Goal: Task Accomplishment & Management: Manage account settings

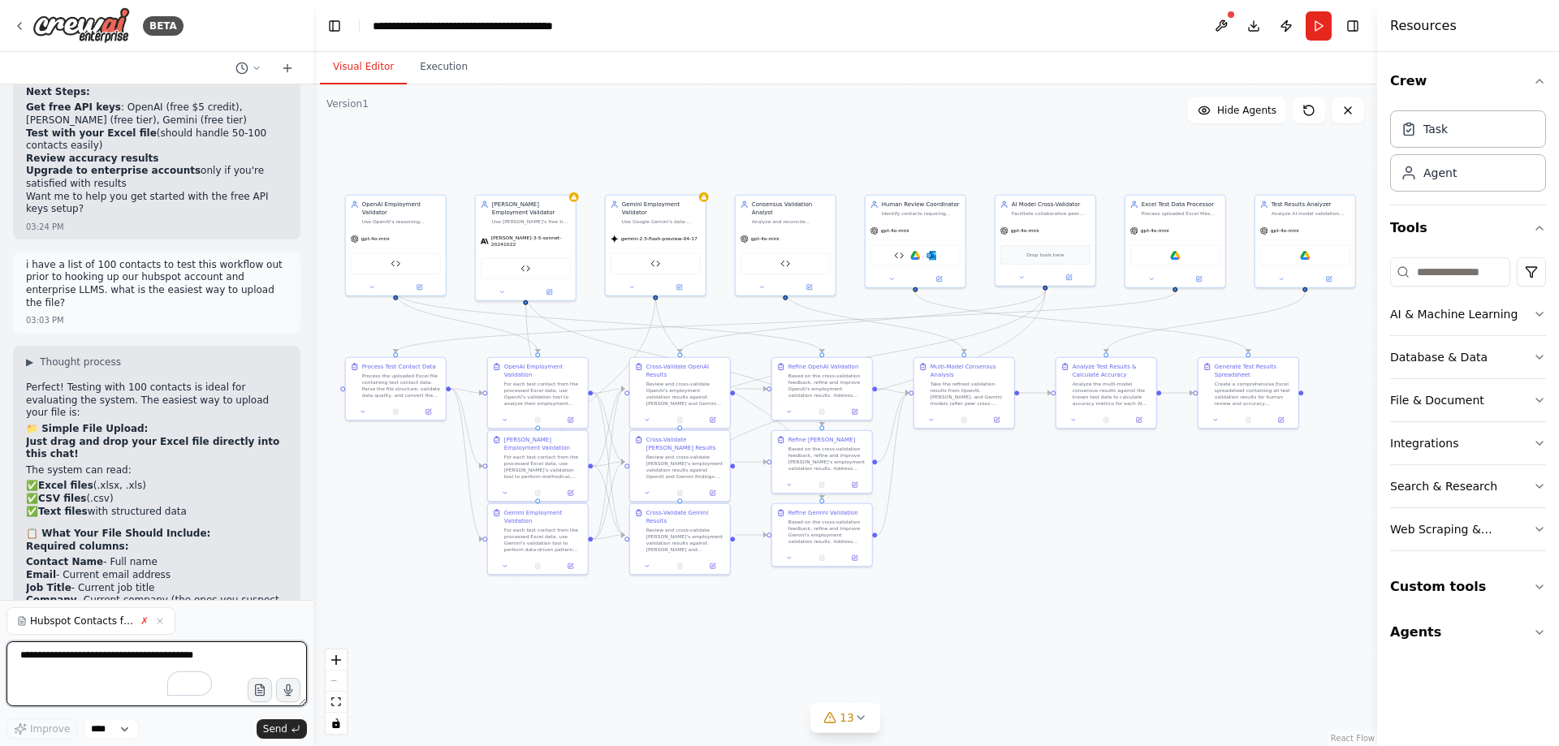
scroll to position [30098, 0]
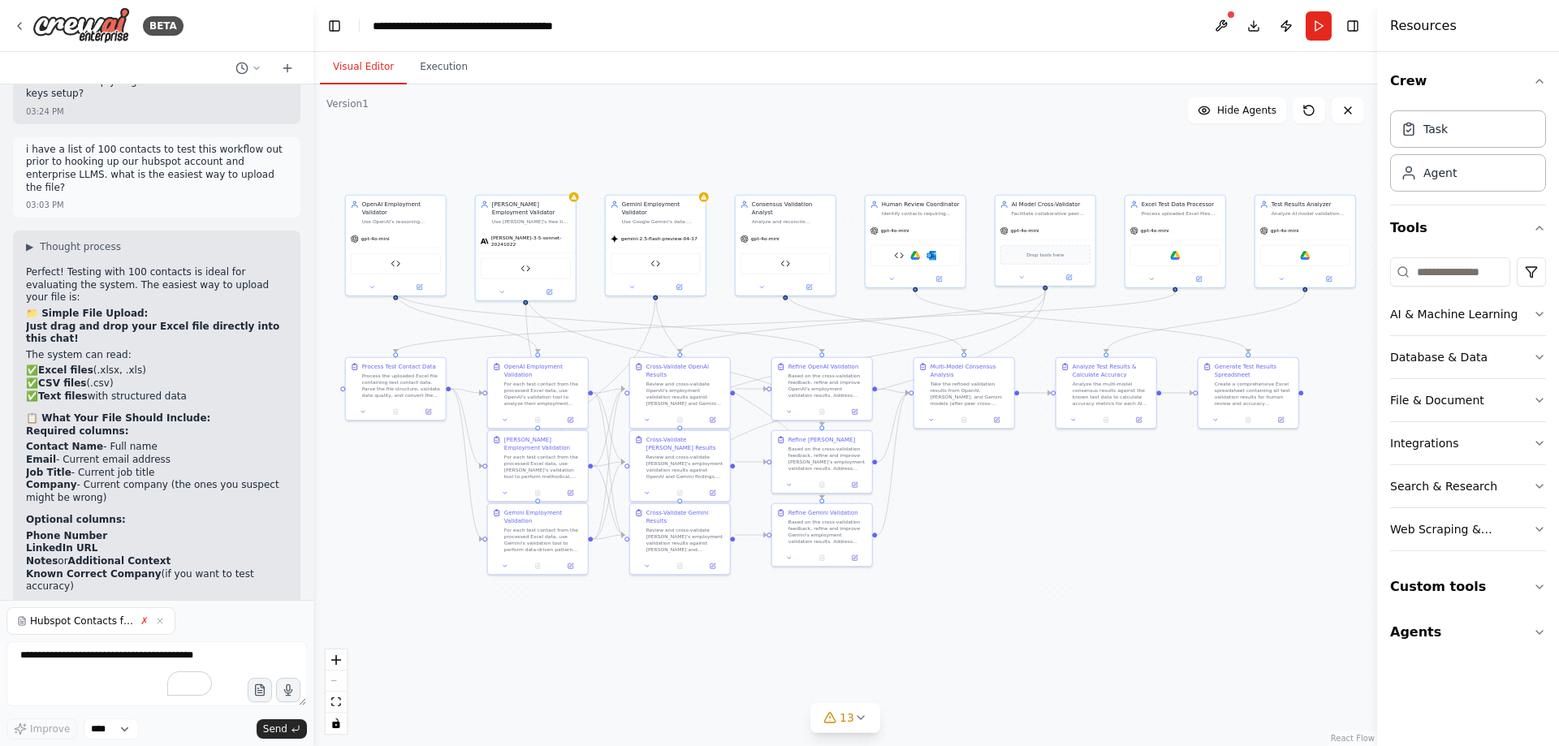
click at [149, 628] on div "Hubspot Contacts for CrewAI test.xlsx ✗" at bounding box center [90, 621] width 169 height 28
click at [159, 623] on icon "button" at bounding box center [160, 621] width 5 height 5
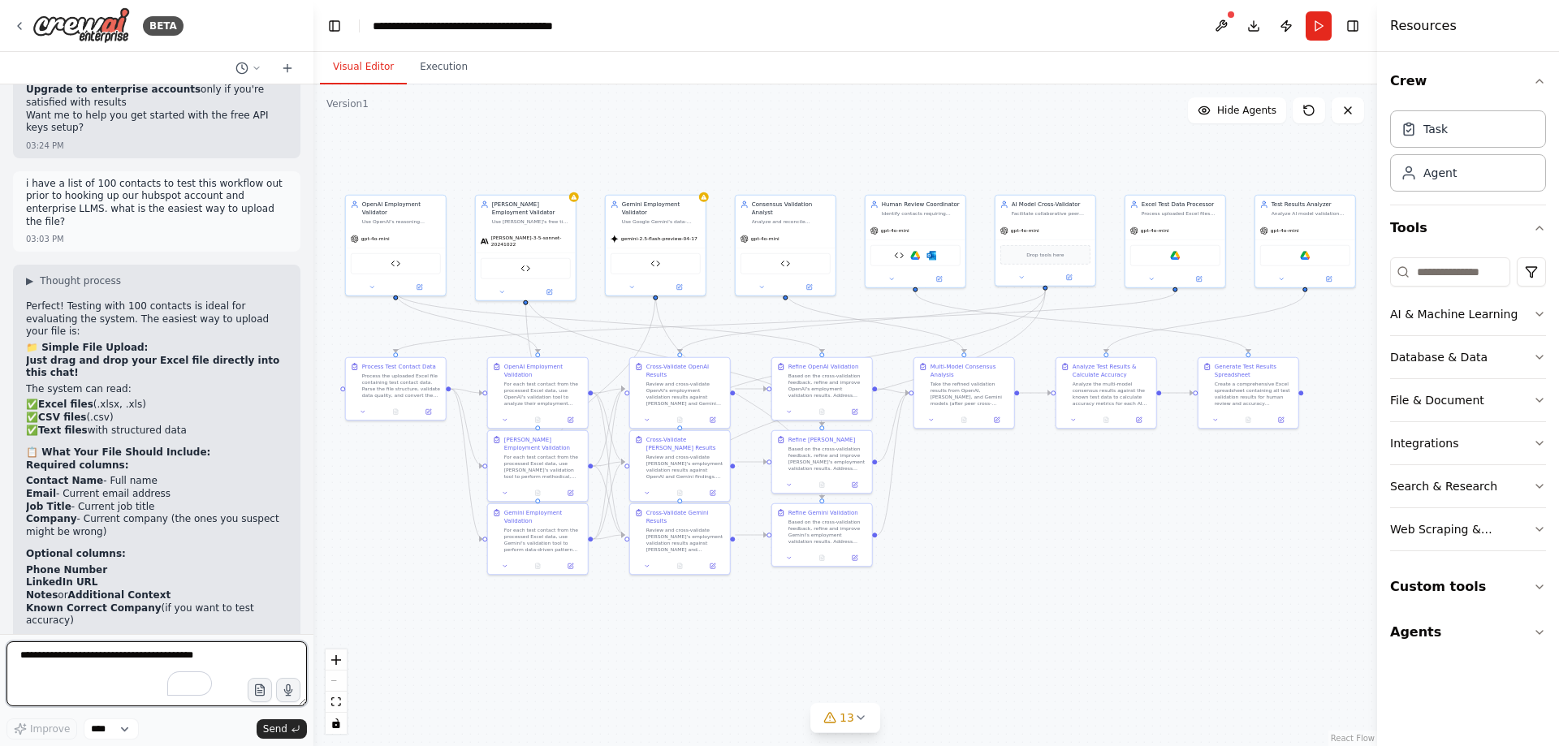
click at [118, 667] on textarea "To enrich screen reader interactions, please activate Accessibility in Grammarl…" at bounding box center [156, 674] width 300 height 65
click at [252, 690] on button "button" at bounding box center [260, 690] width 26 height 26
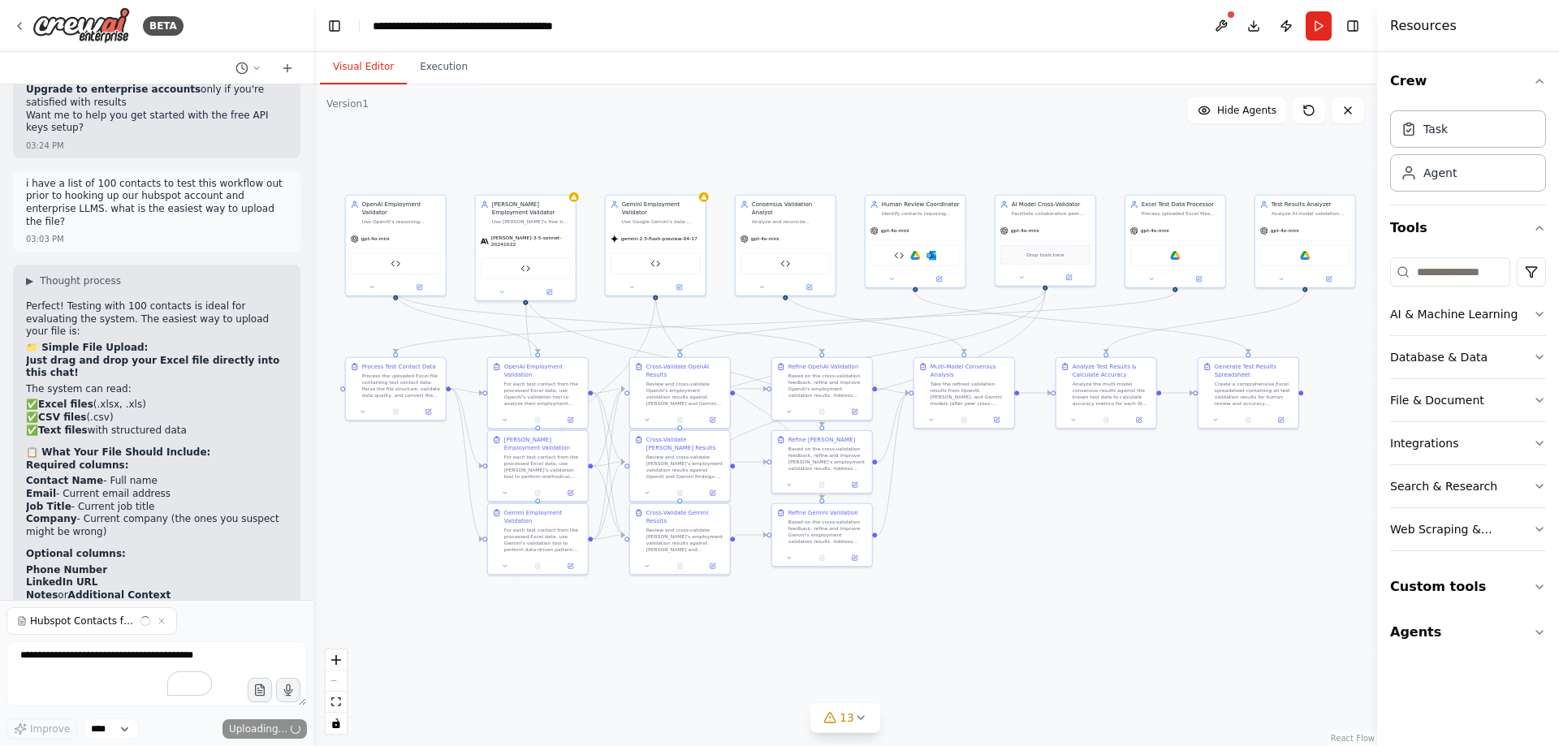
scroll to position [30098, 0]
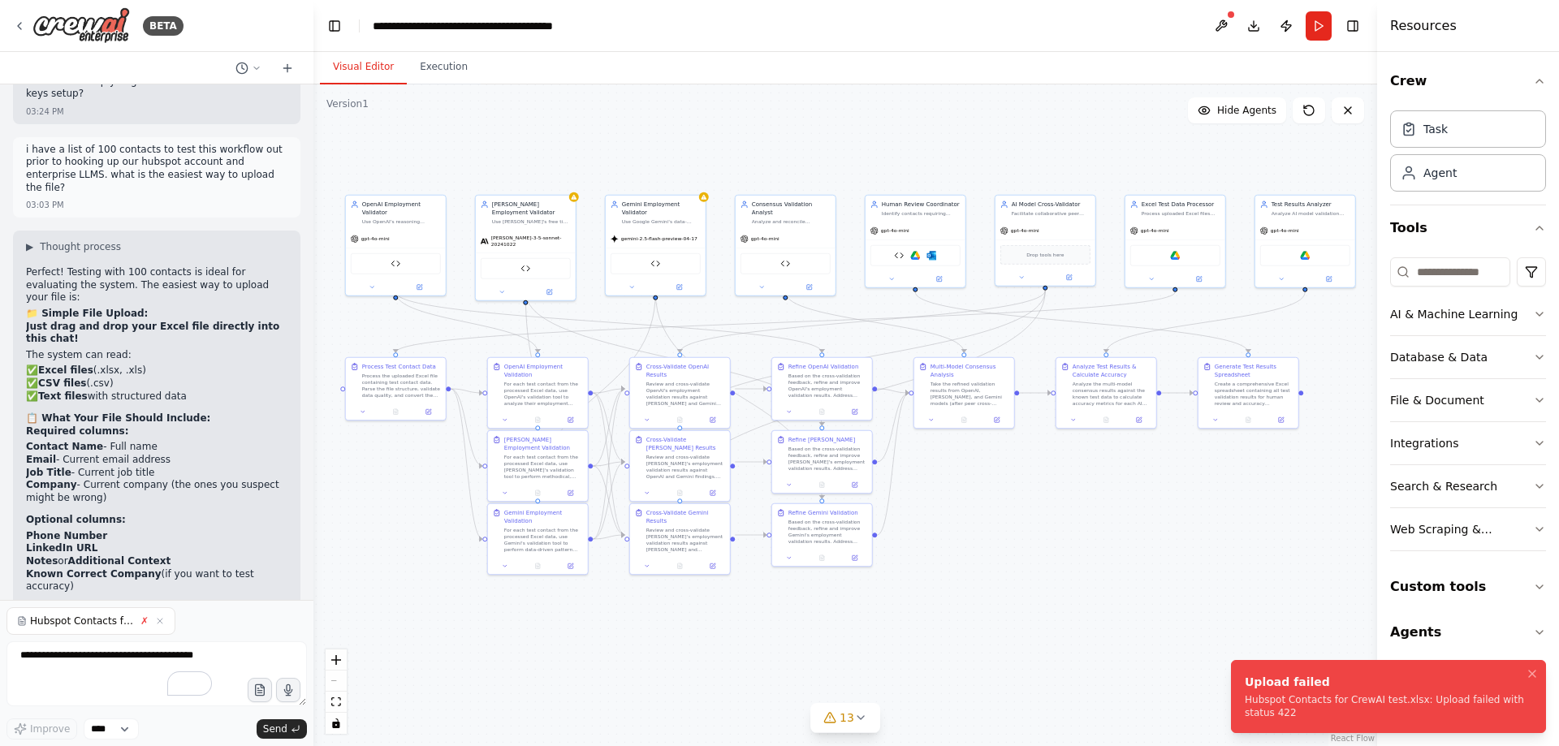
click at [1279, 732] on li "Upload failed Hubspot Contacts for CrewAI test.xlsx: Upload failed with status …" at bounding box center [1388, 696] width 315 height 73
click at [1267, 707] on div "Hubspot Contacts for CrewAI test.xlsx: Upload failed with status 422" at bounding box center [1385, 707] width 281 height 26
click at [287, 726] on span "Send" at bounding box center [275, 729] width 24 height 13
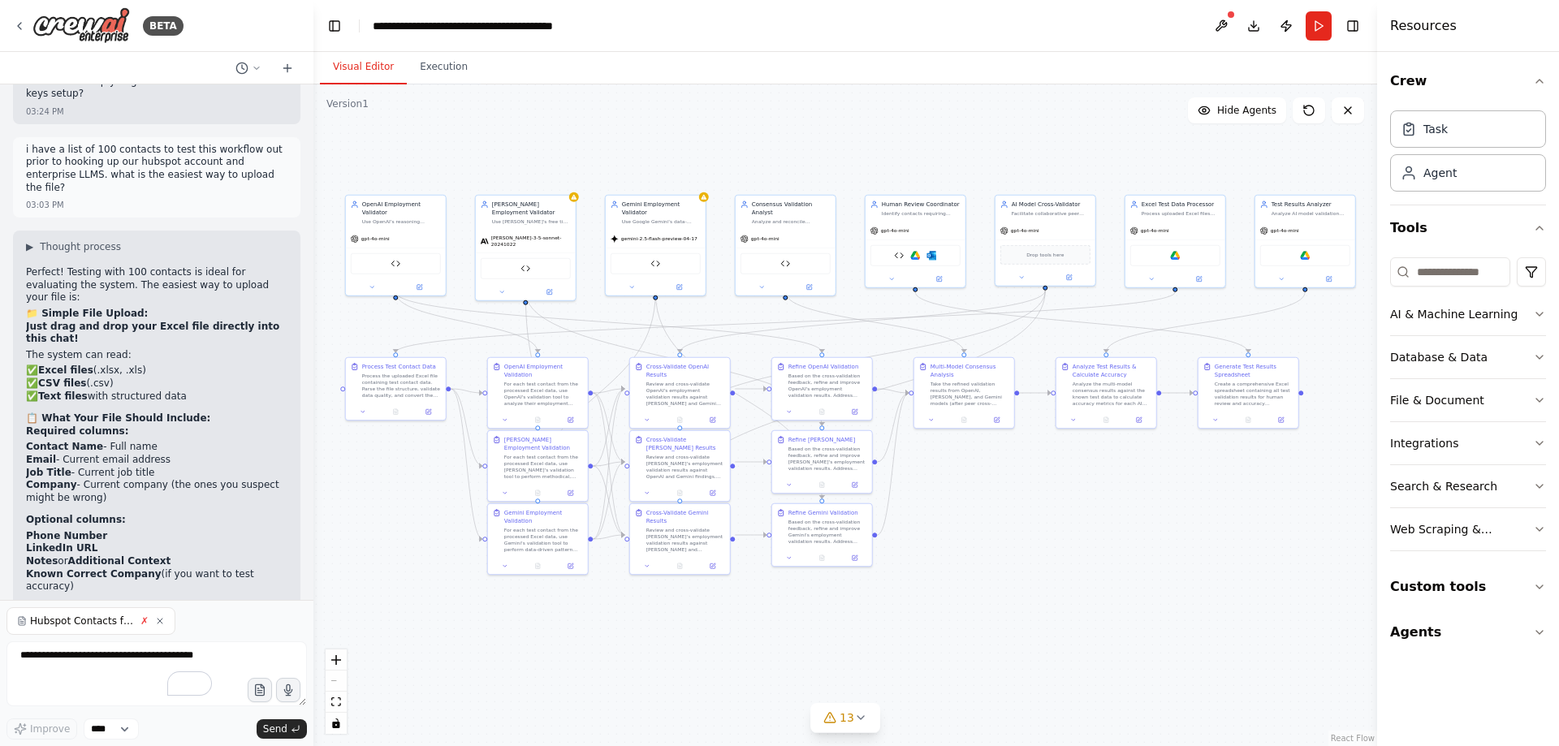
click at [162, 623] on icon "button" at bounding box center [160, 621] width 10 height 10
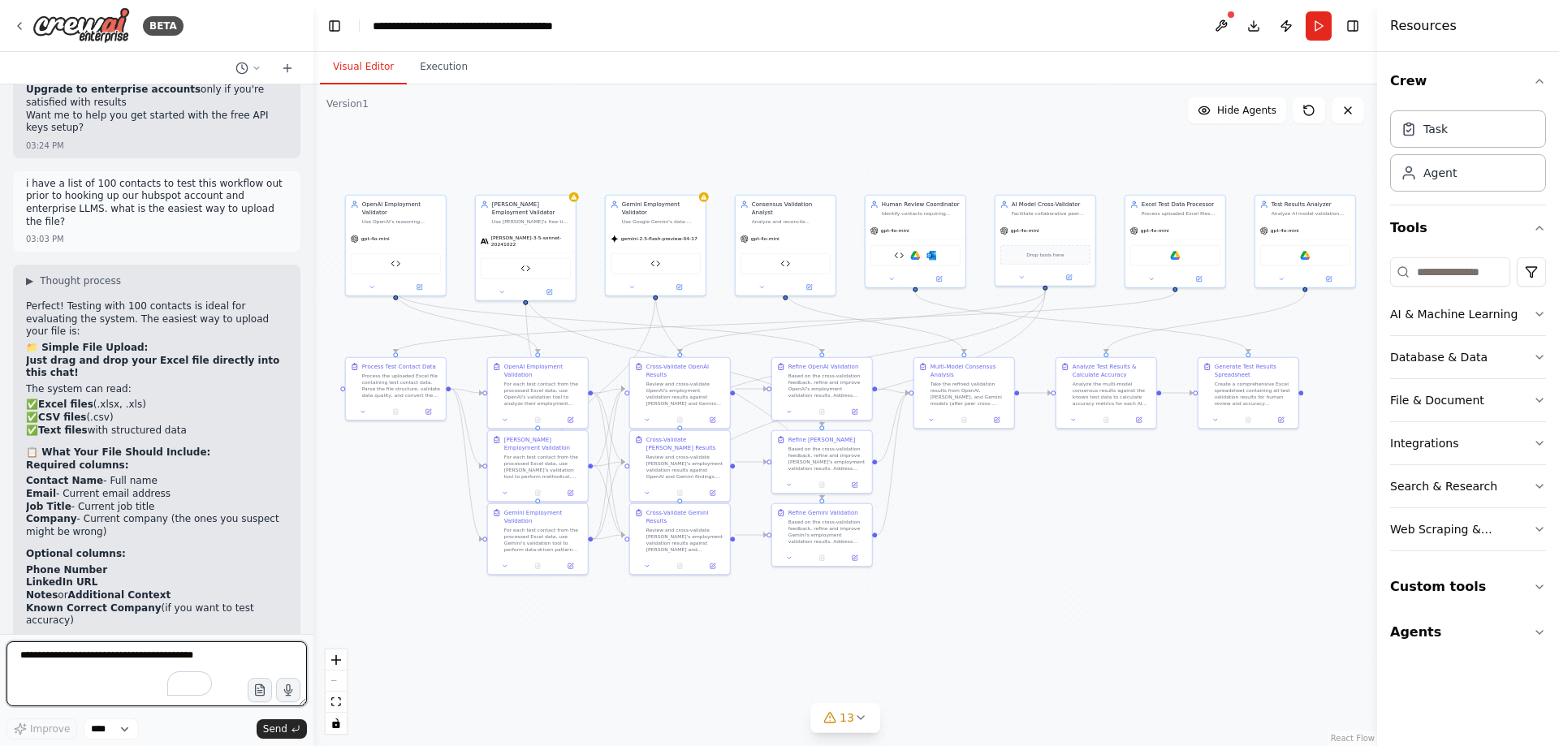
click at [165, 650] on textarea "To enrich screen reader interactions, please activate Accessibility in Grammarl…" at bounding box center [156, 674] width 300 height 65
click at [261, 691] on icon "button" at bounding box center [259, 691] width 5 height 0
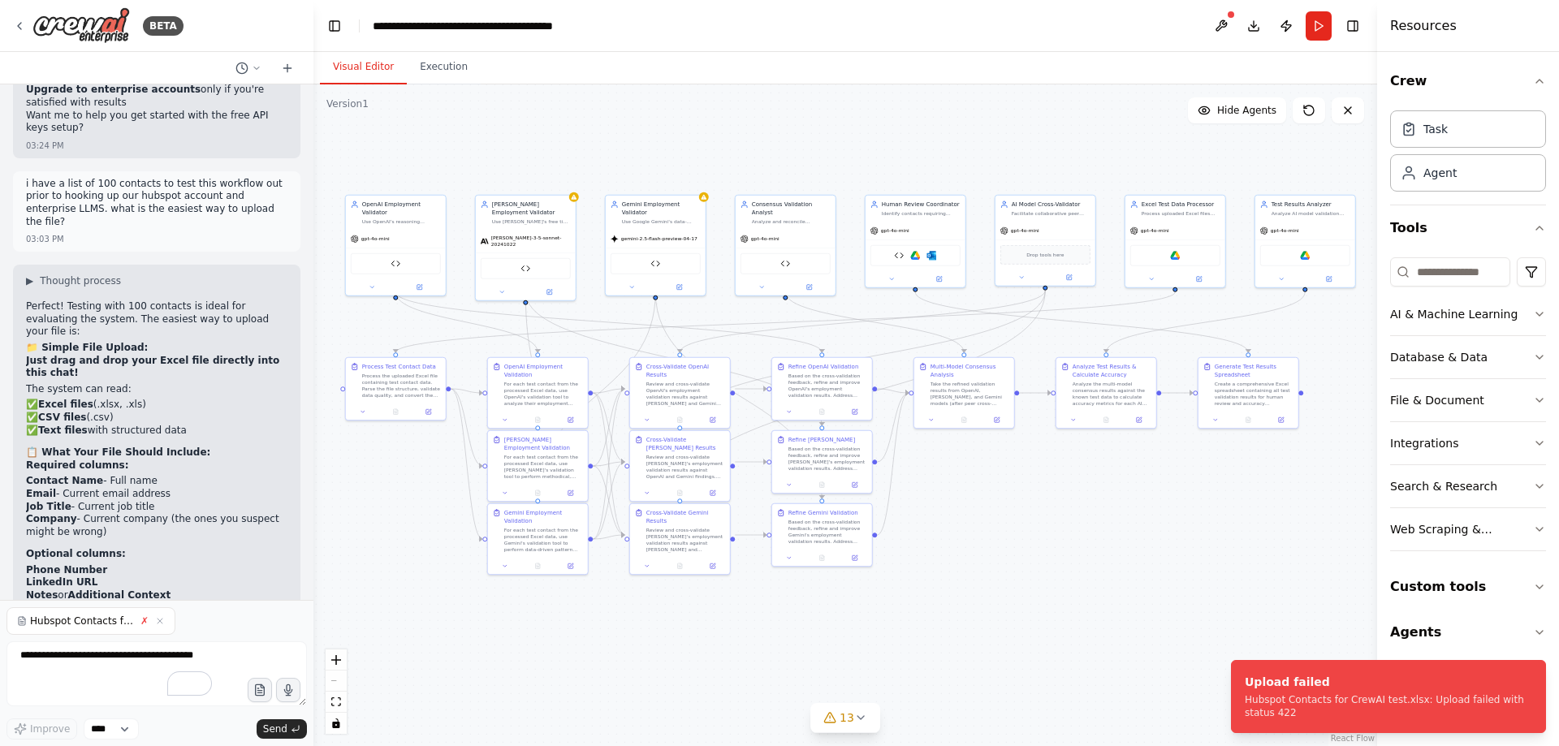
scroll to position [30098, 0]
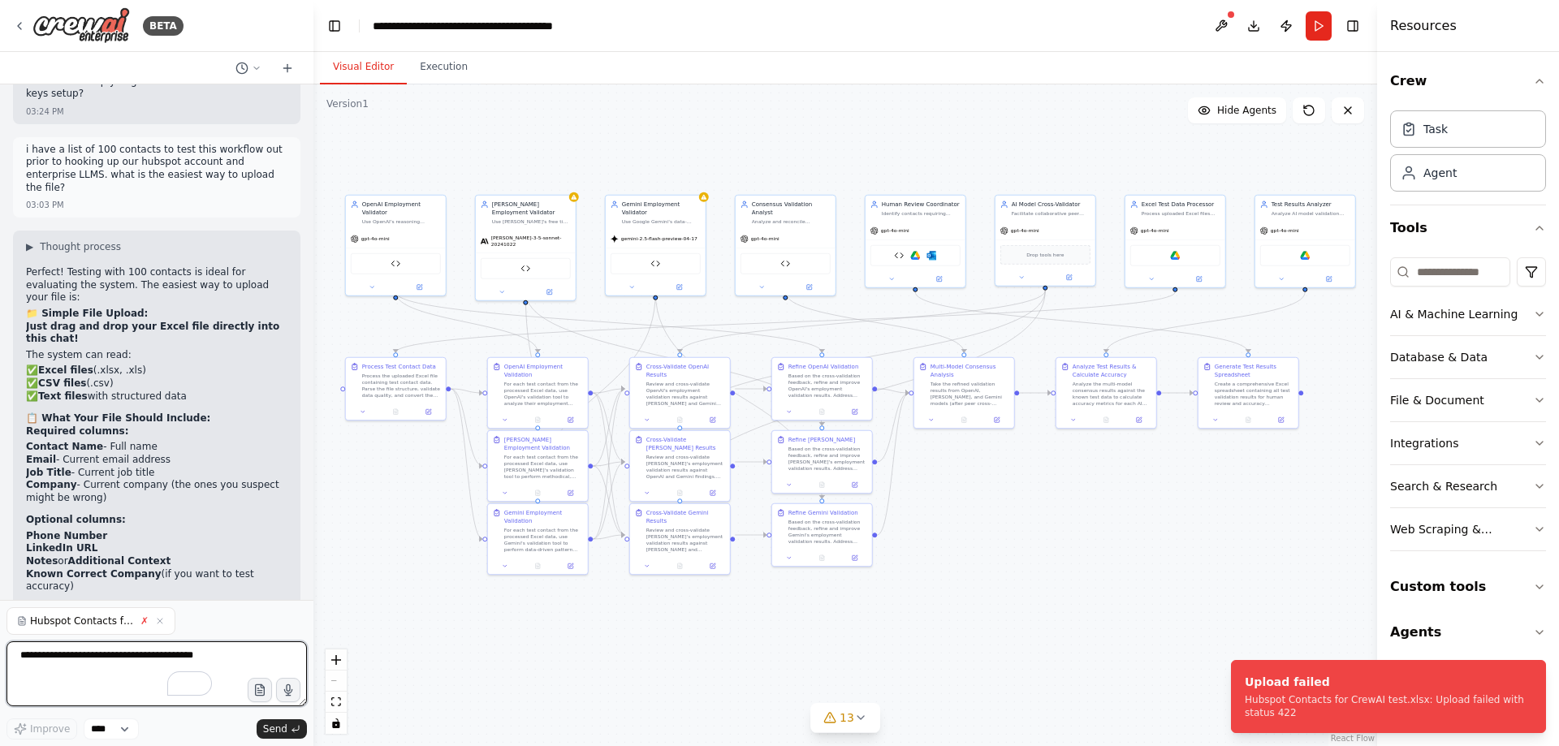
click at [97, 668] on textarea "To enrich screen reader interactions, please activate Accessibility in Grammarl…" at bounding box center [156, 674] width 300 height 65
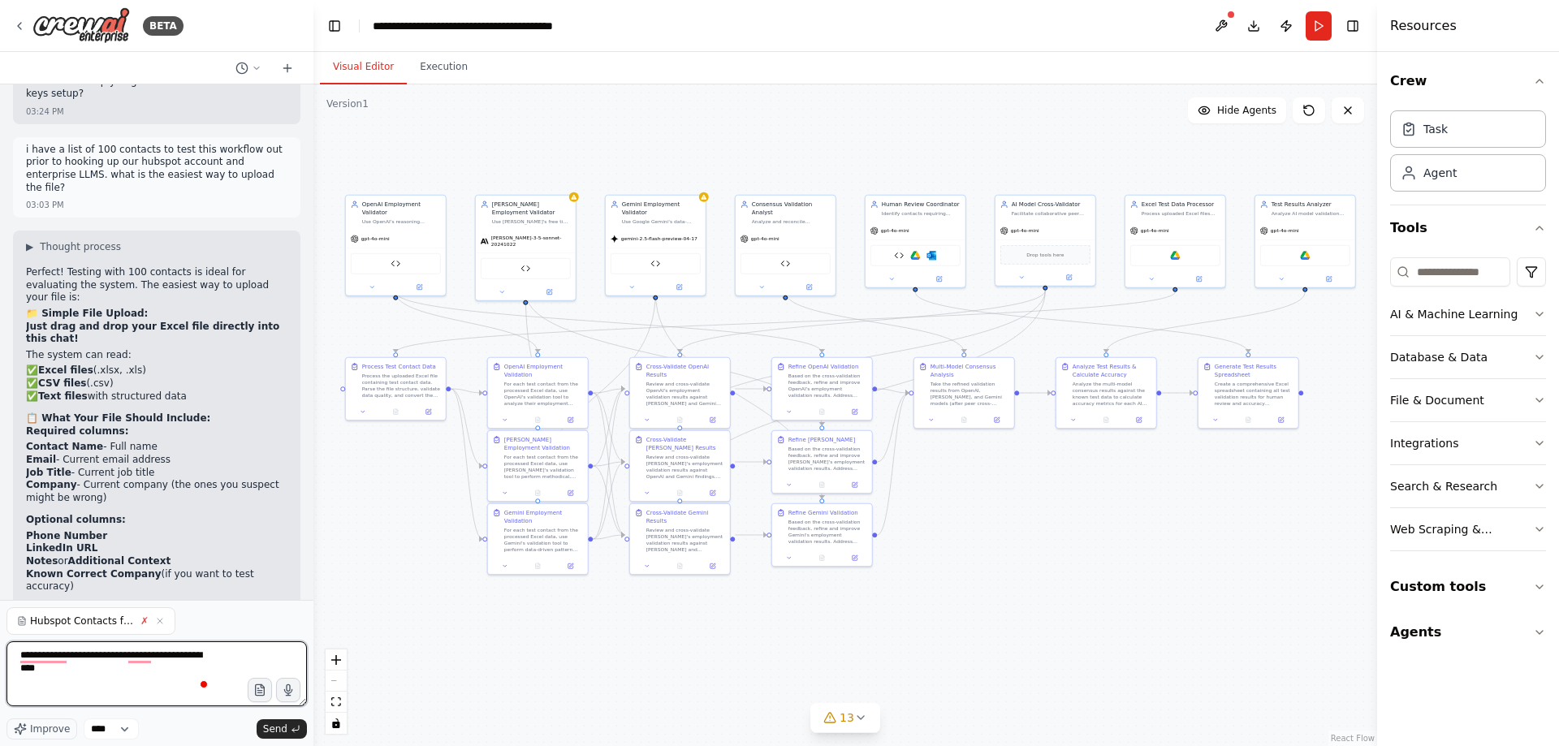
type textarea "**********"
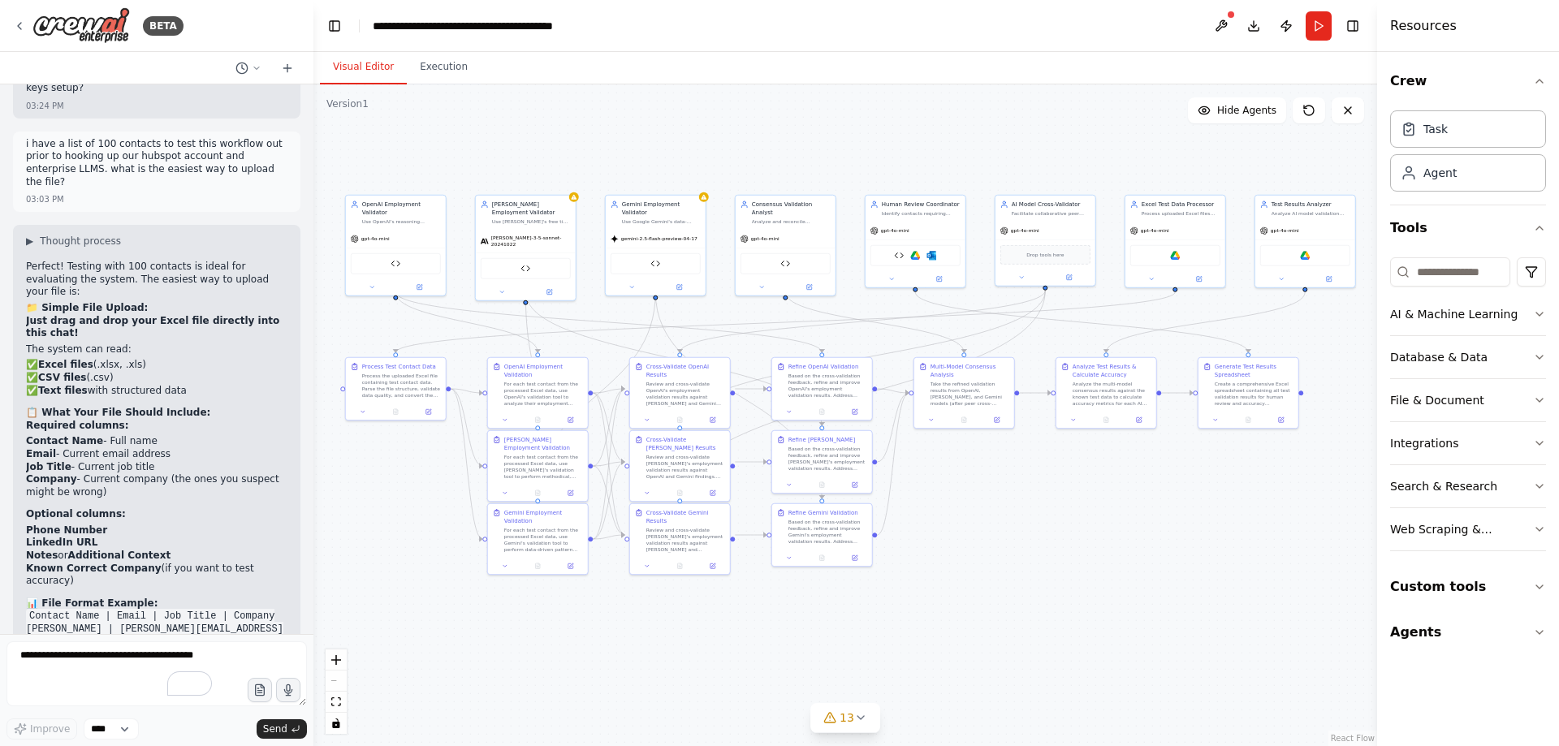
scroll to position [30120, 0]
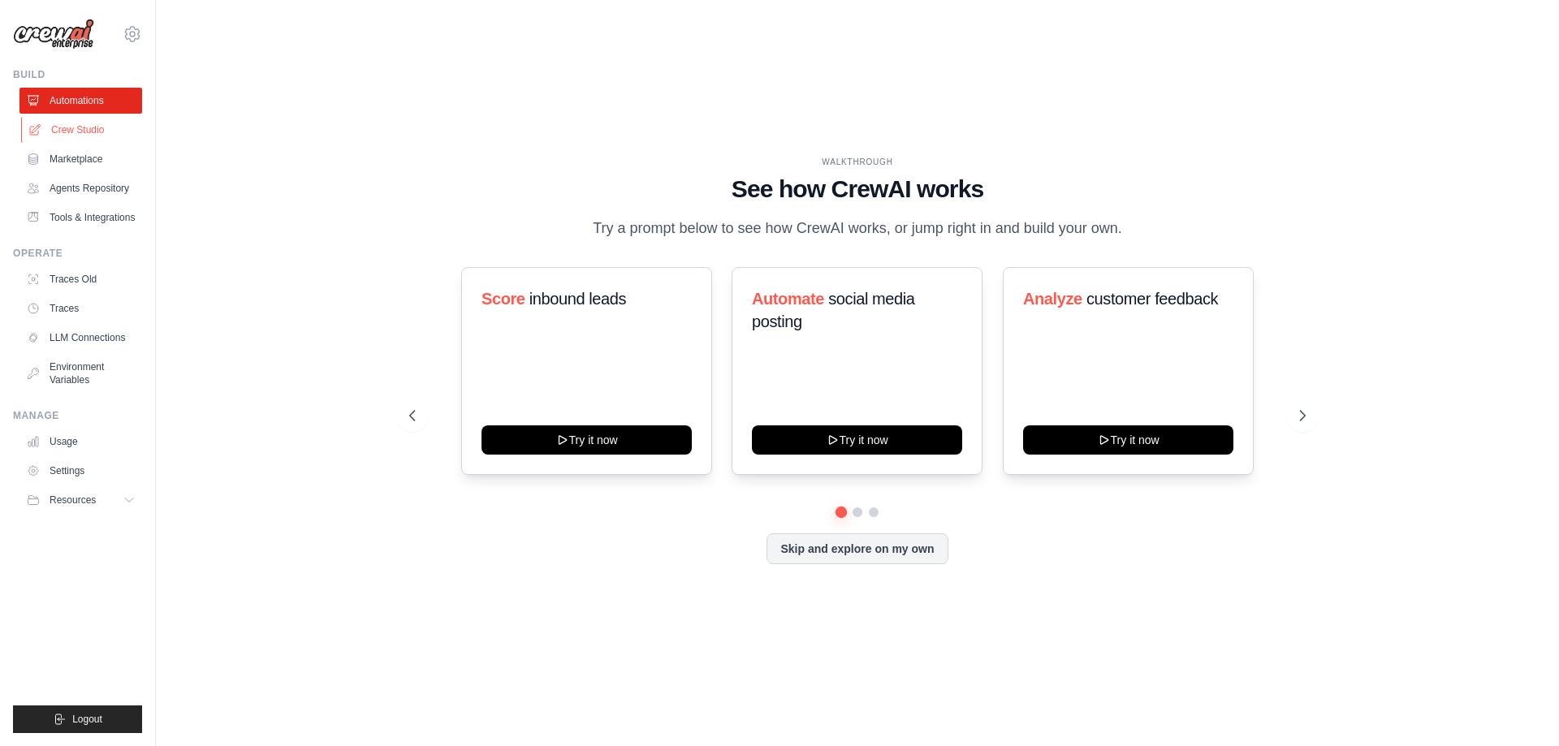
click at [93, 122] on link "Crew Studio" at bounding box center [82, 130] width 123 height 26
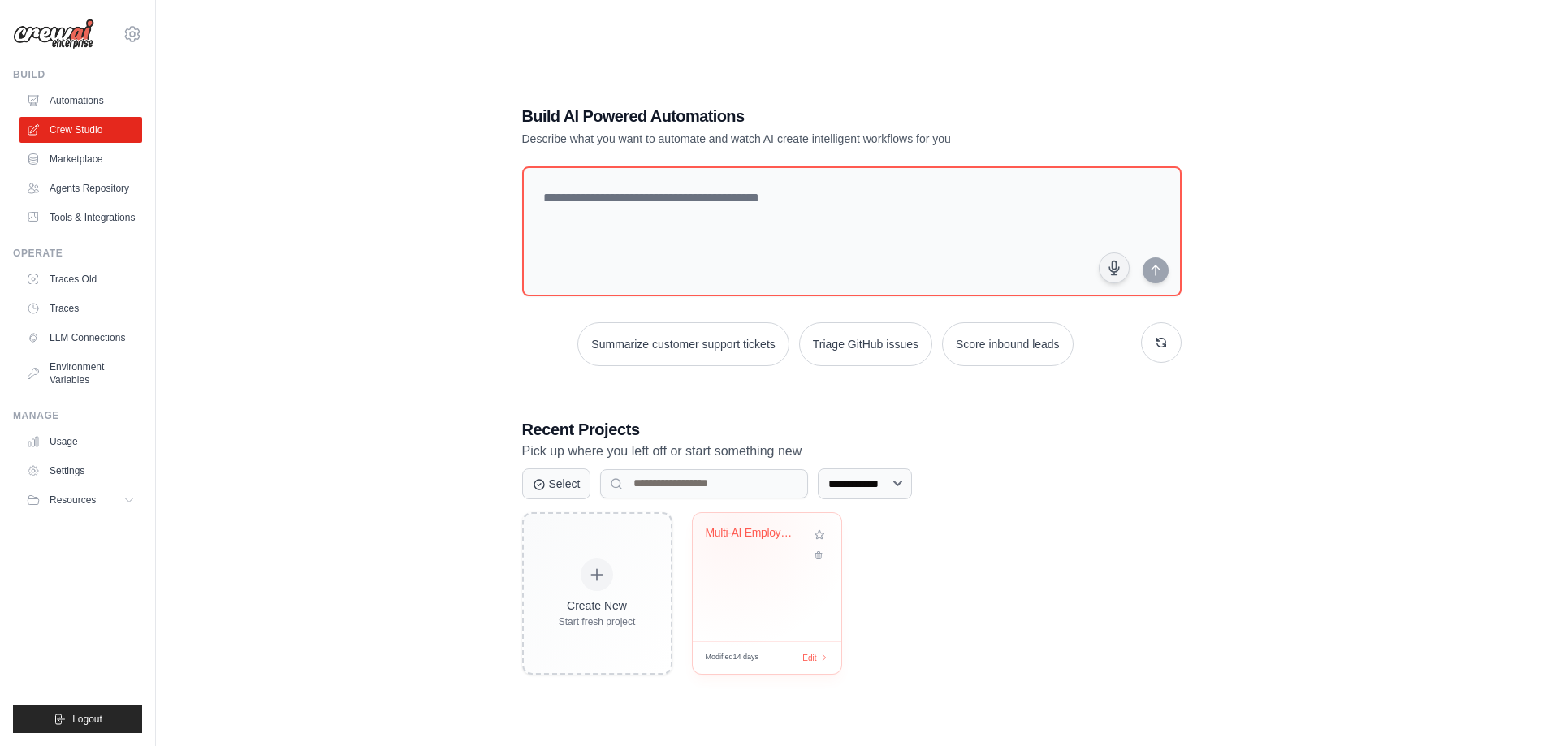
click at [732, 526] on div "Multi-AI Employment Validator - Tes..." at bounding box center [755, 533] width 98 height 15
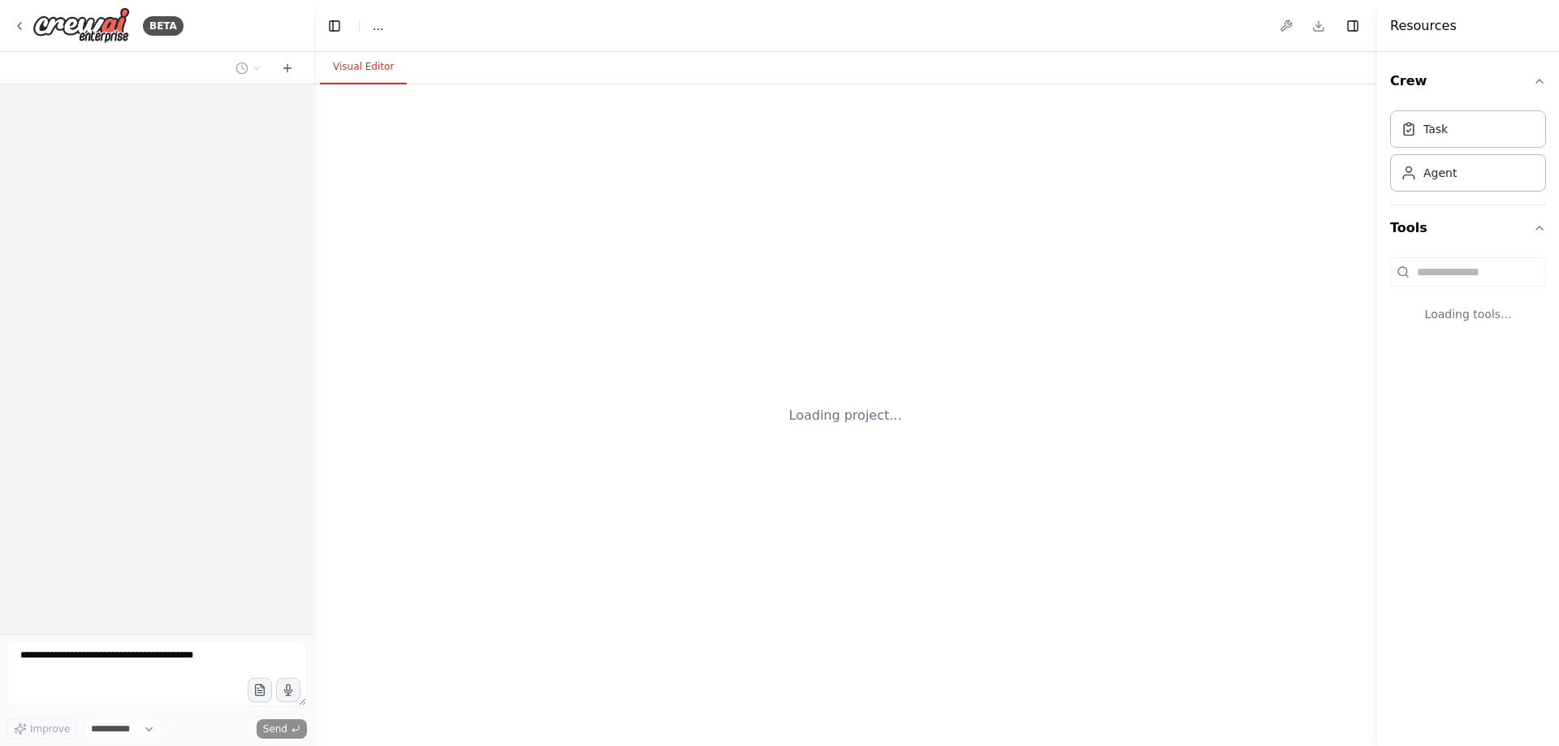
select select "****"
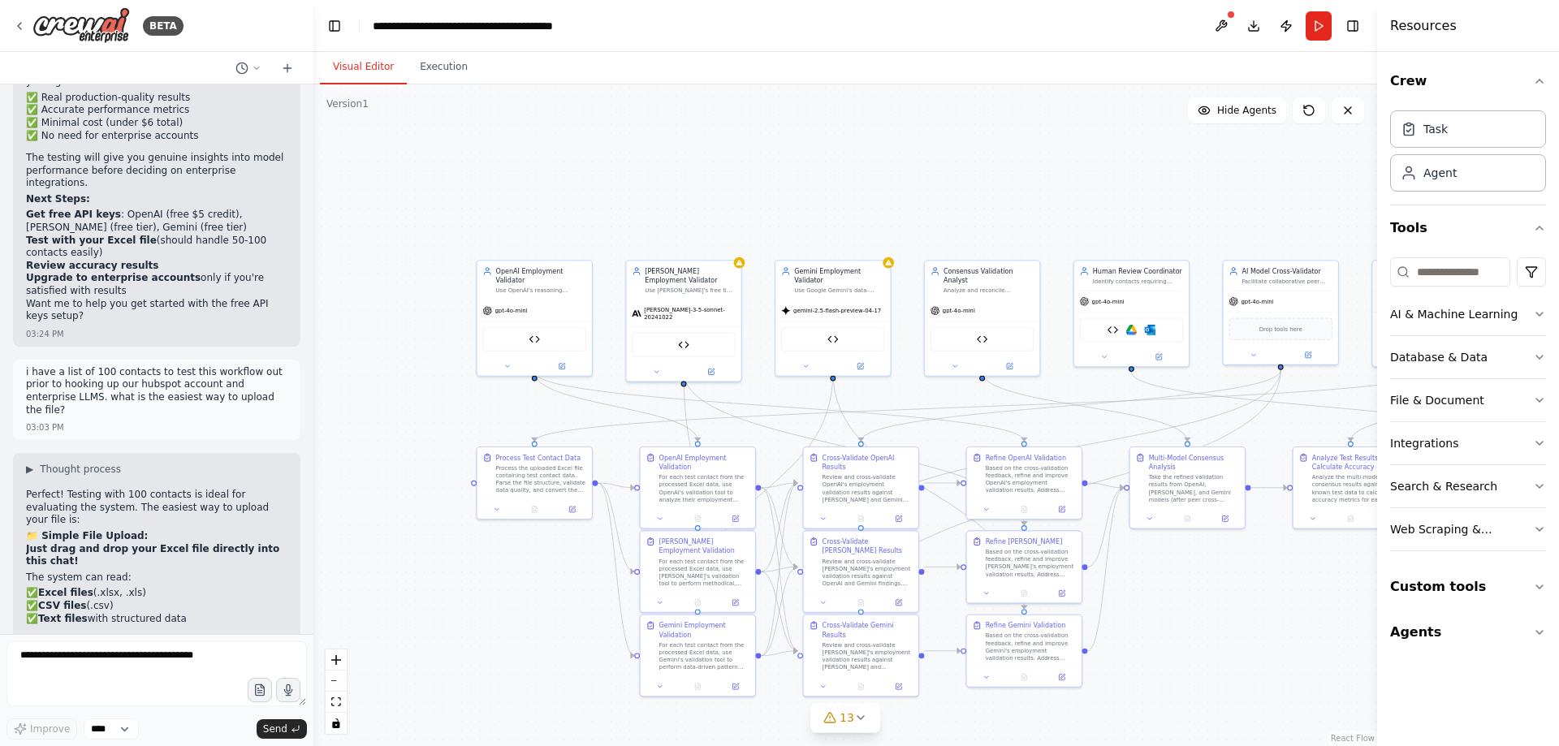
scroll to position [30064, 0]
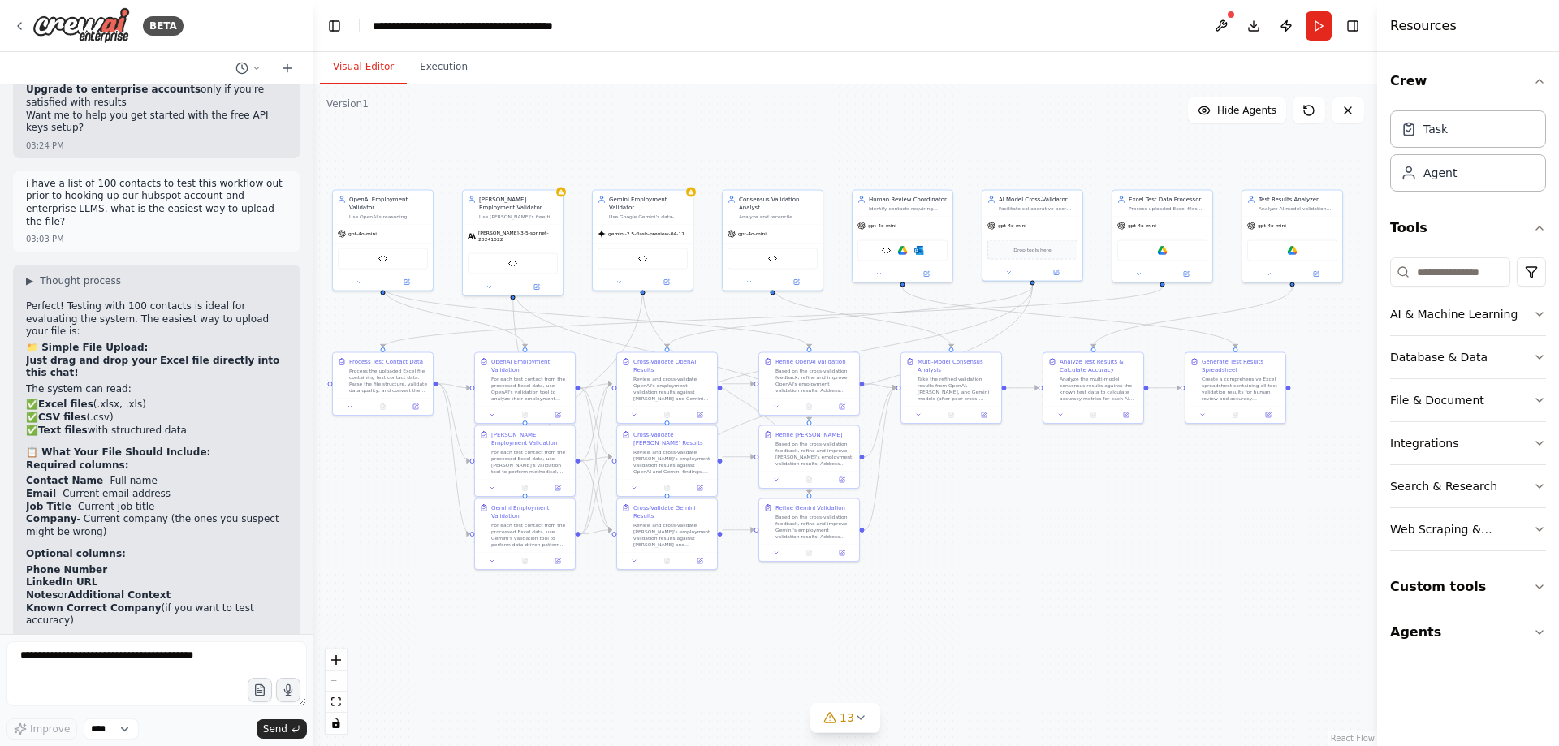
drag, startPoint x: 668, startPoint y: 234, endPoint x: 517, endPoint y: 150, distance: 172.7
click at [517, 150] on div ".deletable-edge-delete-btn { width: 20px; height: 20px; border: 0px solid #ffff…" at bounding box center [845, 415] width 1064 height 662
click at [269, 676] on textarea at bounding box center [156, 674] width 300 height 65
click at [262, 684] on icon "button" at bounding box center [260, 691] width 14 height 14
click at [282, 731] on span "Send" at bounding box center [275, 729] width 24 height 13
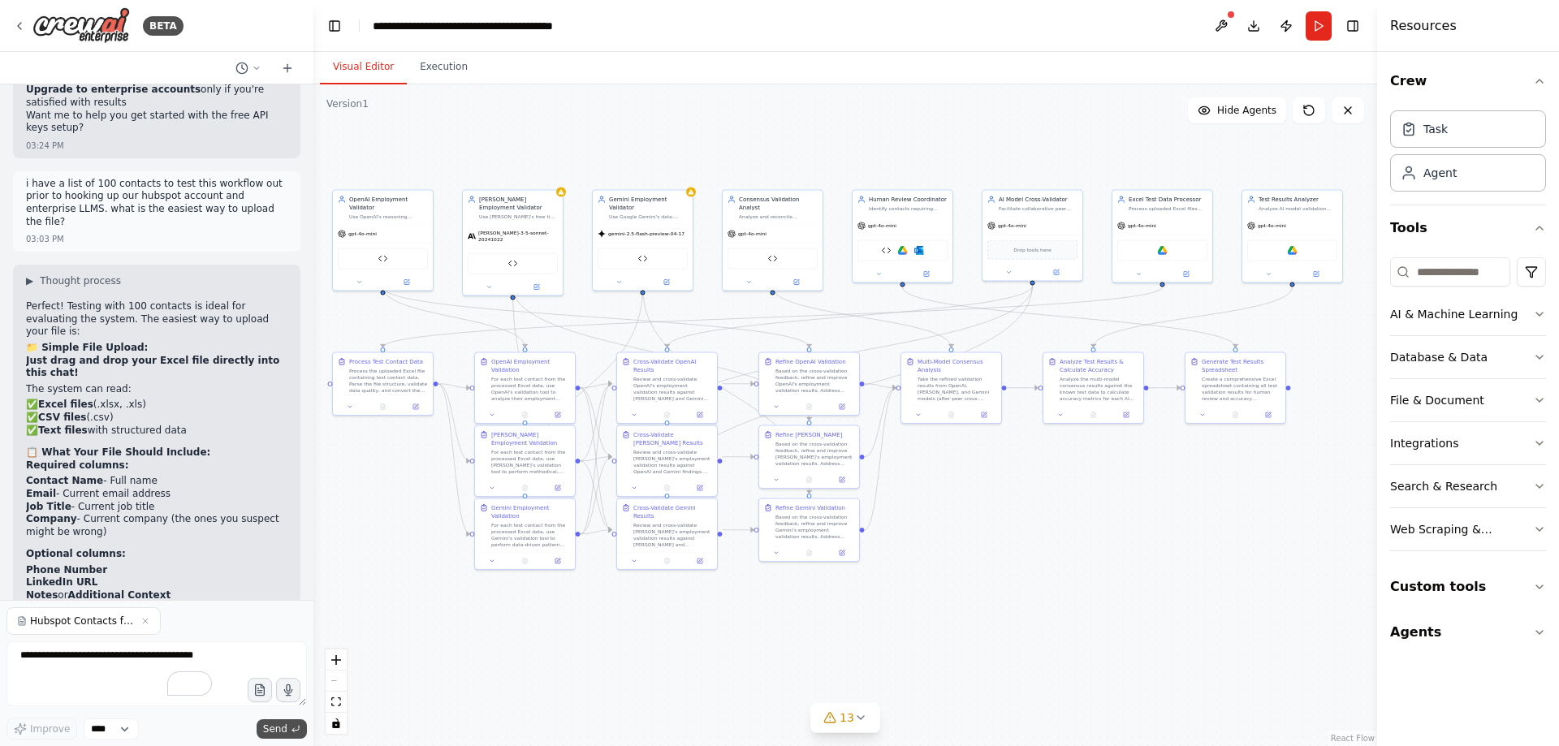
click at [284, 727] on span "Send" at bounding box center [275, 729] width 24 height 13
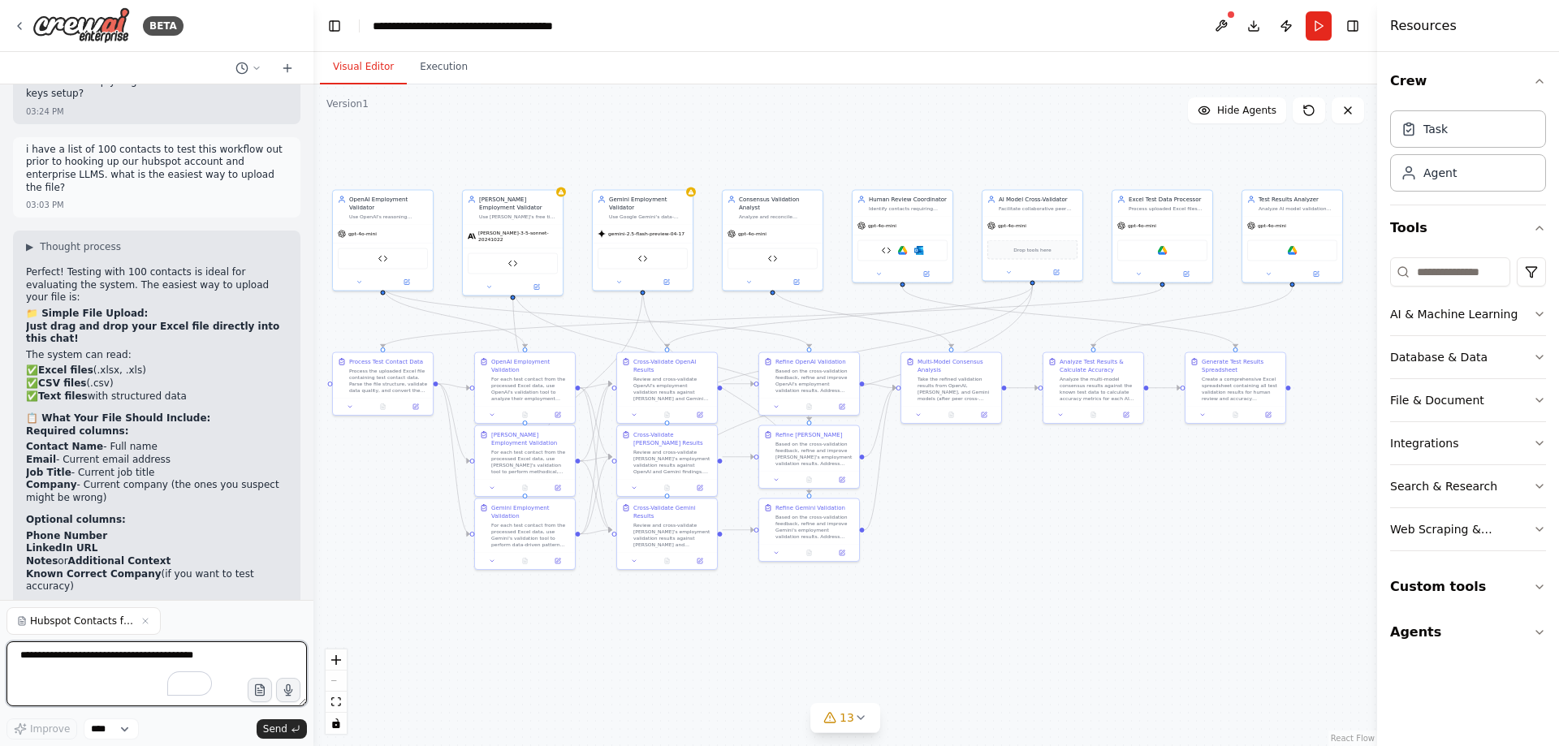
click at [118, 674] on textarea "To enrich screen reader interactions, please activate Accessibility in Grammarl…" at bounding box center [156, 674] width 300 height 65
click at [57, 616] on span "Hubspot Contacts for CrewAI test.xlsx" at bounding box center [82, 621] width 104 height 13
click at [89, 623] on span "Hubspot Contacts for CrewAI test.xlsx" at bounding box center [82, 621] width 104 height 13
click at [27, 622] on div "Hubspot Contacts for CrewAI test.xlsx" at bounding box center [83, 621] width 154 height 28
click at [1313, 17] on button "Run" at bounding box center [1319, 25] width 26 height 29
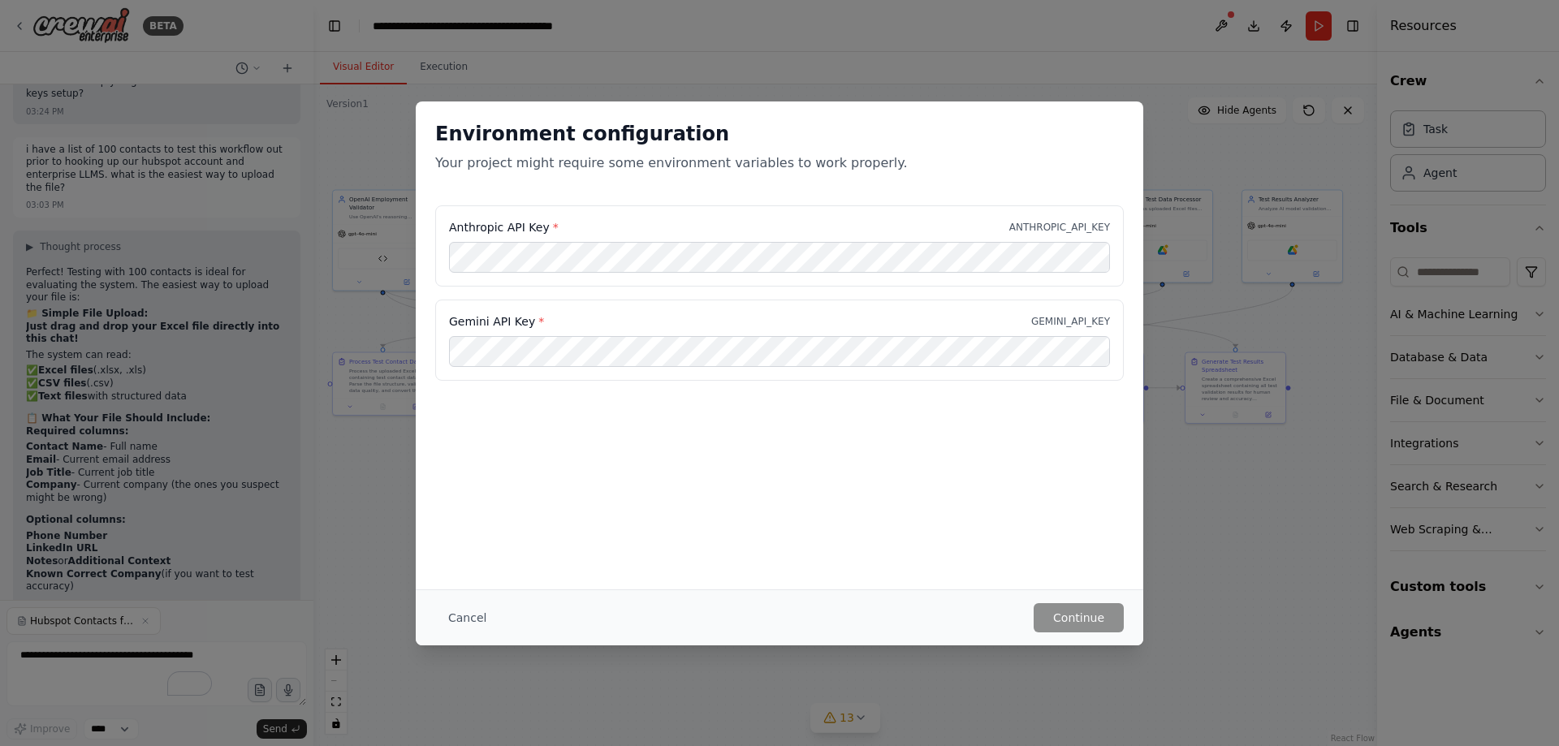
click at [972, 296] on div "Anthropic API Key * ANTHROPIC_API_KEY Gemini API Key * GEMINI_API_KEY" at bounding box center [779, 292] width 689 height 175
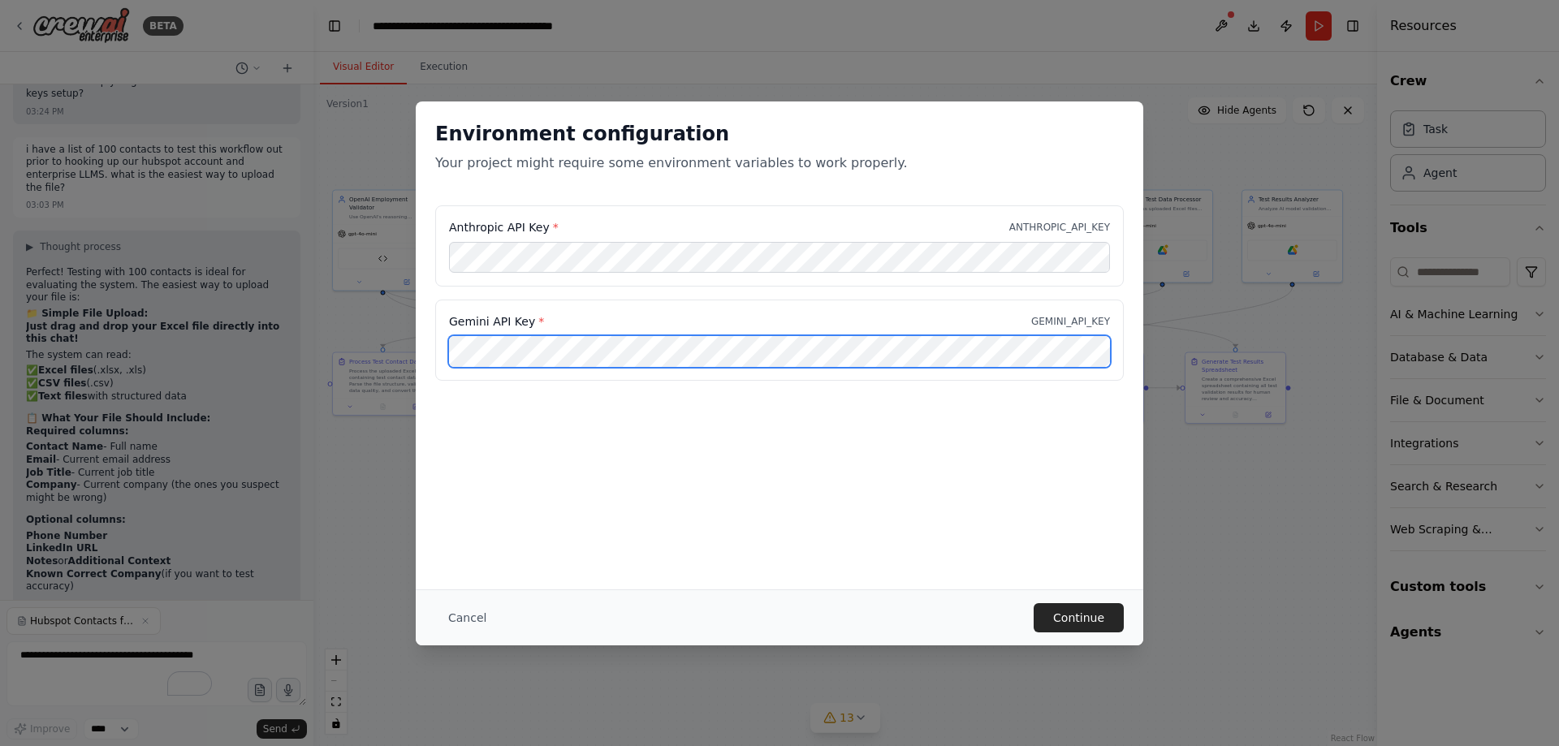
scroll to position [0, 990]
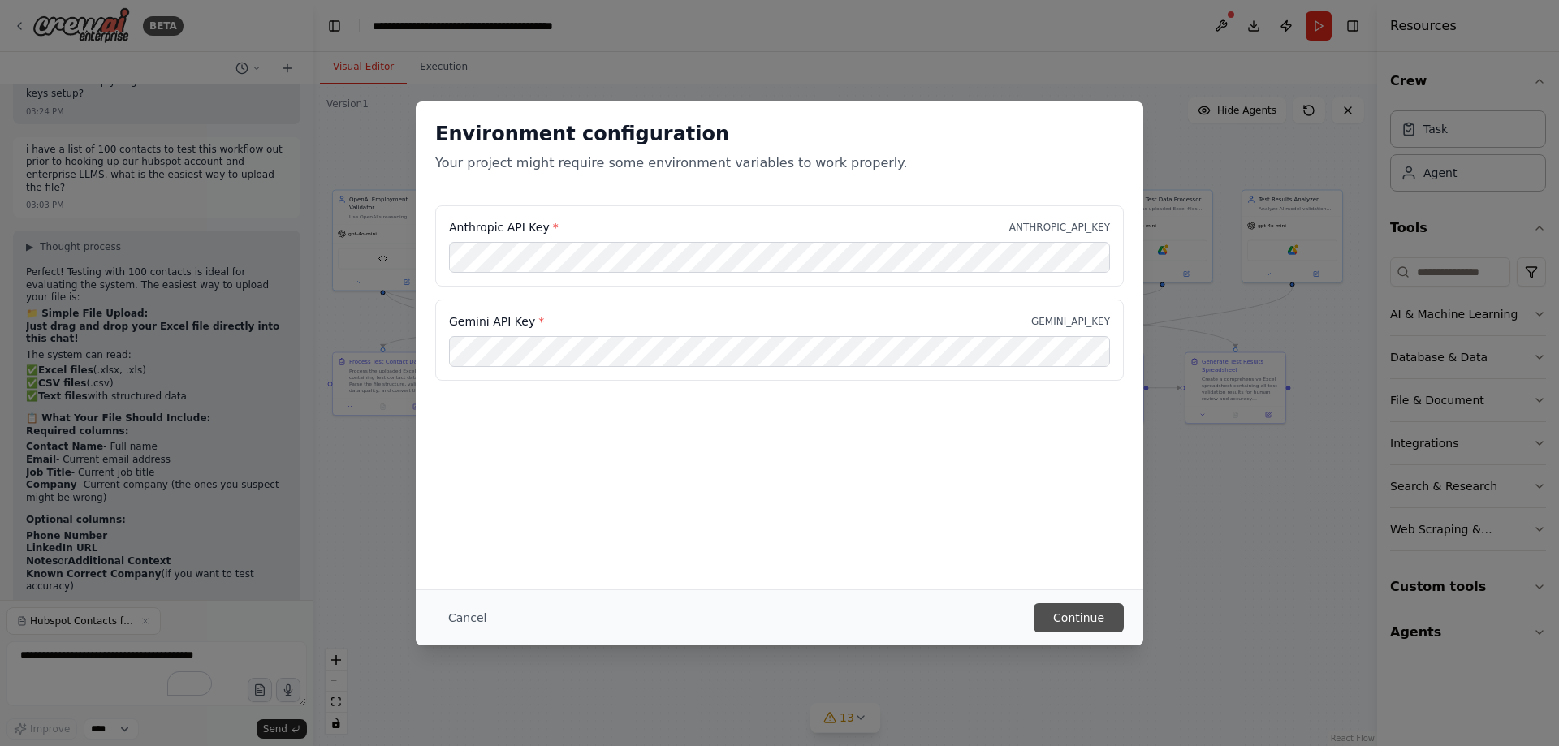
click at [1094, 622] on button "Continue" at bounding box center [1079, 617] width 90 height 29
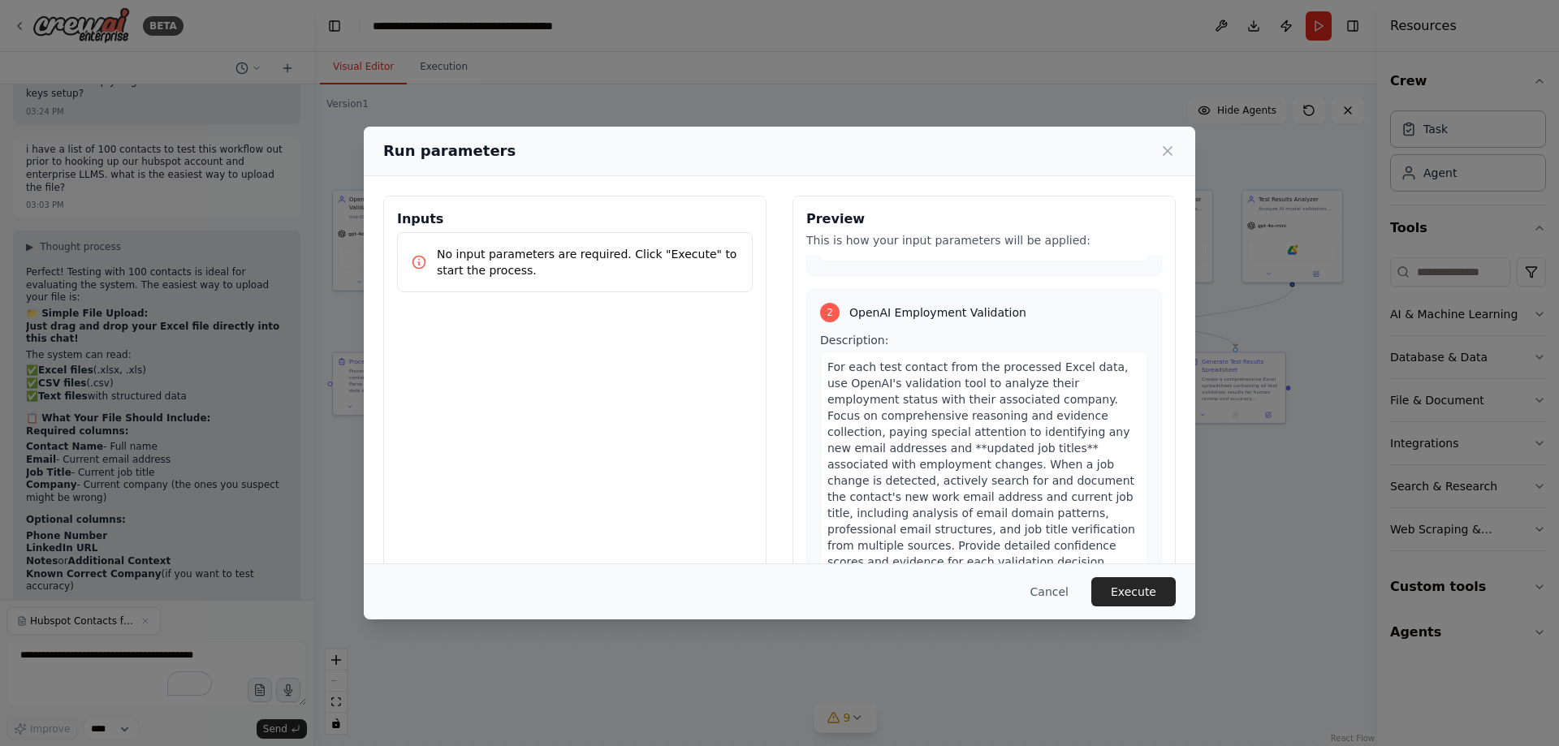
scroll to position [487, 0]
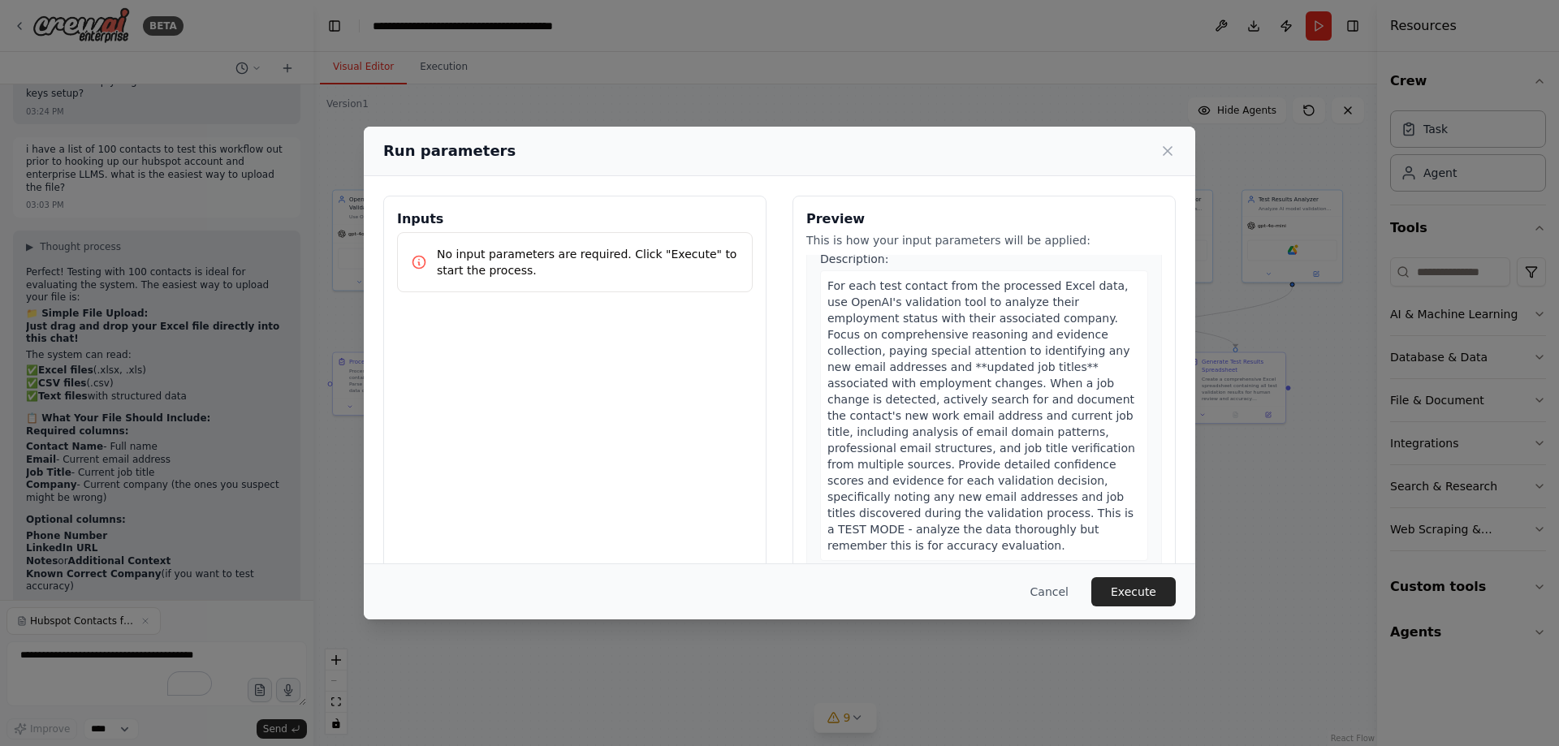
click at [1152, 574] on div "Cancel Execute" at bounding box center [780, 592] width 832 height 56
click at [1150, 586] on button "Execute" at bounding box center [1133, 591] width 84 height 29
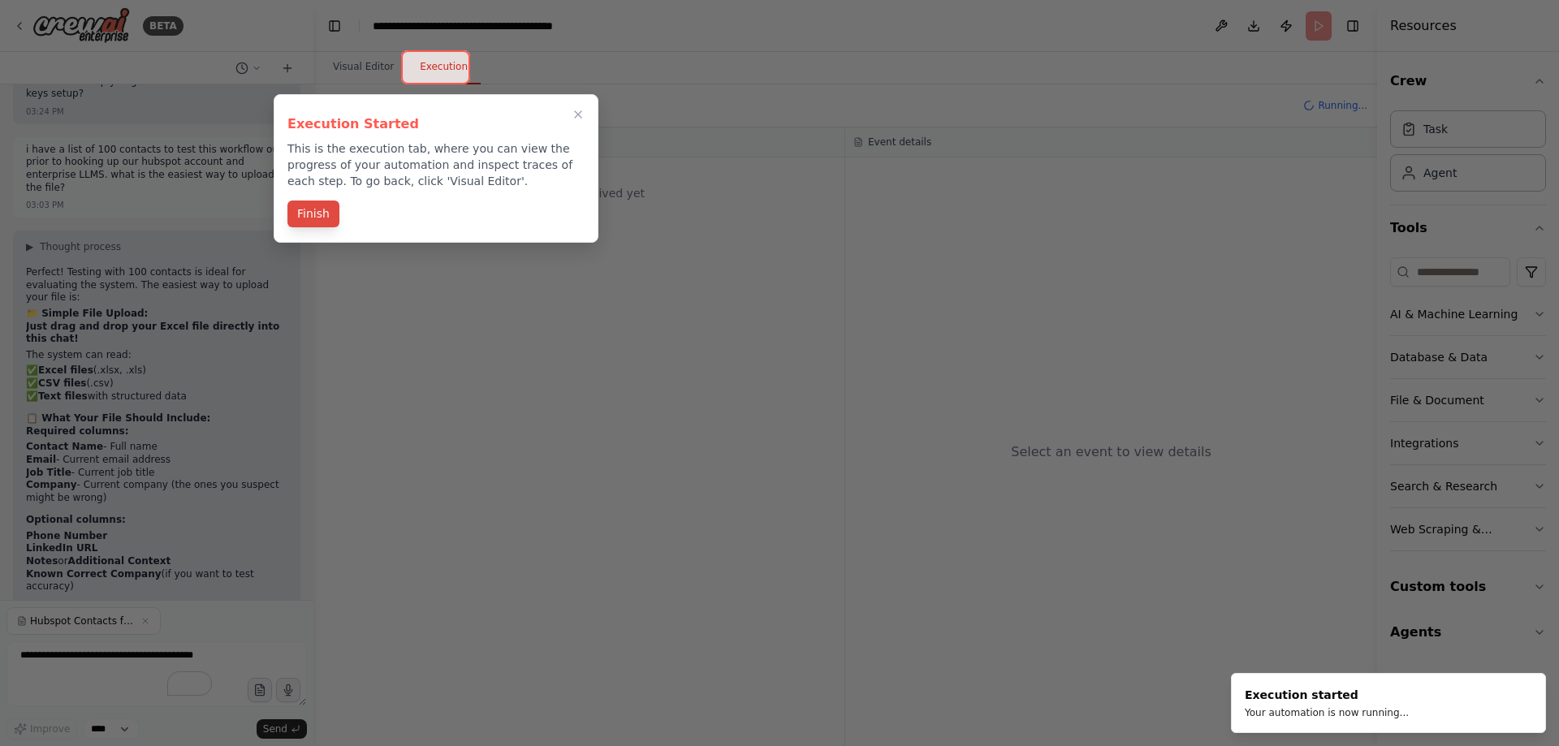
click at [318, 214] on button "Finish" at bounding box center [313, 214] width 52 height 27
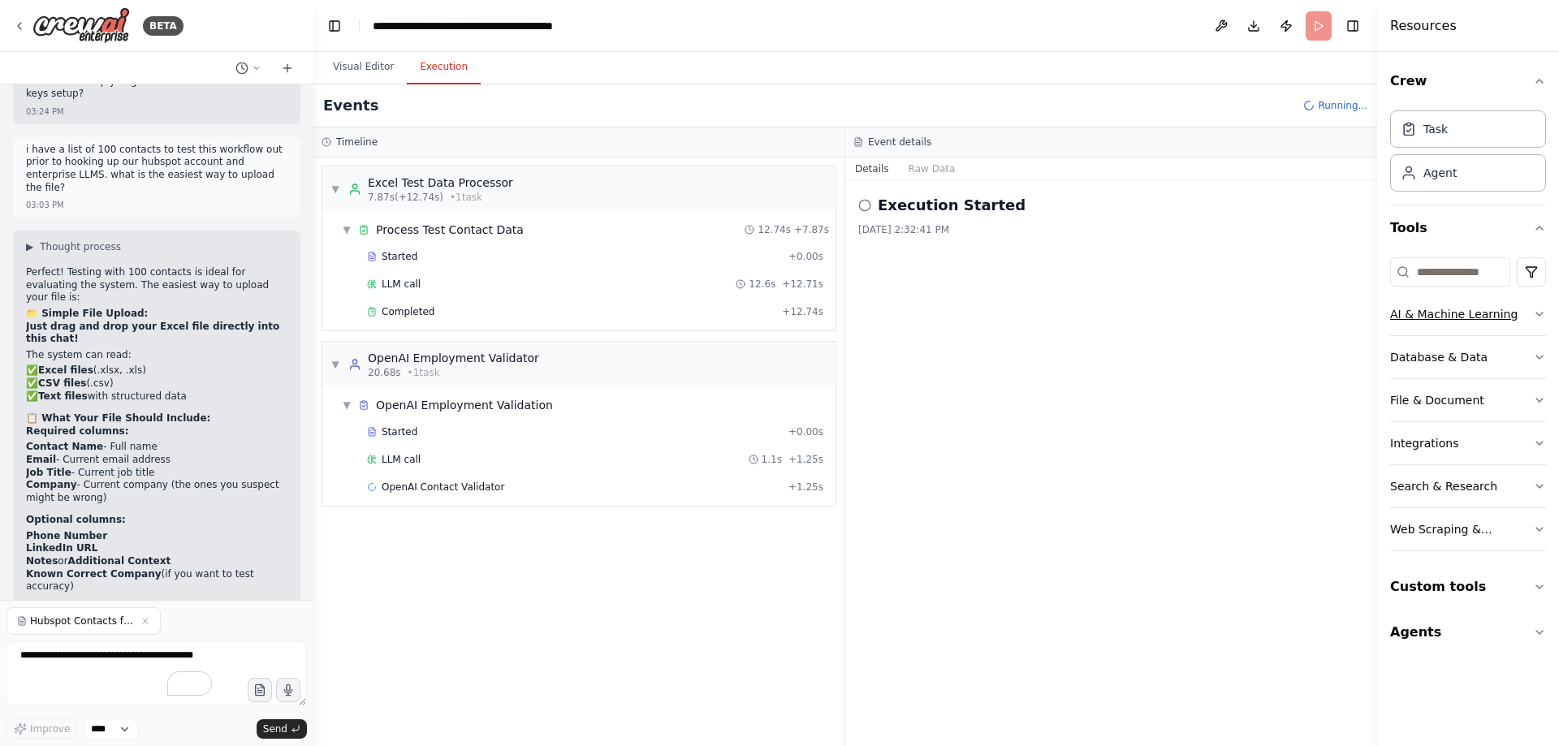
click at [1479, 308] on div "AI & Machine Learning" at bounding box center [1453, 314] width 127 height 16
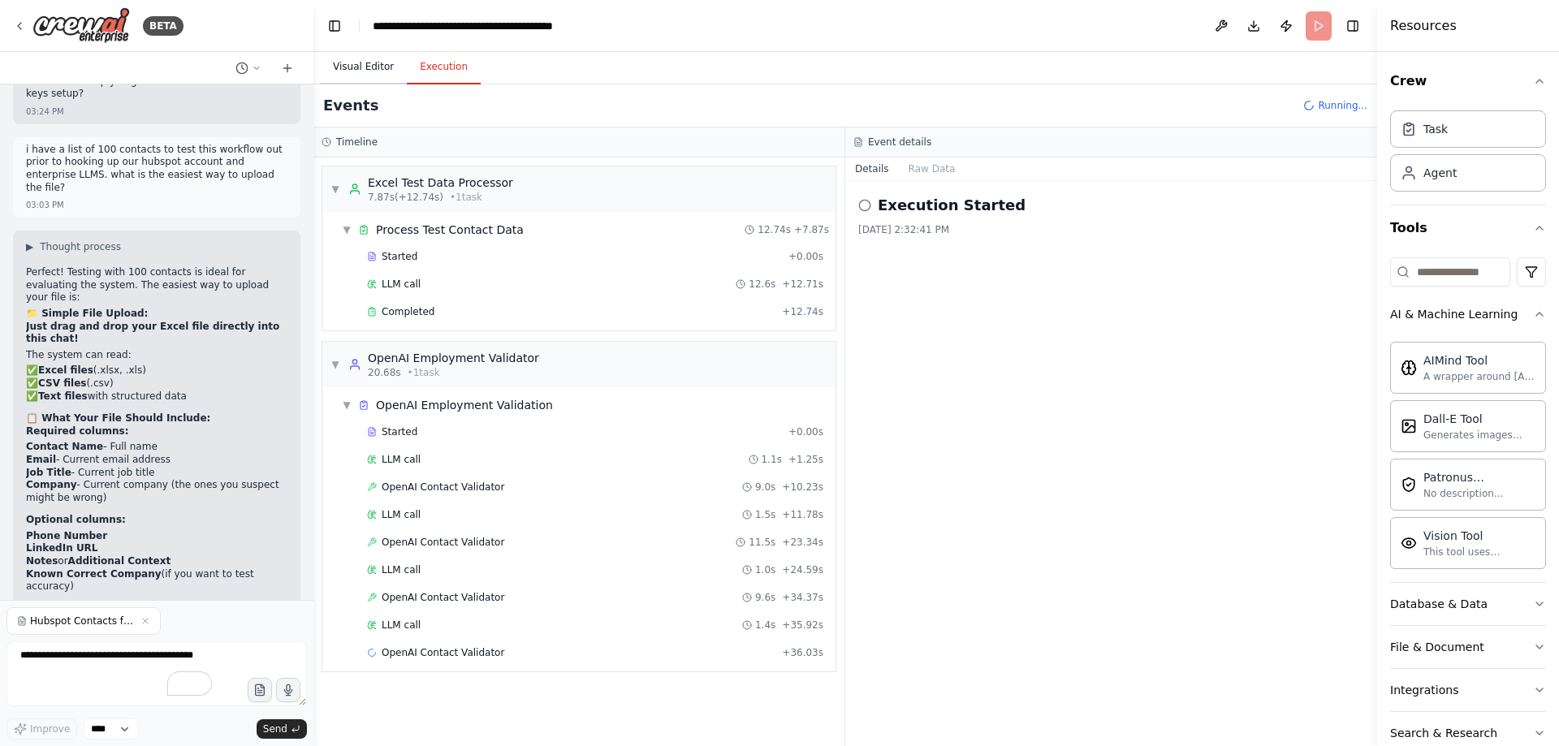
click at [332, 67] on button "Visual Editor" at bounding box center [363, 67] width 87 height 34
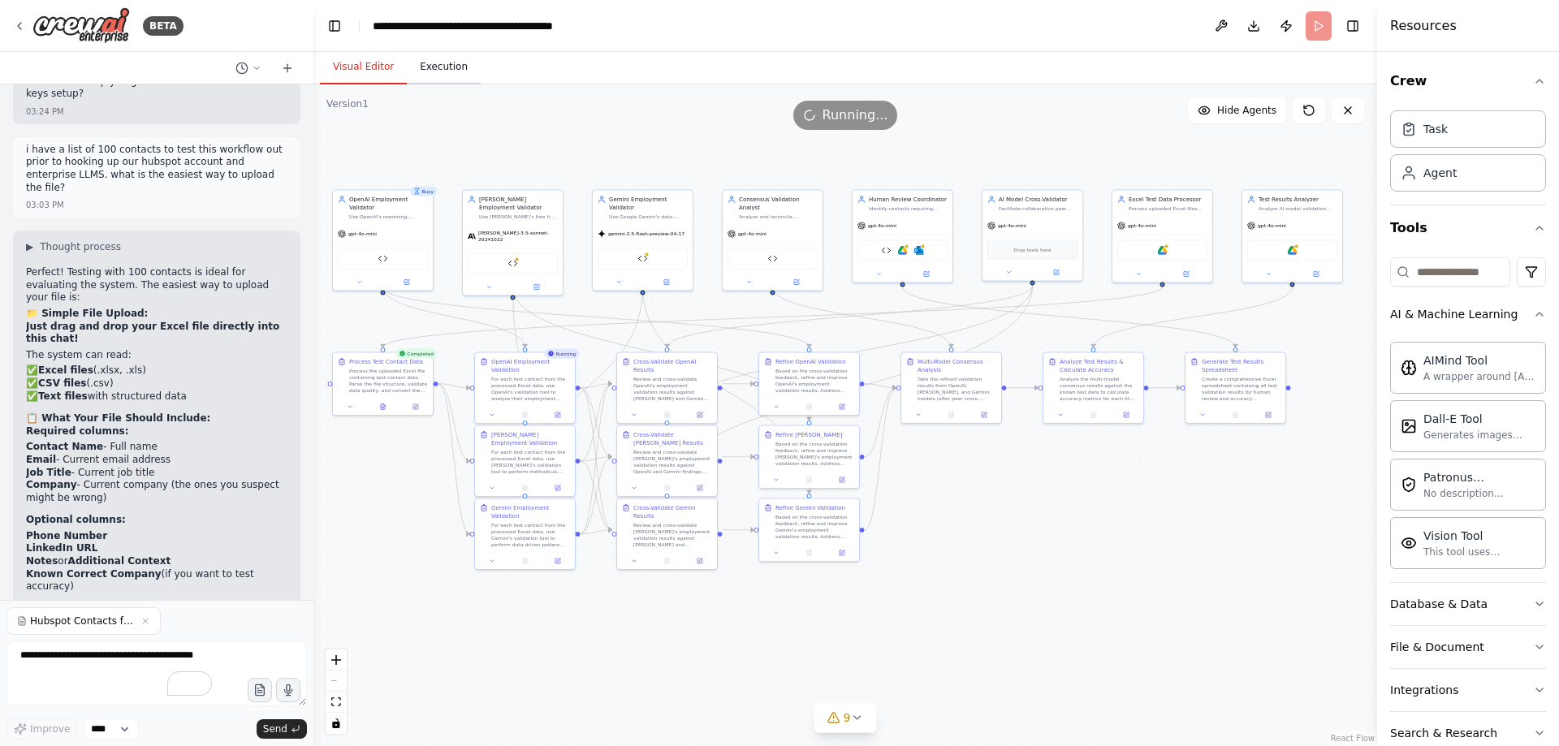
click at [452, 75] on button "Execution" at bounding box center [444, 67] width 74 height 34
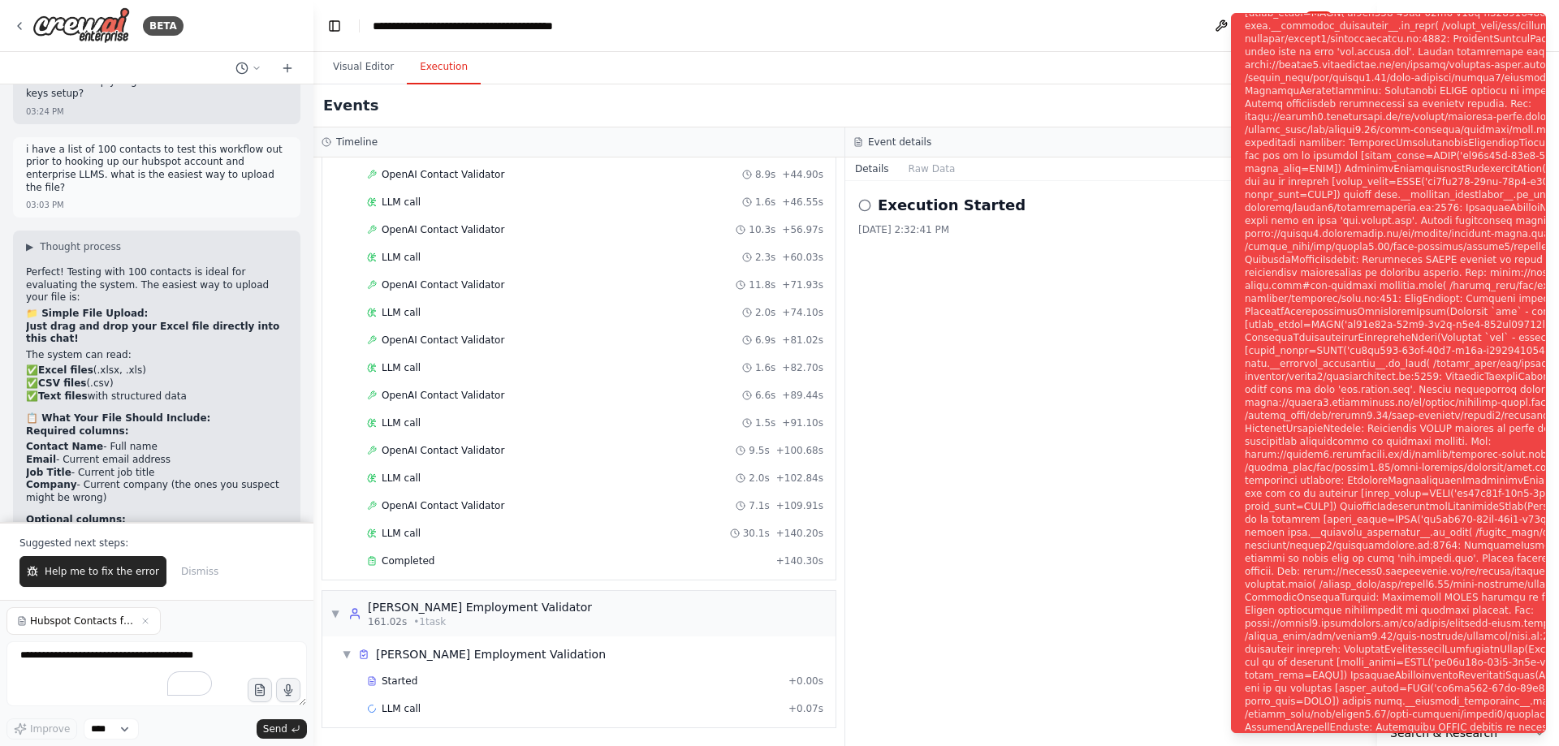
scroll to position [30176, 0]
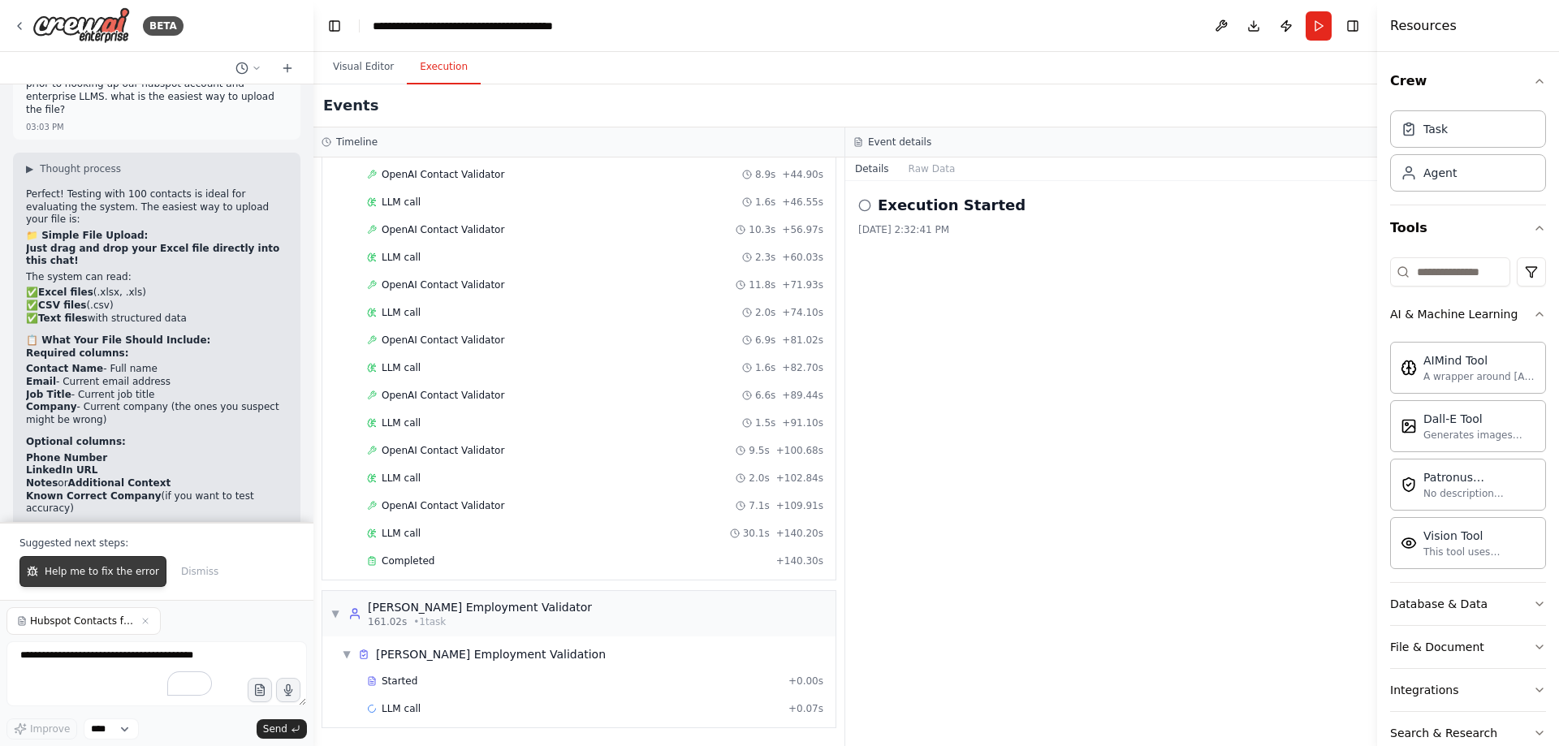
click at [100, 568] on span "Help me to fix the error" at bounding box center [102, 571] width 115 height 13
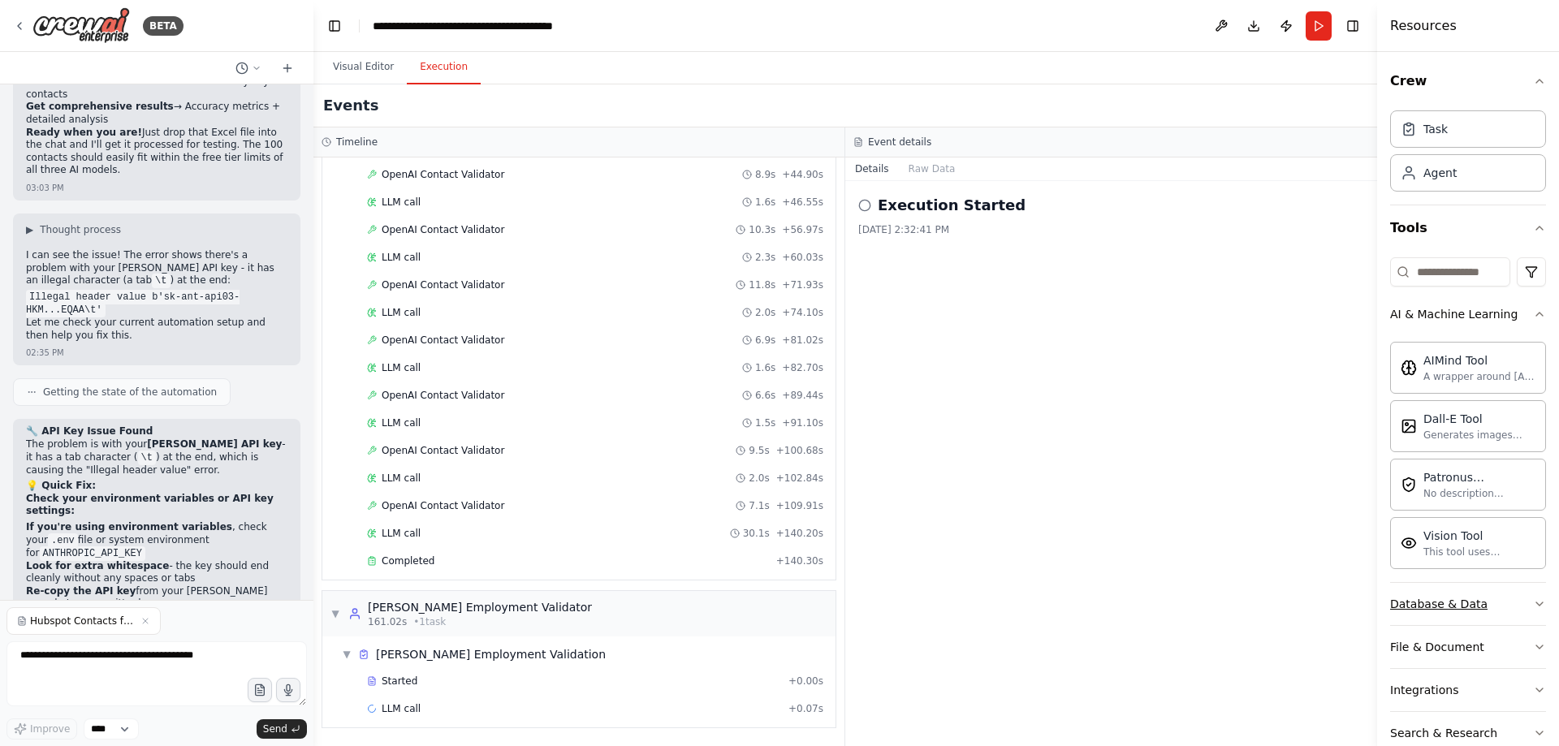
scroll to position [169, 0]
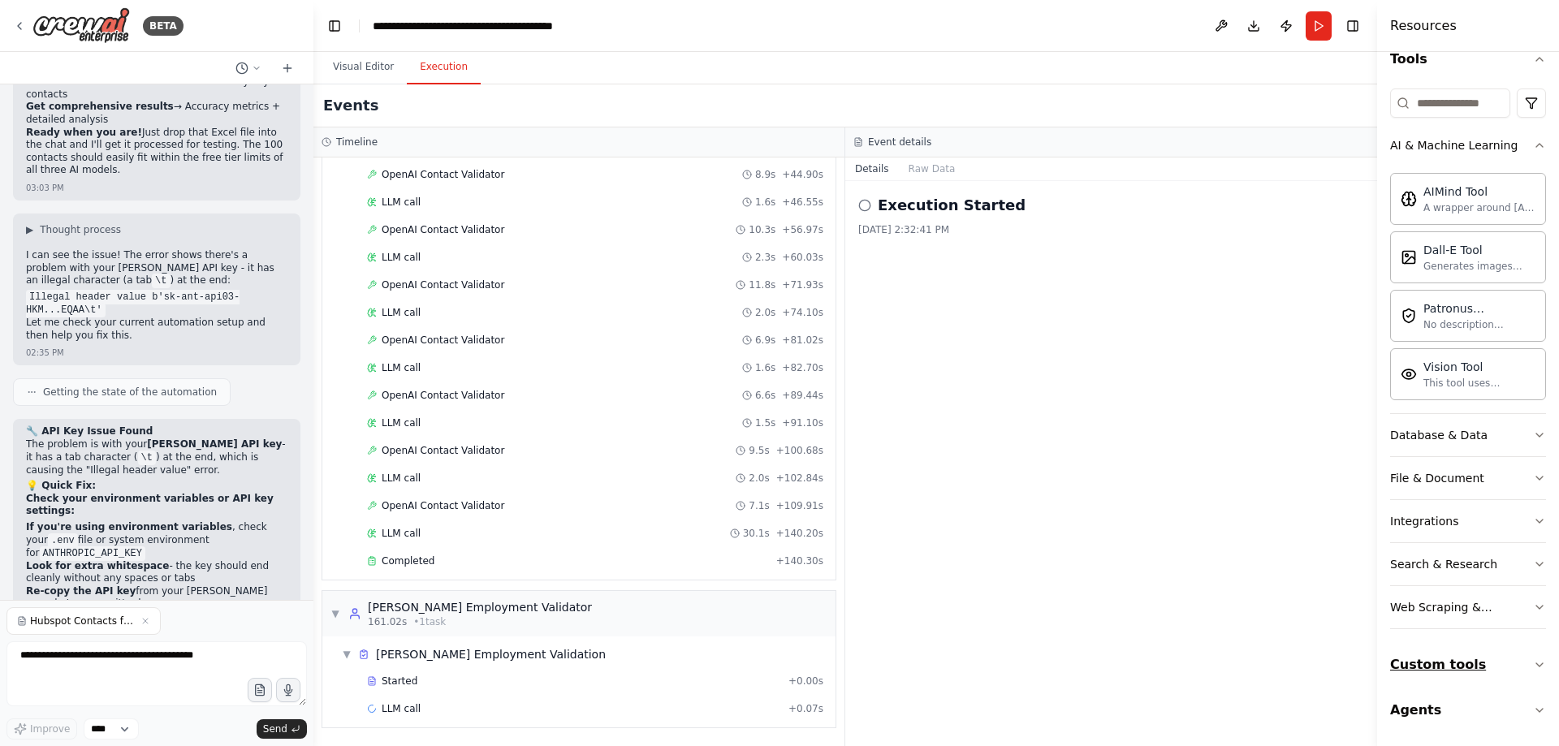
click at [1411, 667] on button "Custom tools" at bounding box center [1468, 664] width 156 height 45
click at [1407, 657] on button "Custom tools" at bounding box center [1468, 664] width 156 height 45
click at [1414, 705] on button "Agents" at bounding box center [1468, 710] width 156 height 45
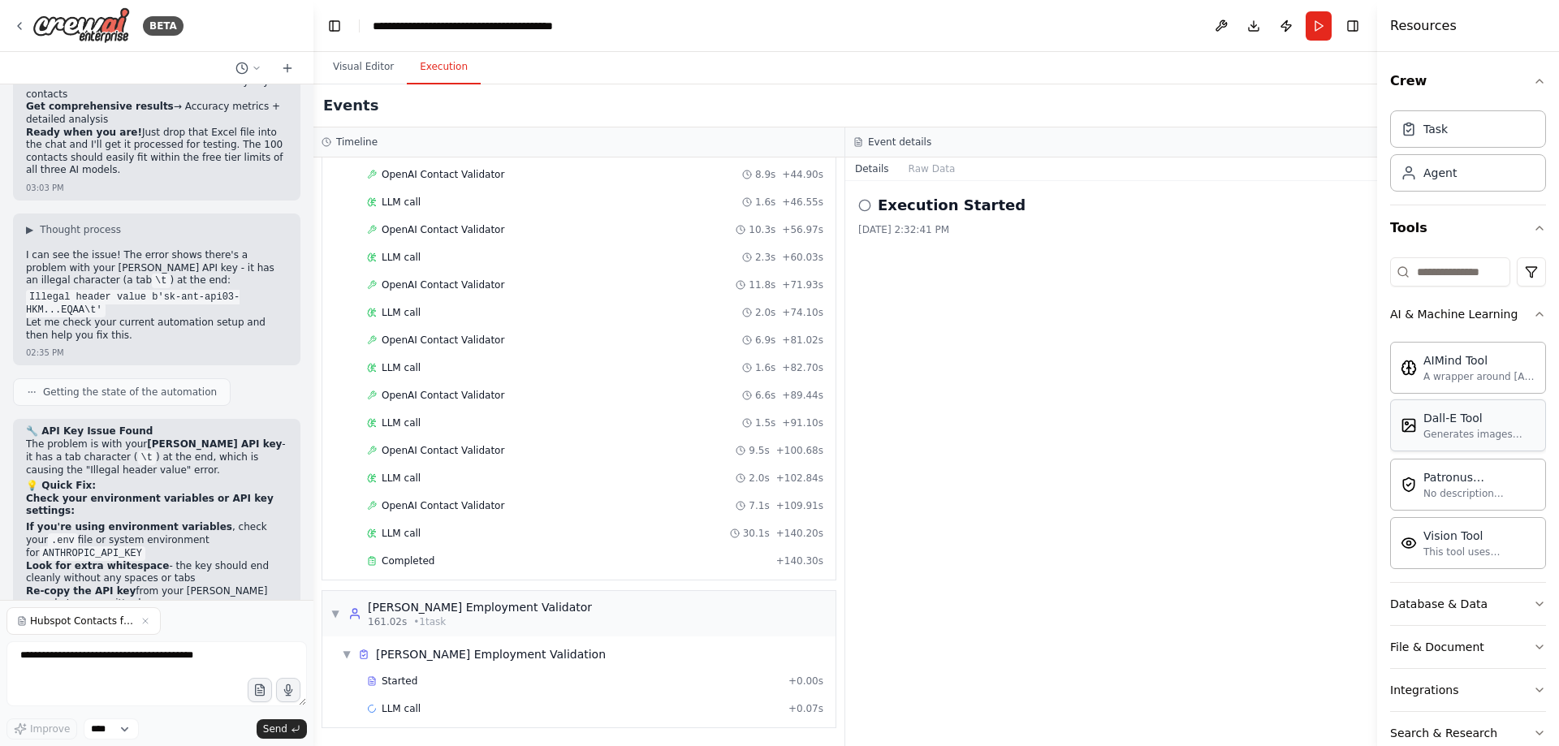
scroll to position [81, 0]
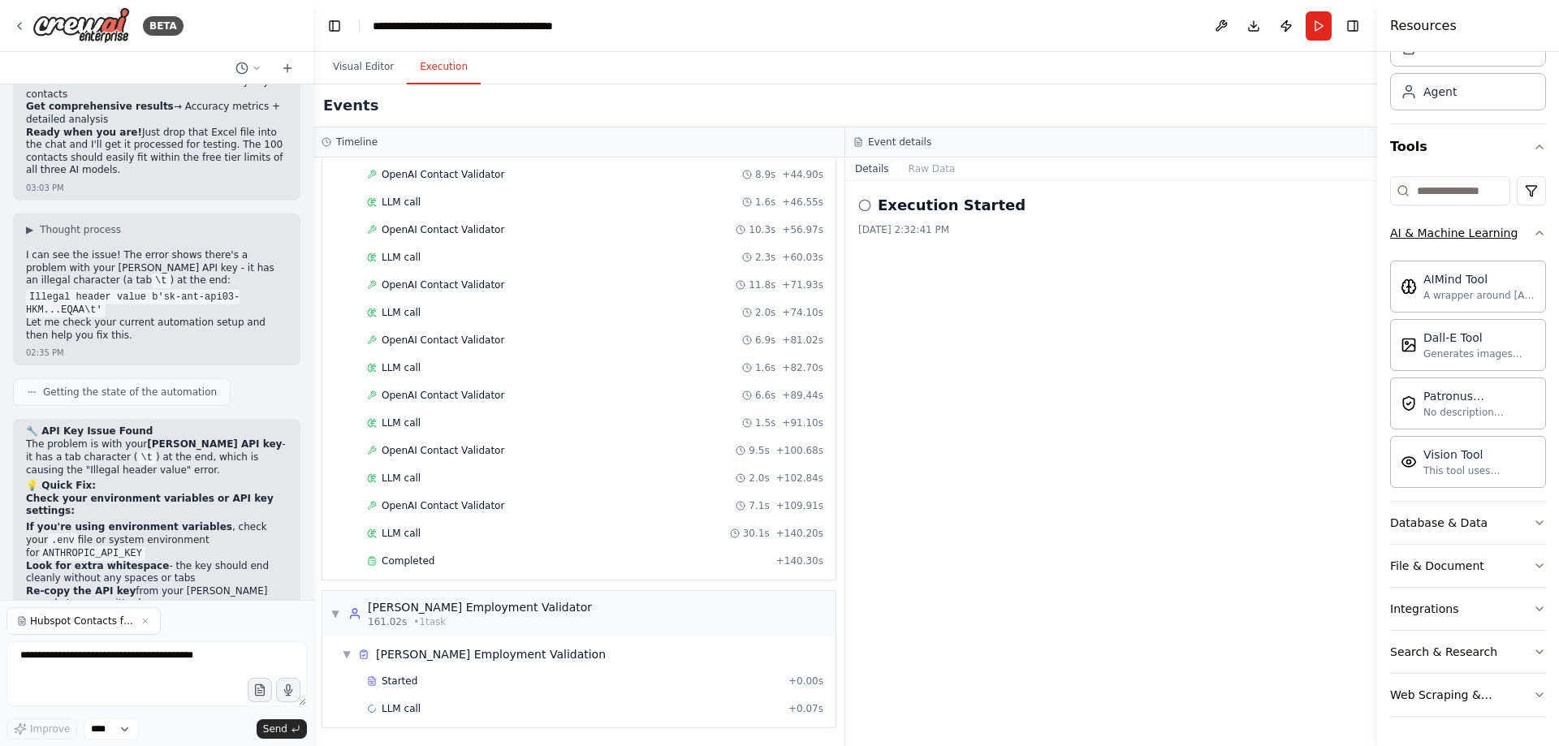
click at [1484, 231] on div "AI & Machine Learning" at bounding box center [1453, 233] width 127 height 16
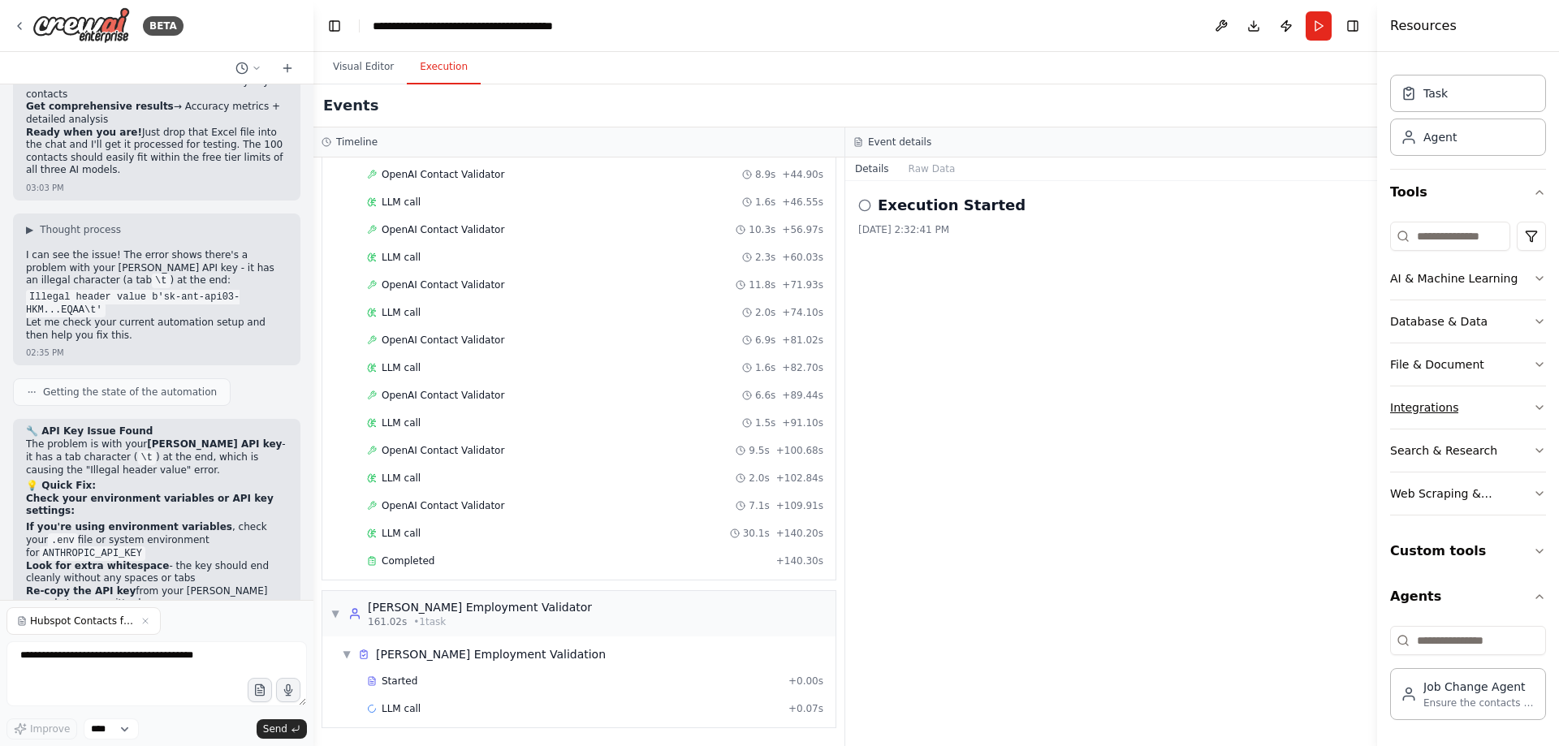
click at [1431, 400] on div "Integrations" at bounding box center [1424, 408] width 68 height 16
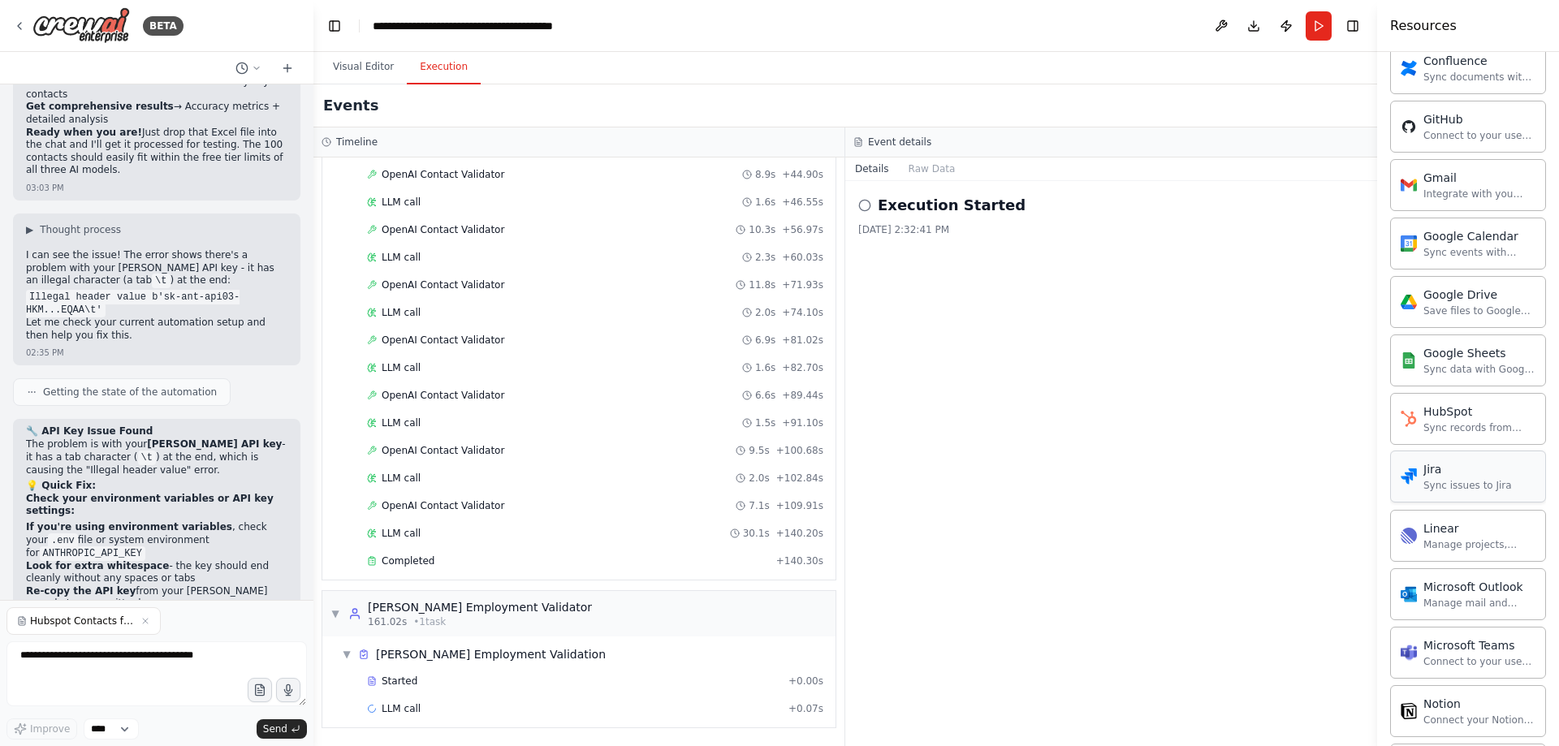
scroll to position [198, 0]
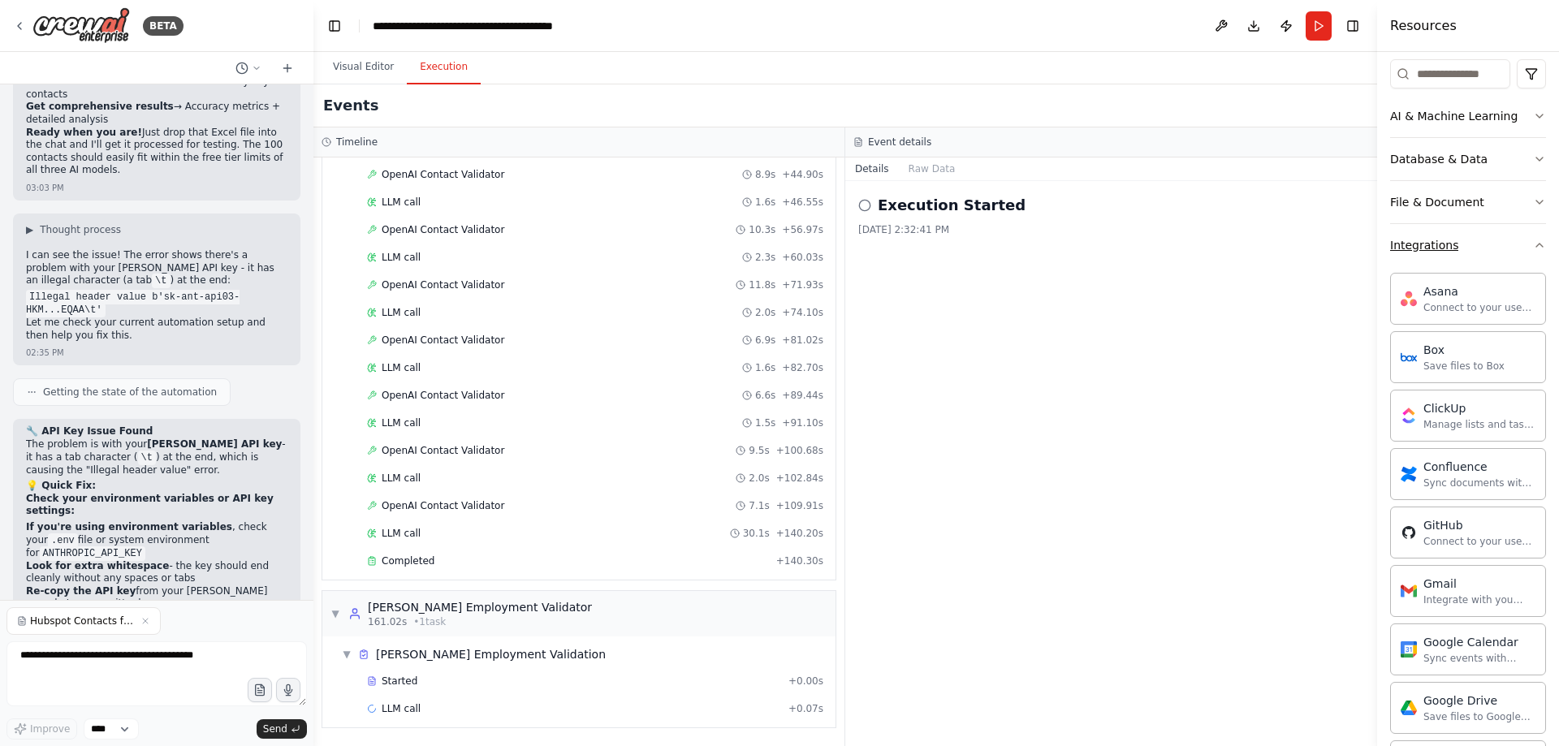
click at [1463, 254] on button "Integrations" at bounding box center [1468, 245] width 156 height 42
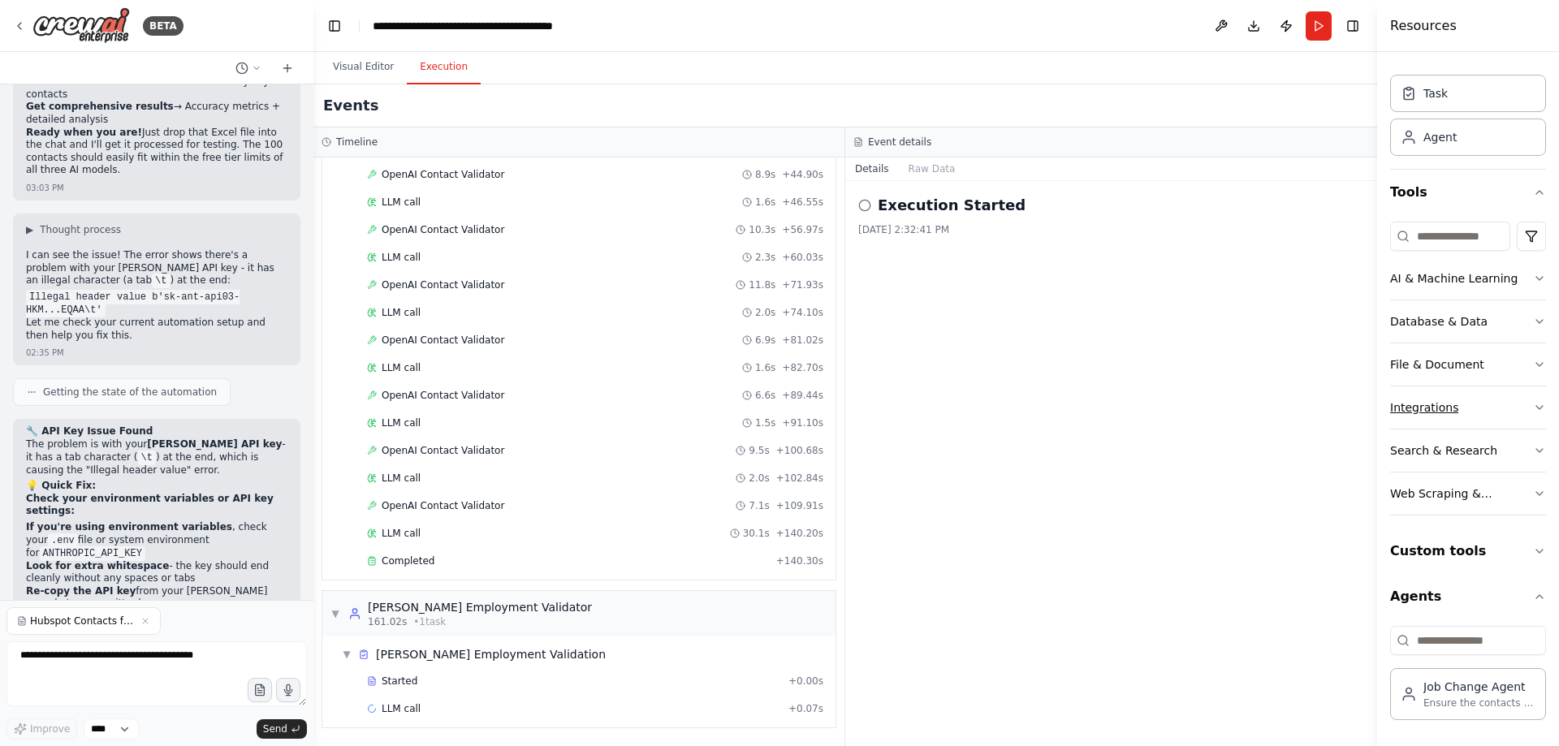
scroll to position [36, 0]
click at [1459, 320] on div "Database & Data" at bounding box center [1438, 321] width 97 height 16
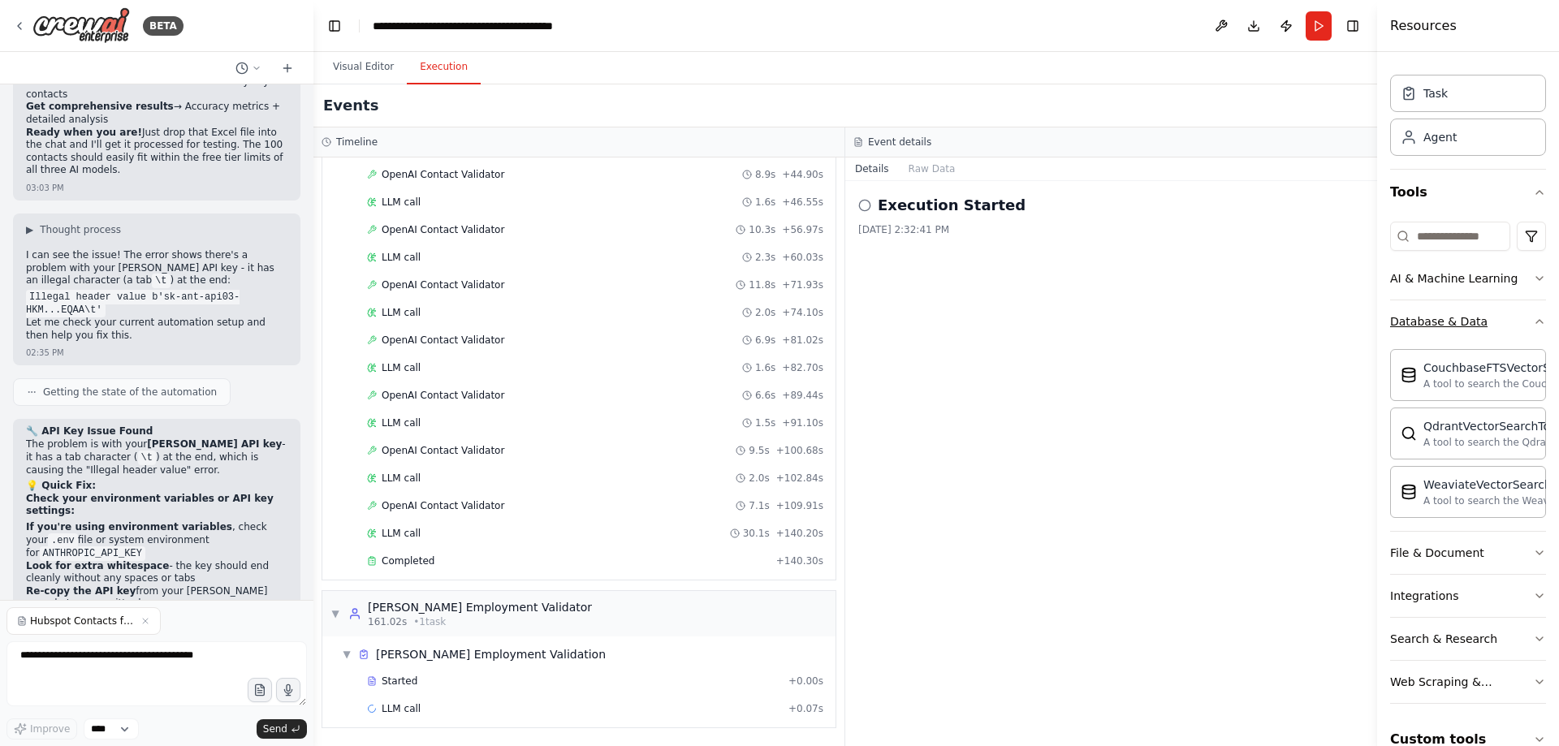
click at [1459, 320] on div "Database & Data" at bounding box center [1438, 321] width 97 height 16
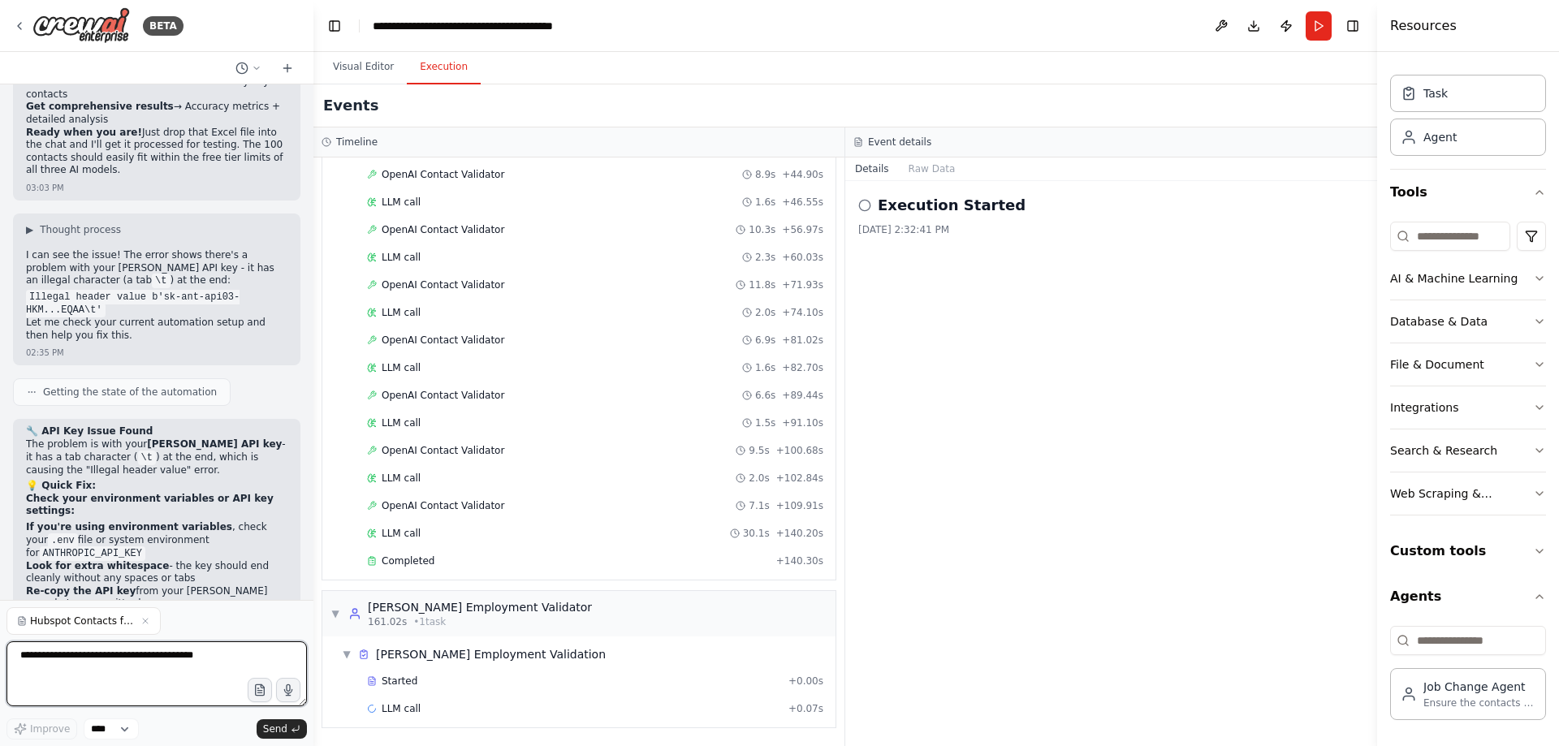
click at [137, 683] on textarea "To enrich screen reader interactions, please activate Accessibility in Grammarl…" at bounding box center [156, 674] width 300 height 65
paste textarea "**********"
type textarea "**********"
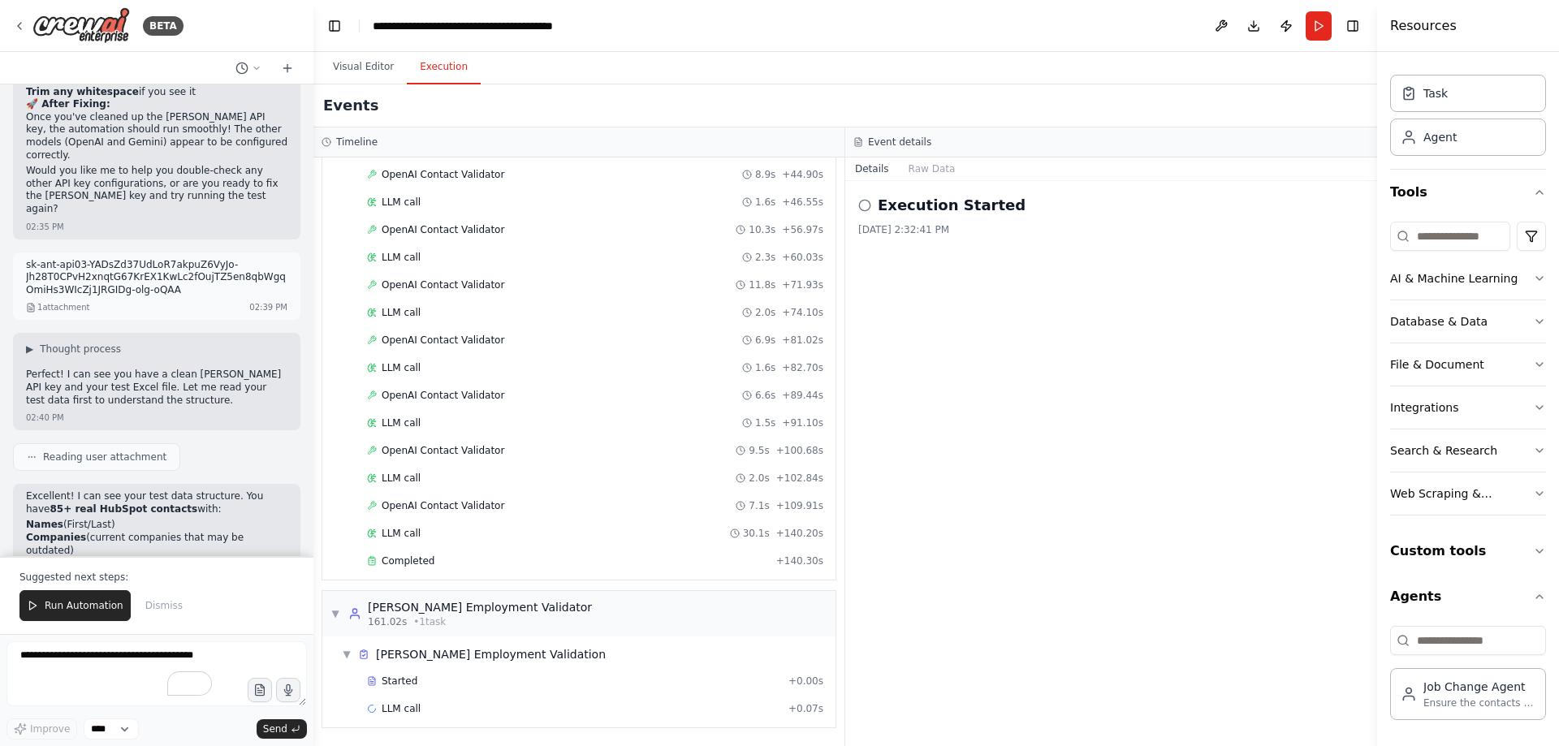
scroll to position [31504, 0]
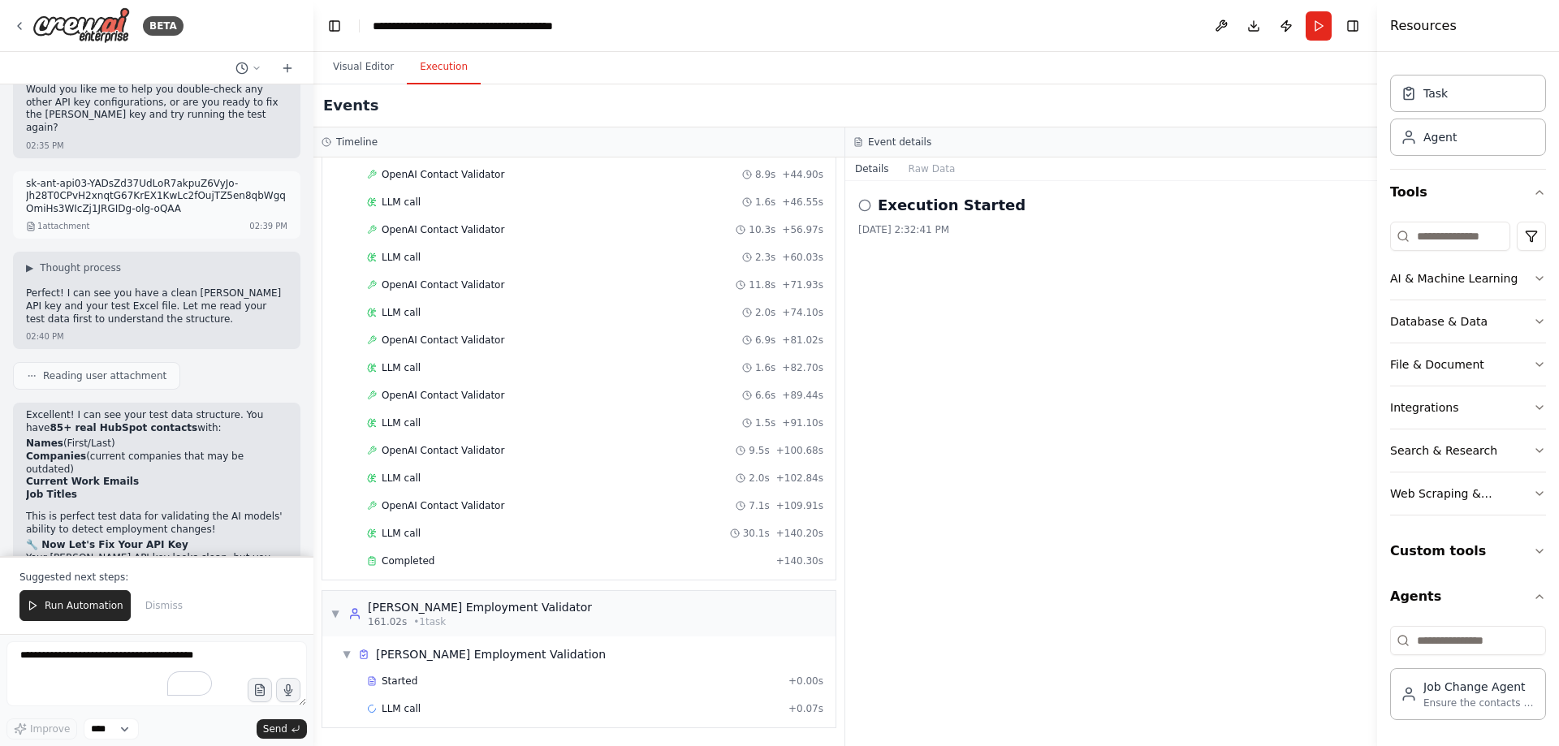
click at [225, 662] on span "ANTHROPIC_API_KEY=sk-ant-api03-YADsZd37UdLoR7akpuZ6VyJo-Jh28T0CPvH2xnqtG67KrEX1…" at bounding box center [405, 667] width 737 height 11
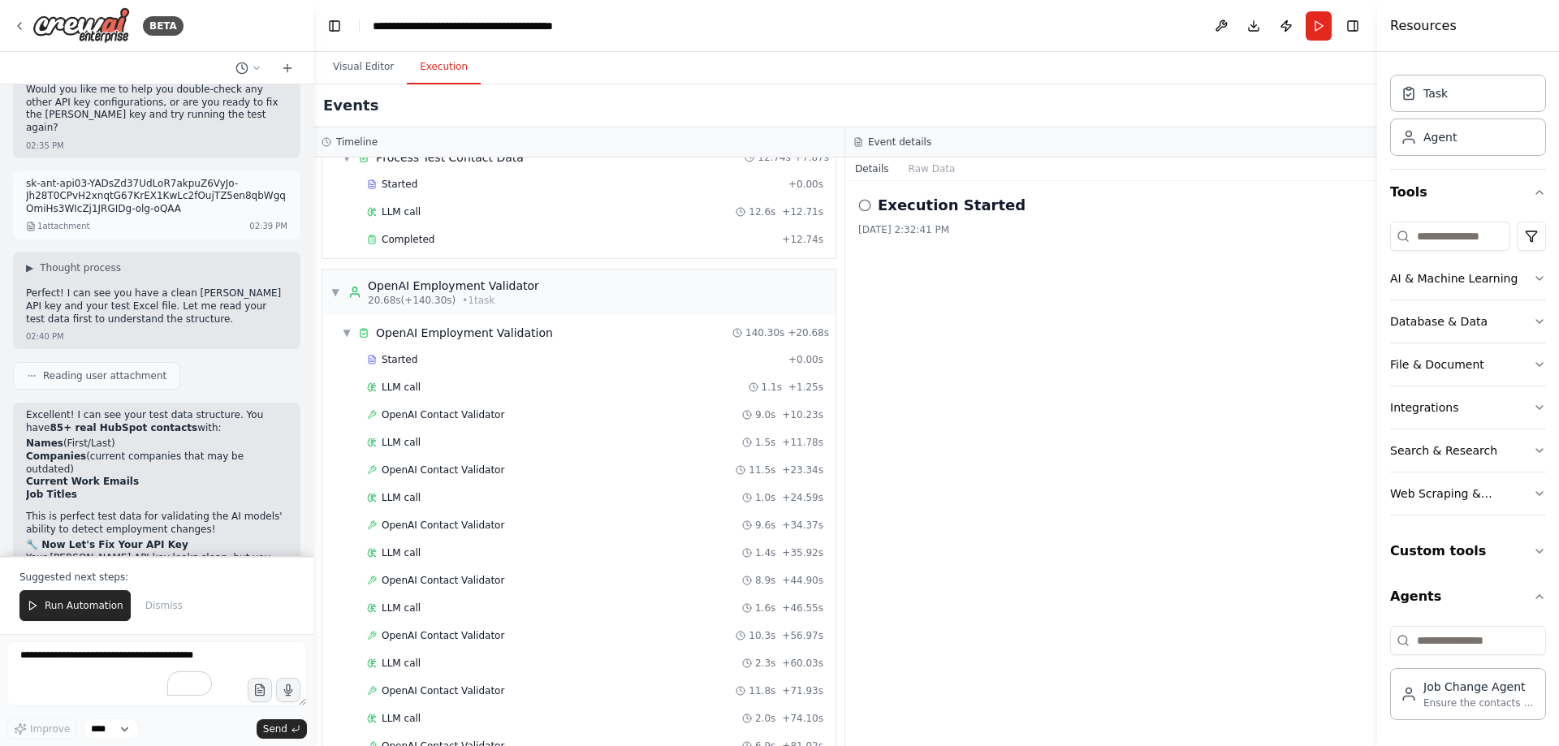
scroll to position [0, 0]
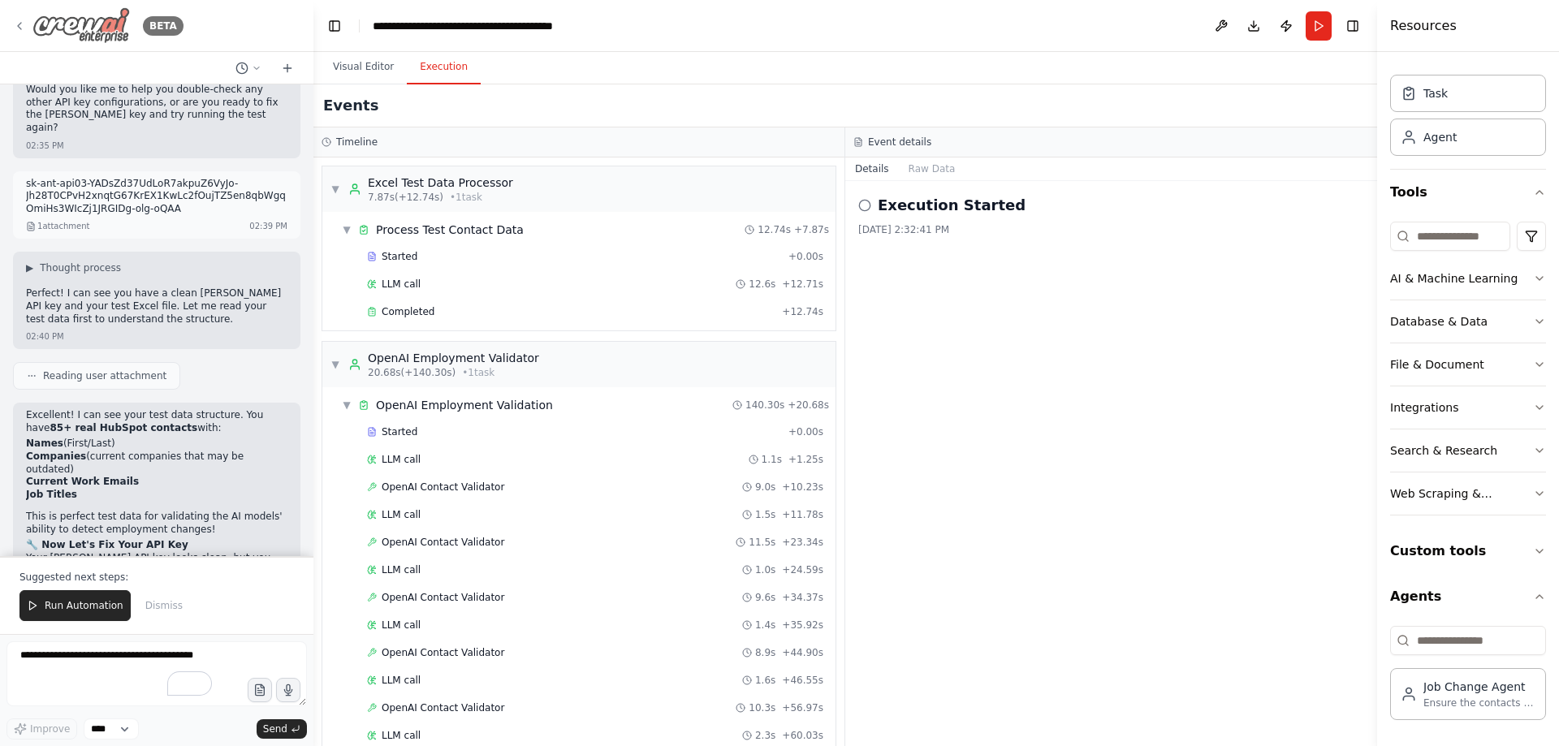
click at [70, 16] on img at bounding box center [80, 25] width 97 height 37
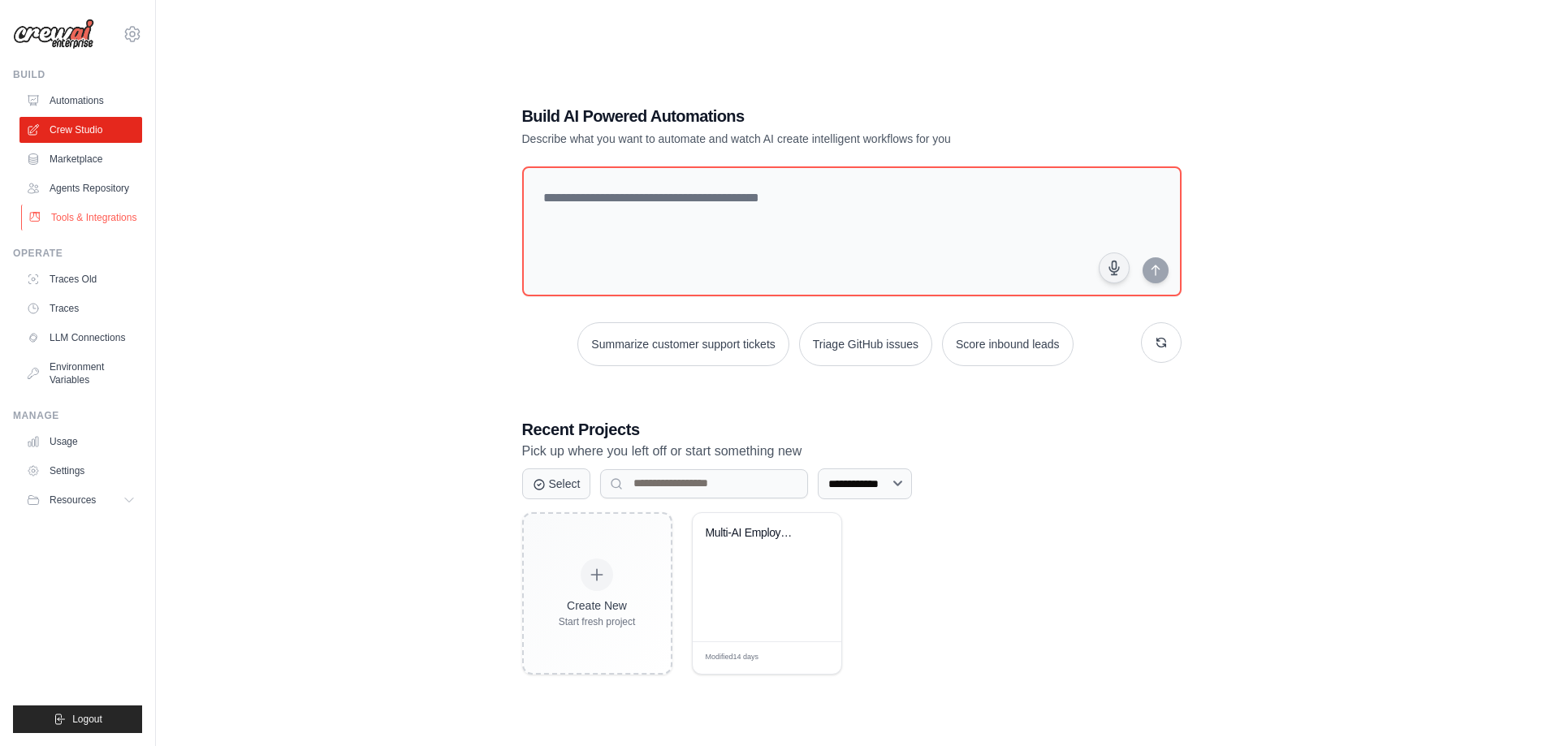
click at [93, 226] on link "Tools & Integrations" at bounding box center [82, 218] width 123 height 26
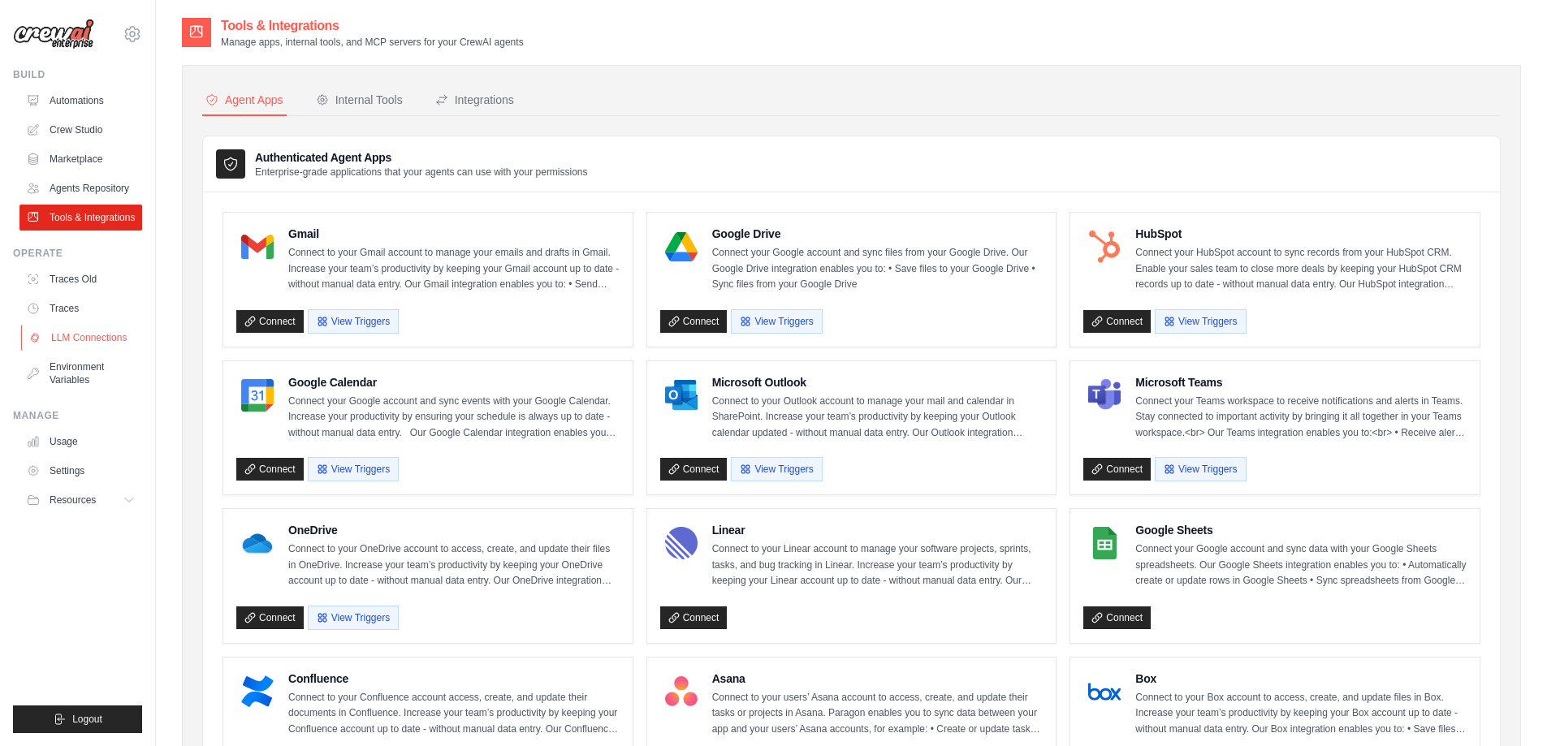
click at [119, 347] on link "LLM Connections" at bounding box center [82, 338] width 123 height 26
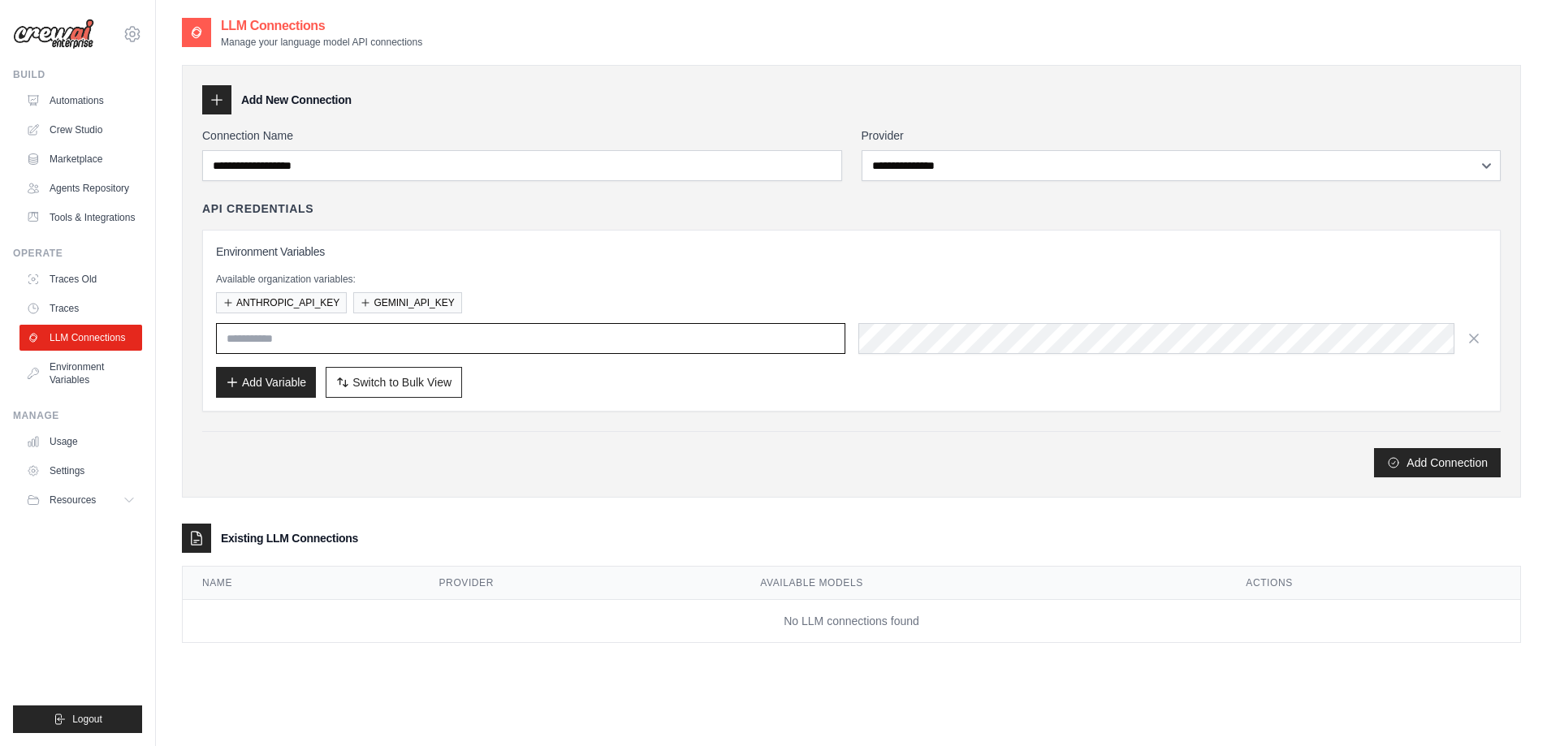
click at [495, 340] on input "text" at bounding box center [530, 338] width 629 height 31
paste input "**********"
type input "**********"
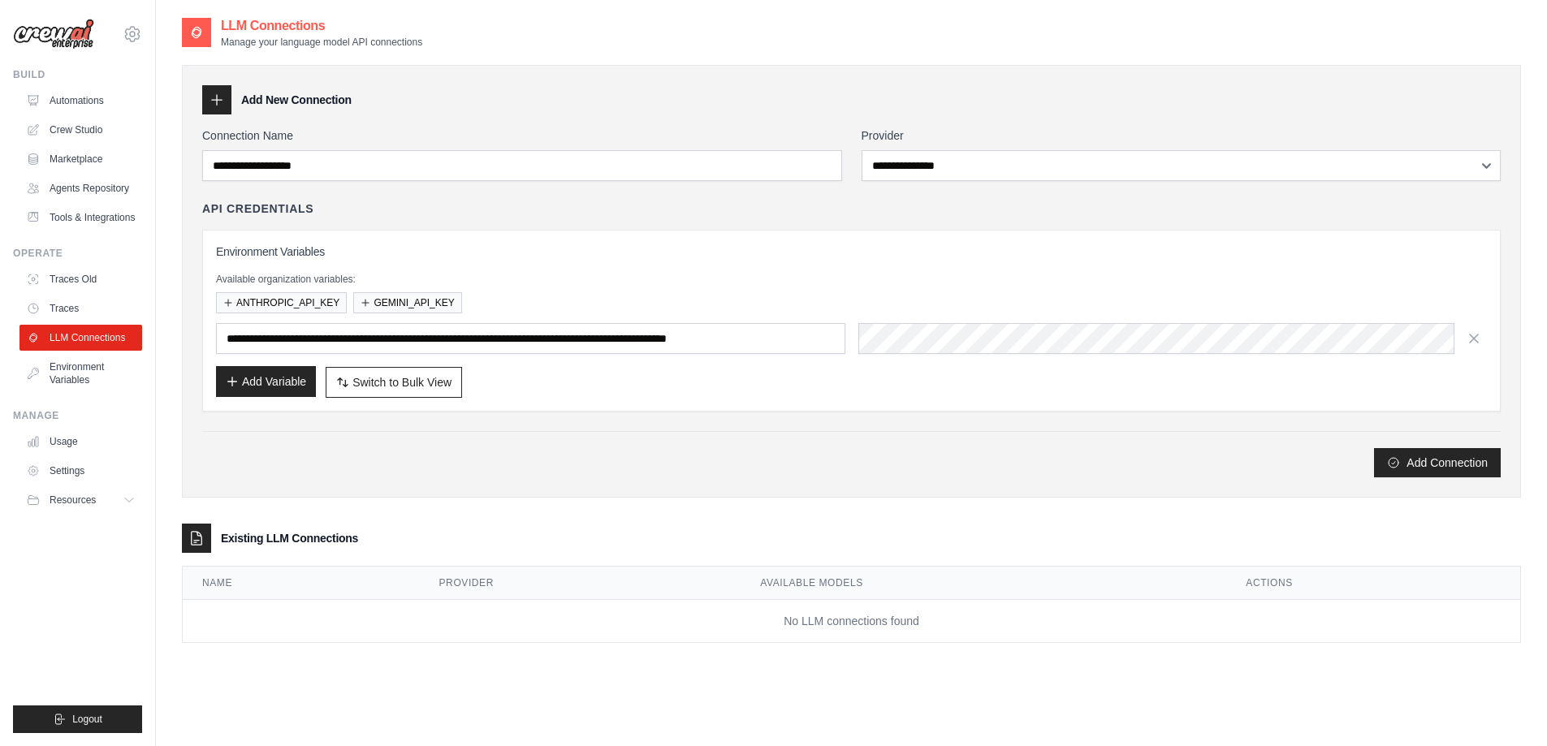
click at [288, 378] on button "Add Variable" at bounding box center [266, 381] width 100 height 31
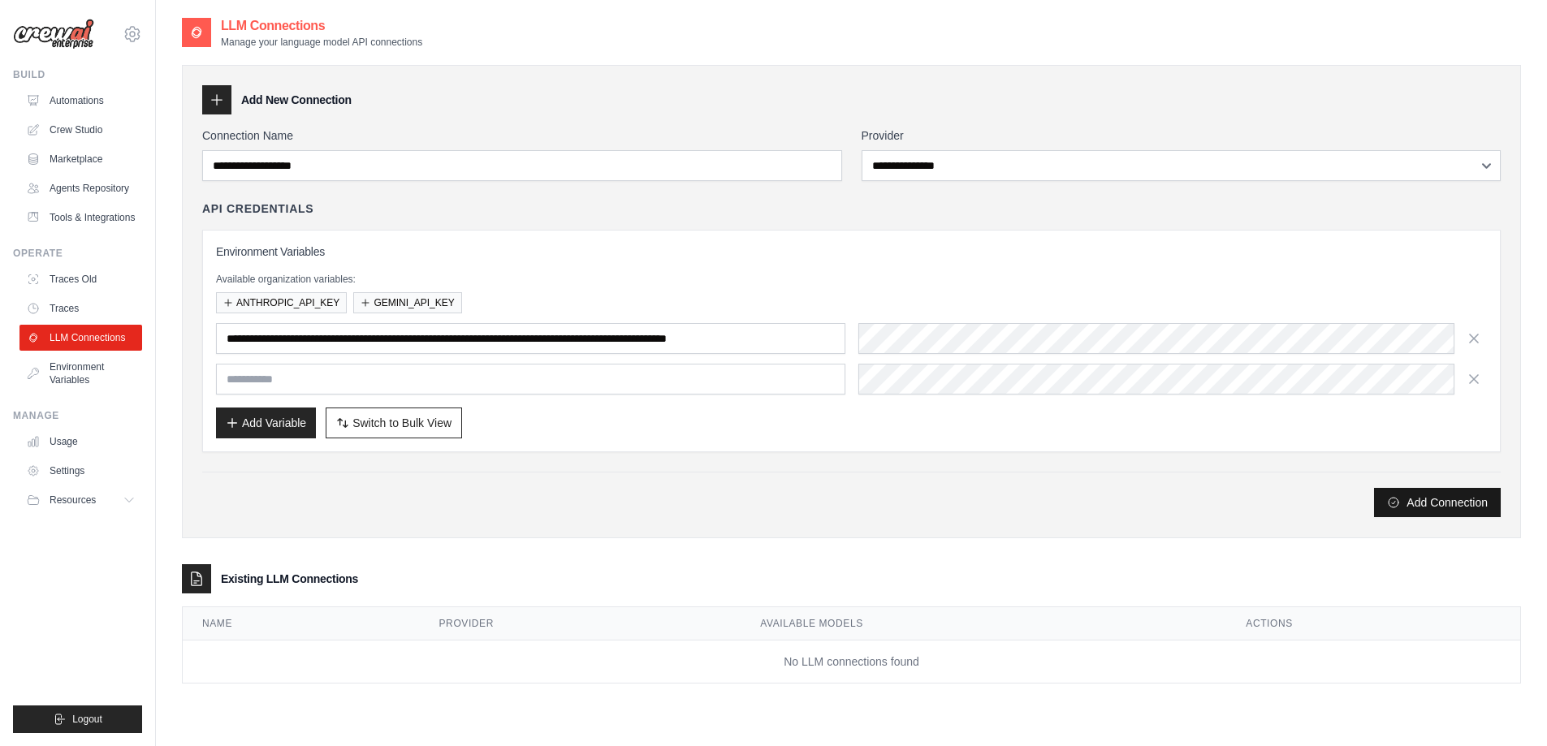
click at [1429, 503] on button "Add Connection" at bounding box center [1437, 502] width 127 height 29
click at [391, 149] on div "Connection Name" at bounding box center [522, 154] width 640 height 54
click at [281, 299] on button "ANTHROPIC_API_KEY" at bounding box center [281, 302] width 131 height 21
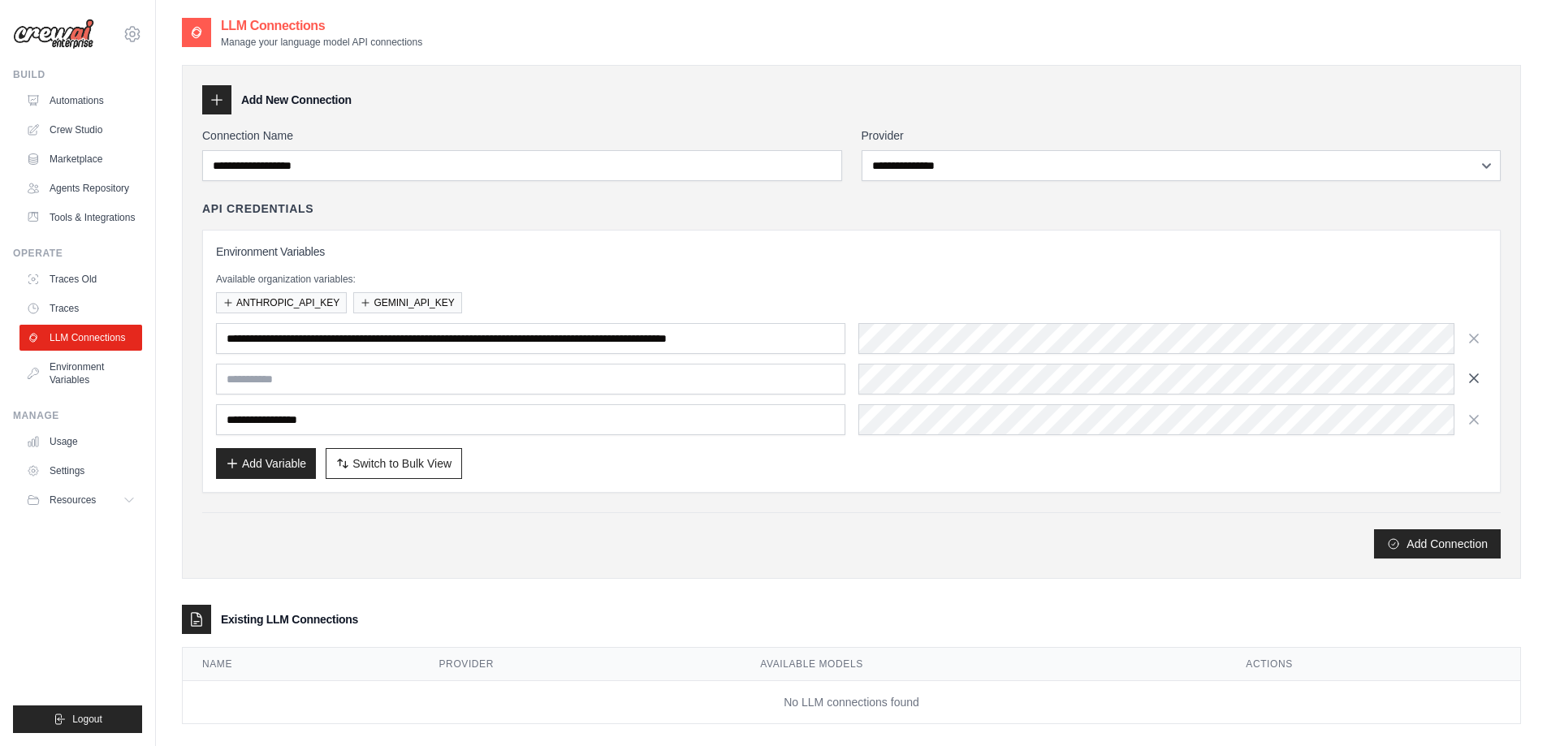
click at [1477, 383] on icon "button" at bounding box center [1474, 378] width 16 height 16
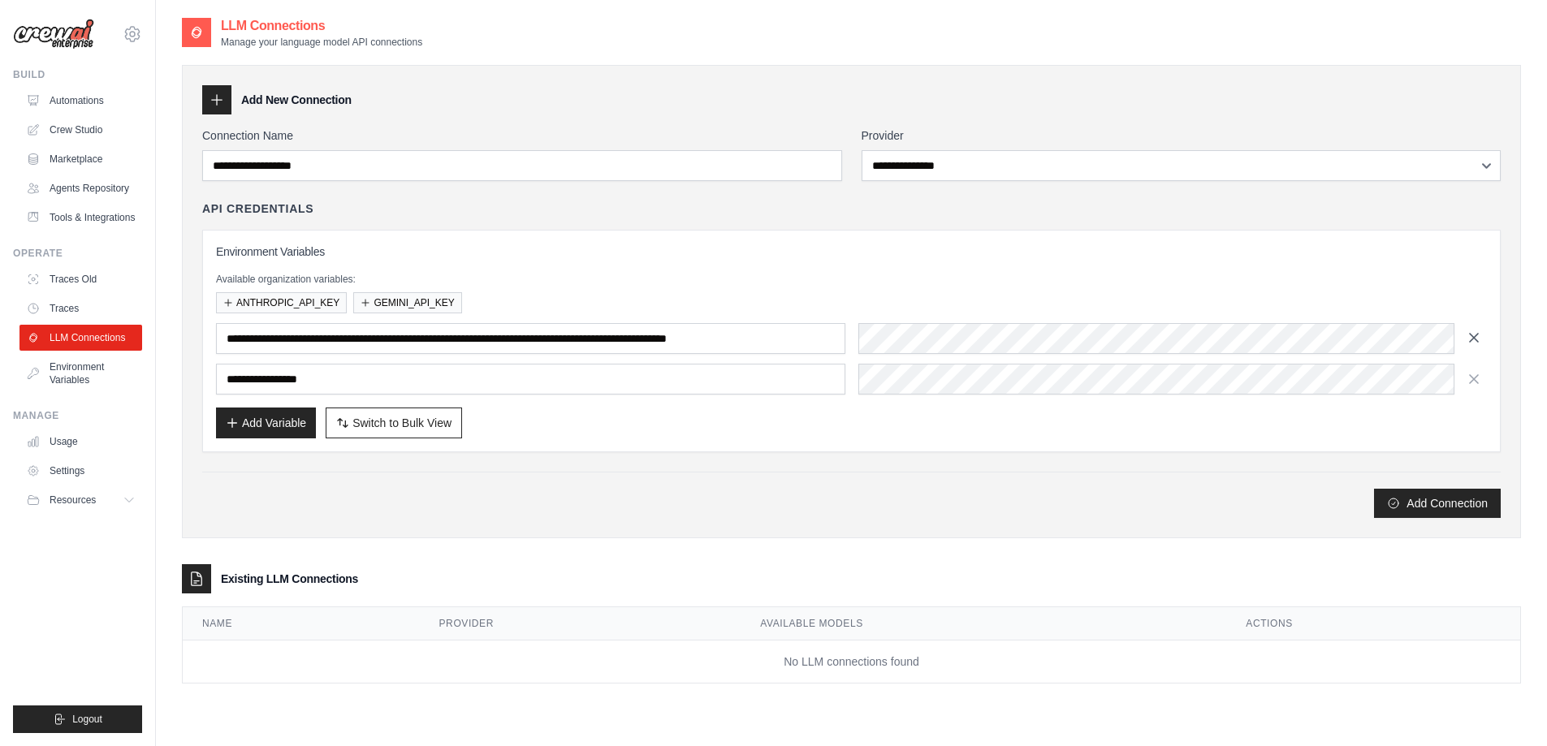
click at [1479, 340] on icon "button" at bounding box center [1474, 338] width 16 height 16
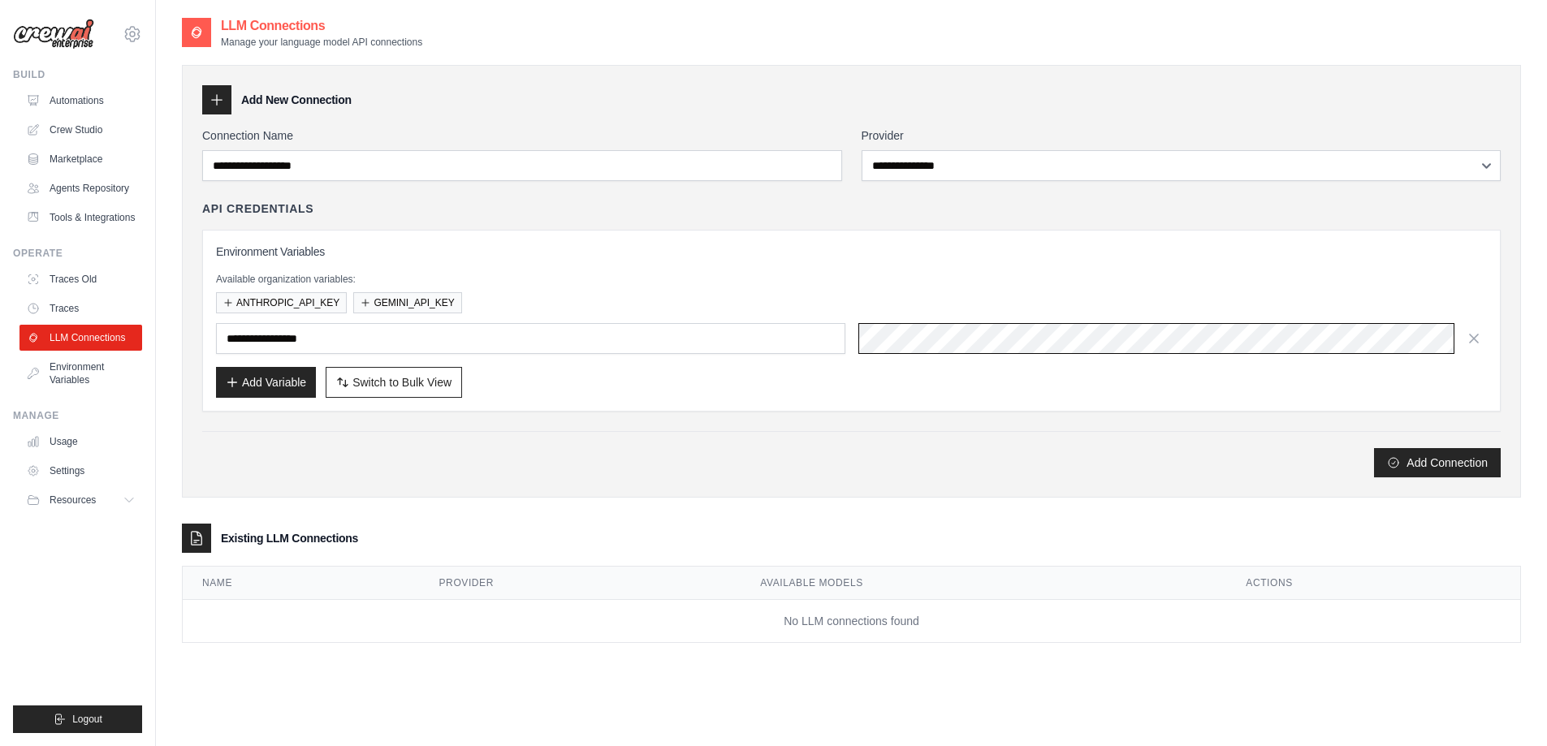
scroll to position [0, 99]
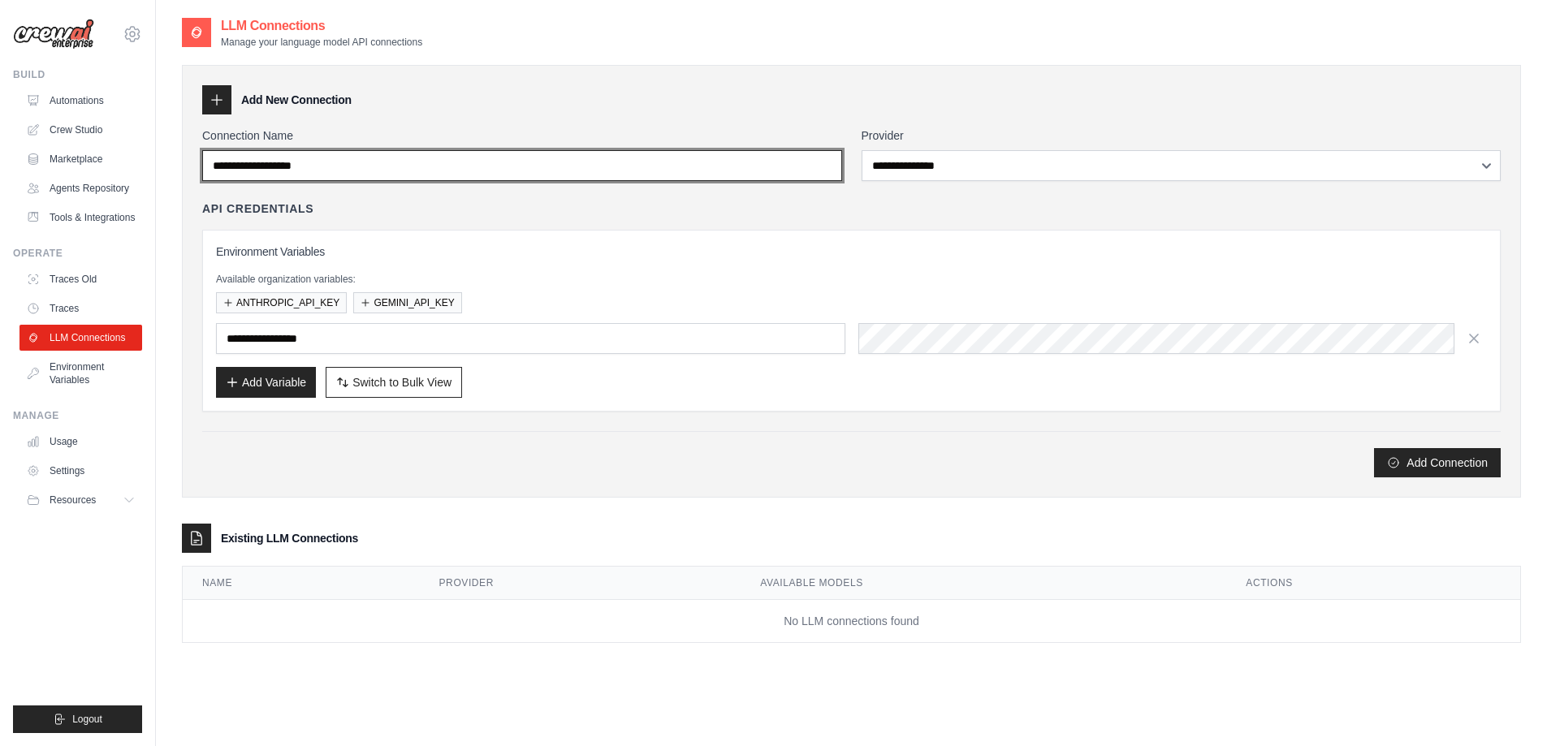
click at [338, 163] on input "Connection Name" at bounding box center [522, 165] width 640 height 31
type input "******"
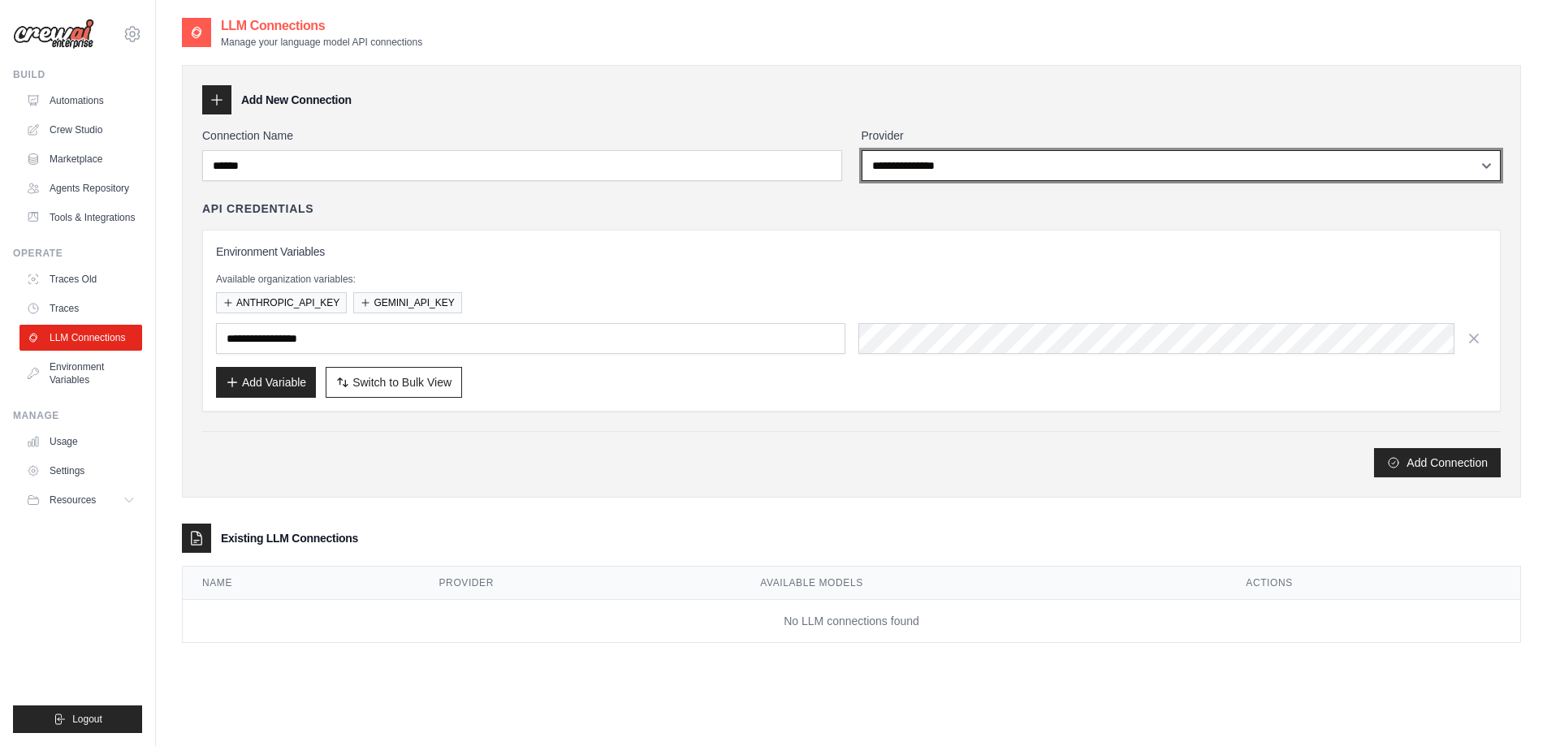
click at [923, 159] on select "**********" at bounding box center [1182, 165] width 640 height 31
select select "*********"
click at [862, 150] on select "**********" at bounding box center [1182, 165] width 640 height 31
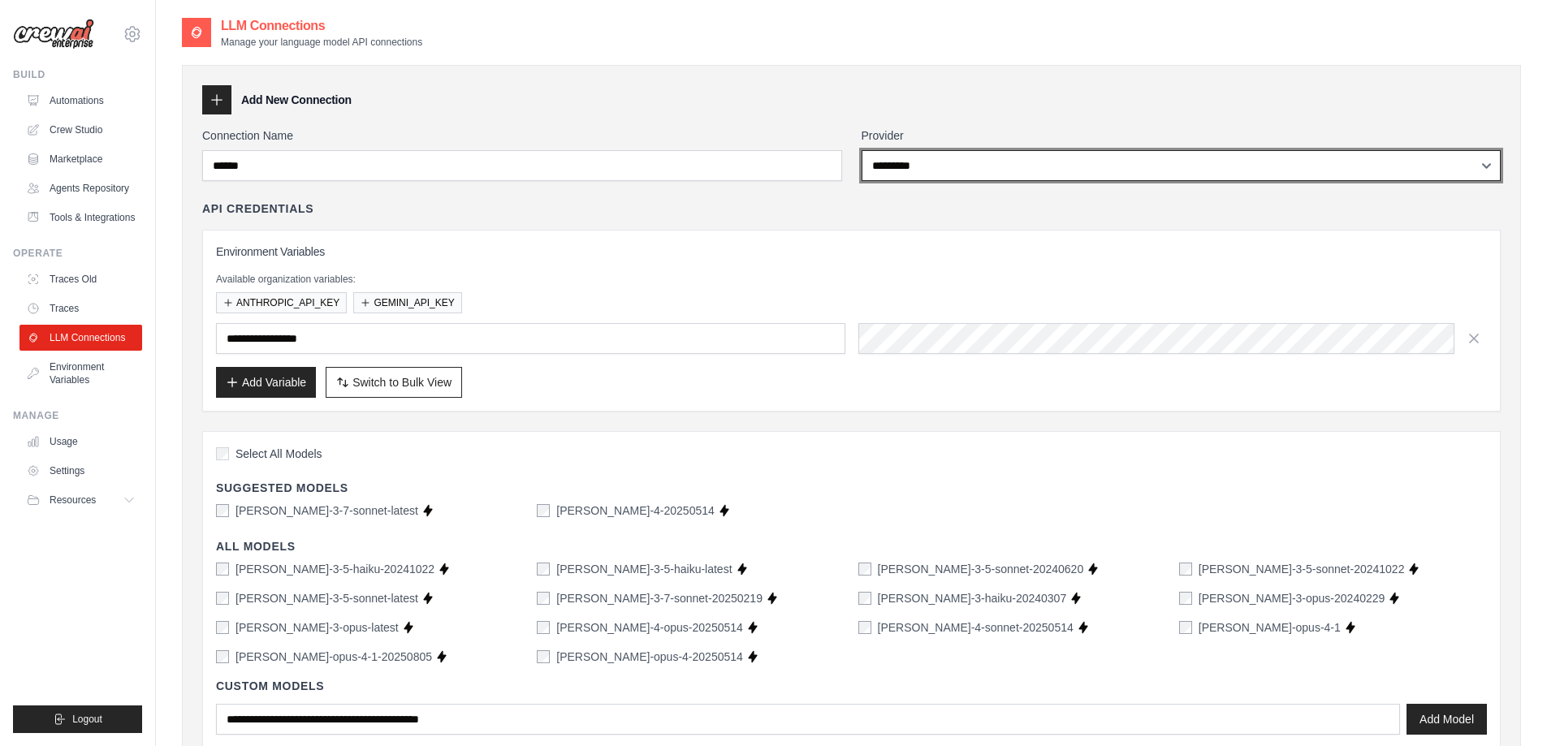
scroll to position [81, 0]
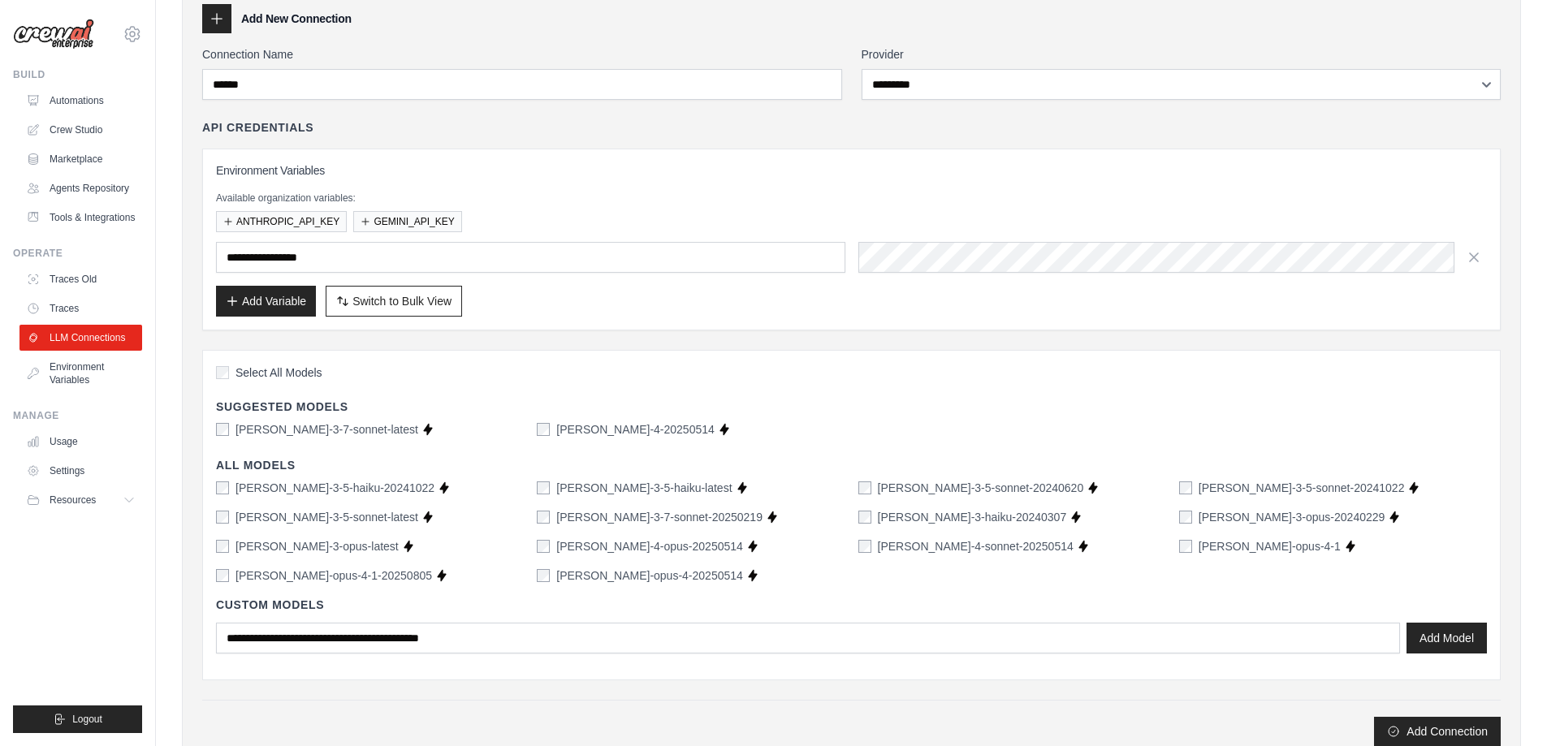
click at [213, 430] on div "Select All Models Suggested Models [PERSON_NAME]-3-7-sonnet-latest Supports Cre…" at bounding box center [851, 515] width 1299 height 331
click at [1440, 626] on button "Add Model" at bounding box center [1447, 637] width 80 height 31
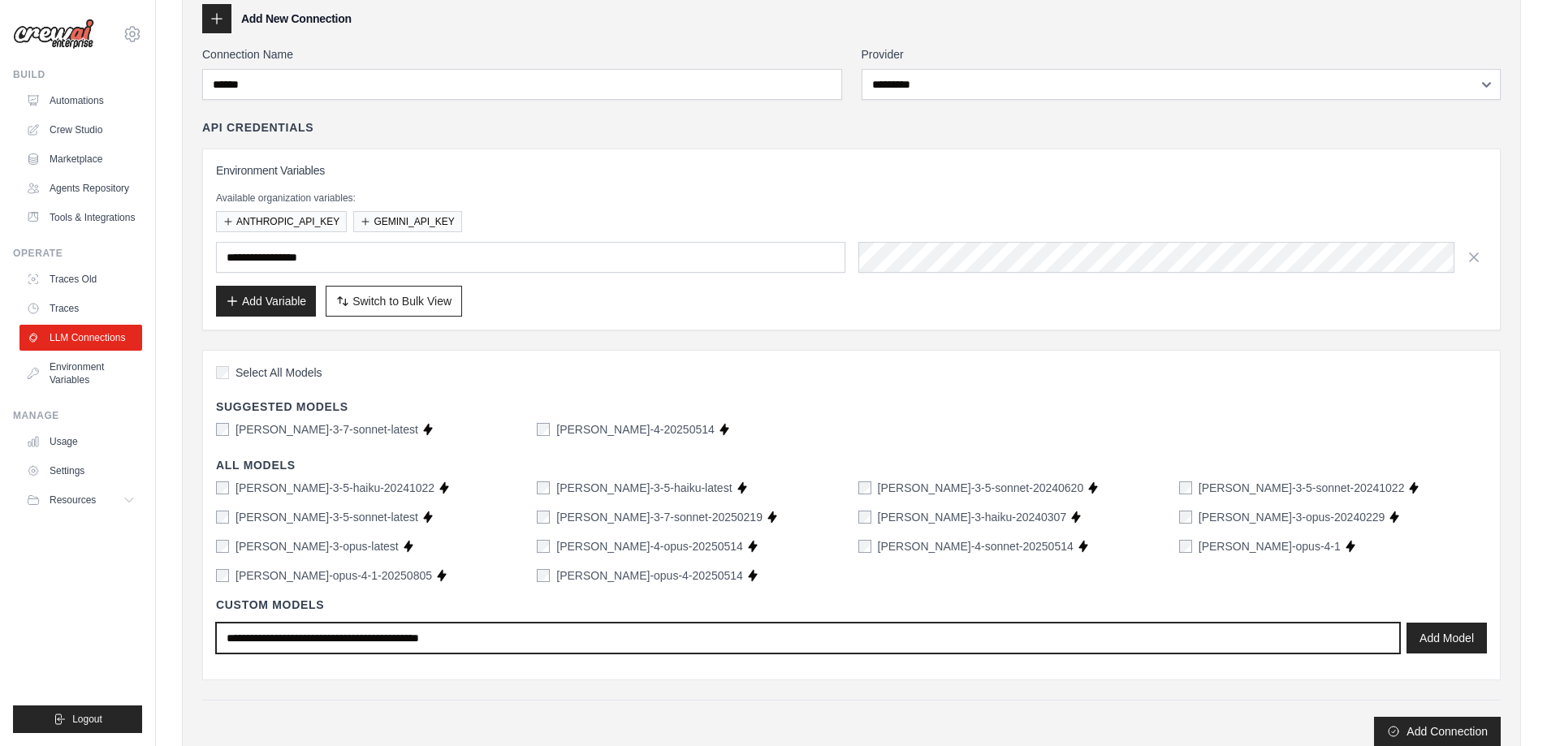
click at [361, 635] on input "text" at bounding box center [808, 638] width 1184 height 31
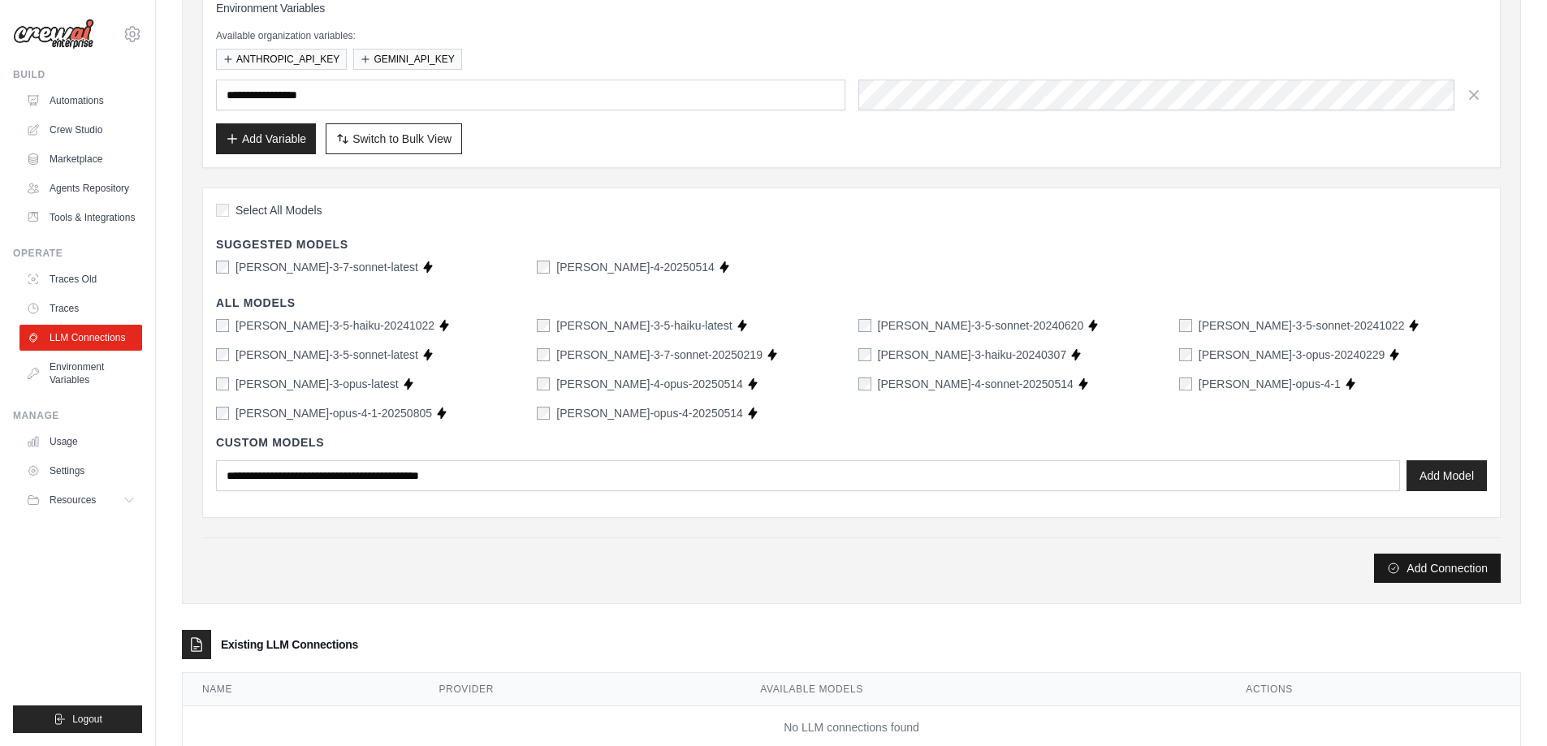
click at [1427, 572] on button "Add Connection" at bounding box center [1437, 568] width 127 height 29
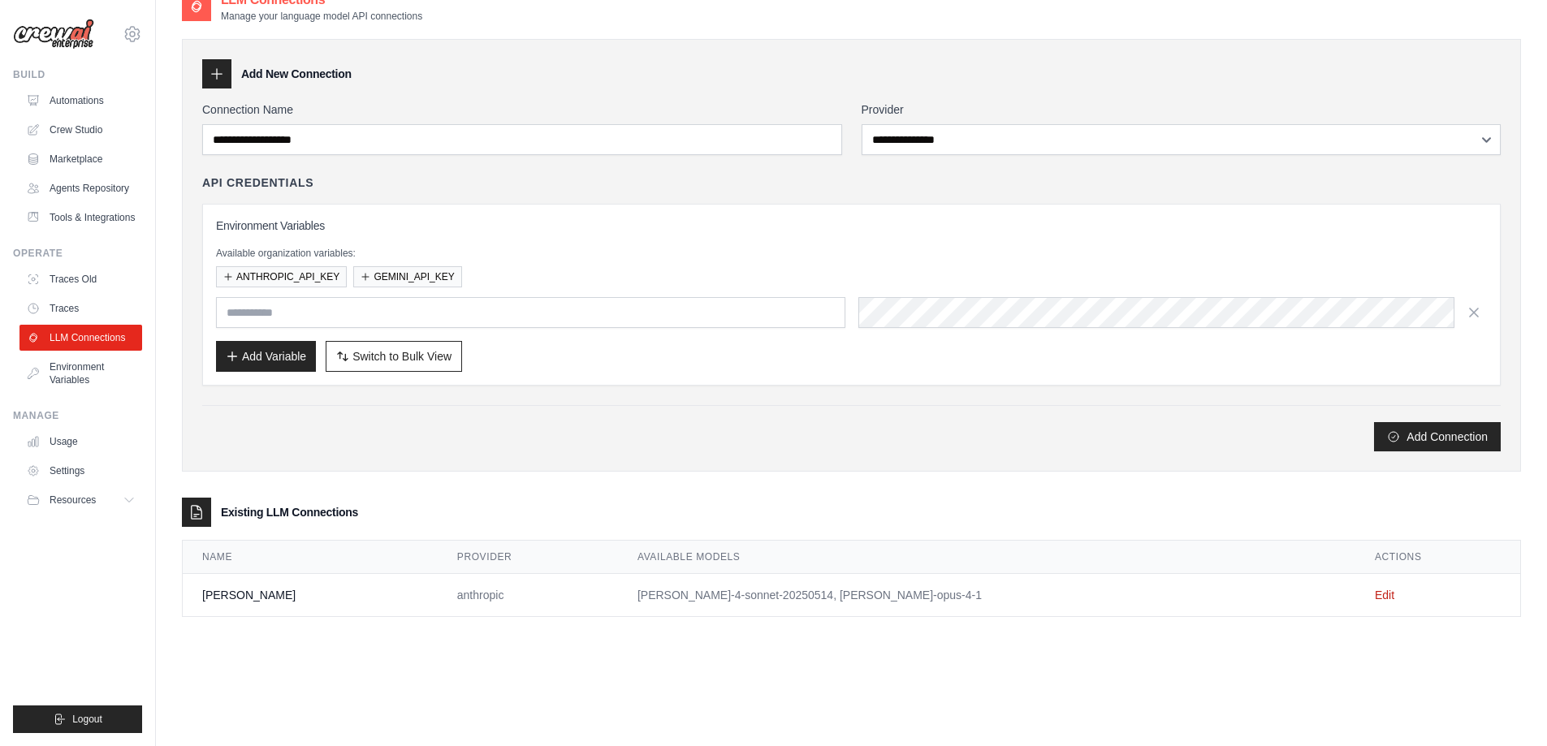
scroll to position [0, 0]
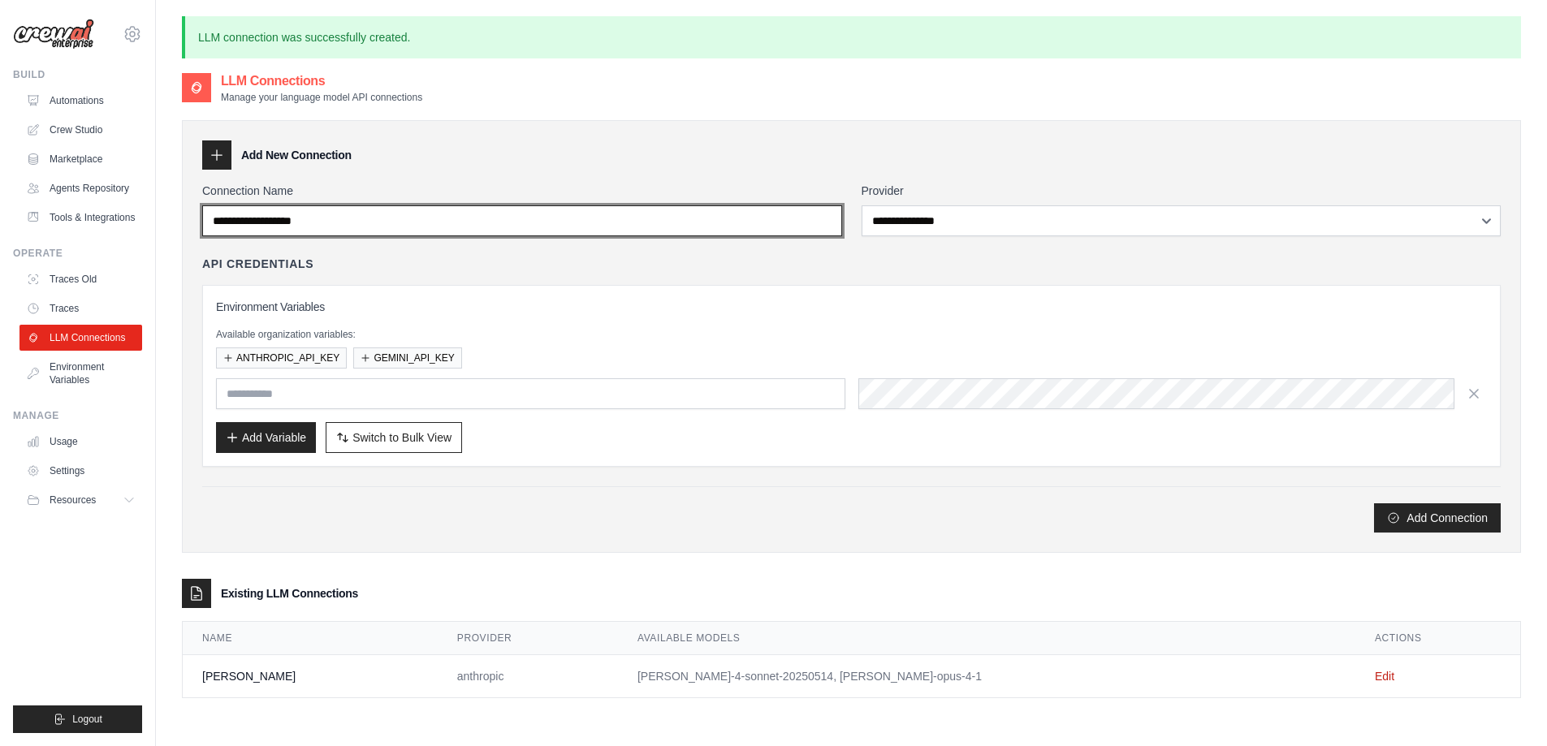
click at [395, 214] on input "Connection Name" at bounding box center [522, 220] width 640 height 31
type input "*******"
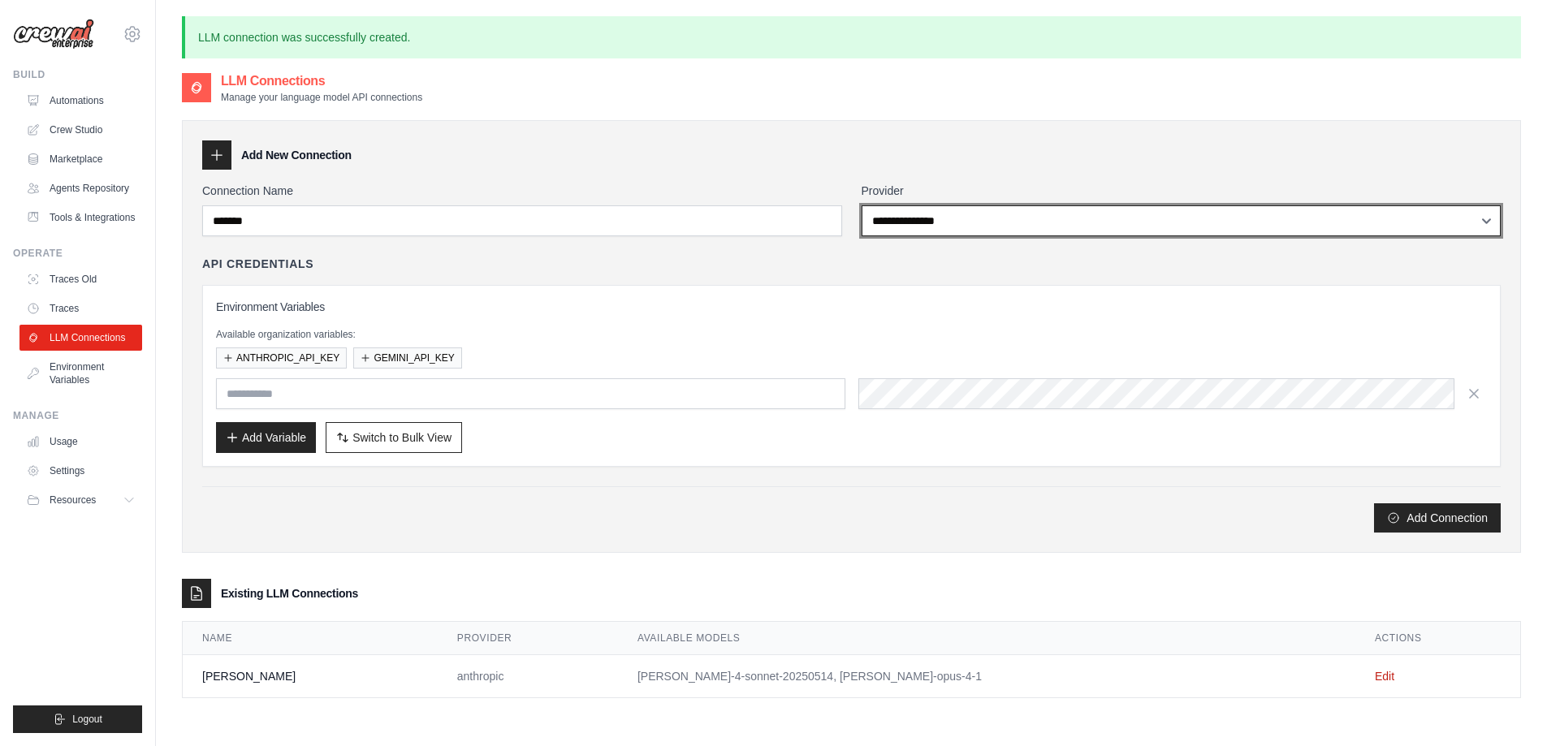
click at [942, 207] on select "**********" at bounding box center [1182, 220] width 640 height 31
select select "******"
click at [862, 205] on select "**********" at bounding box center [1182, 220] width 640 height 31
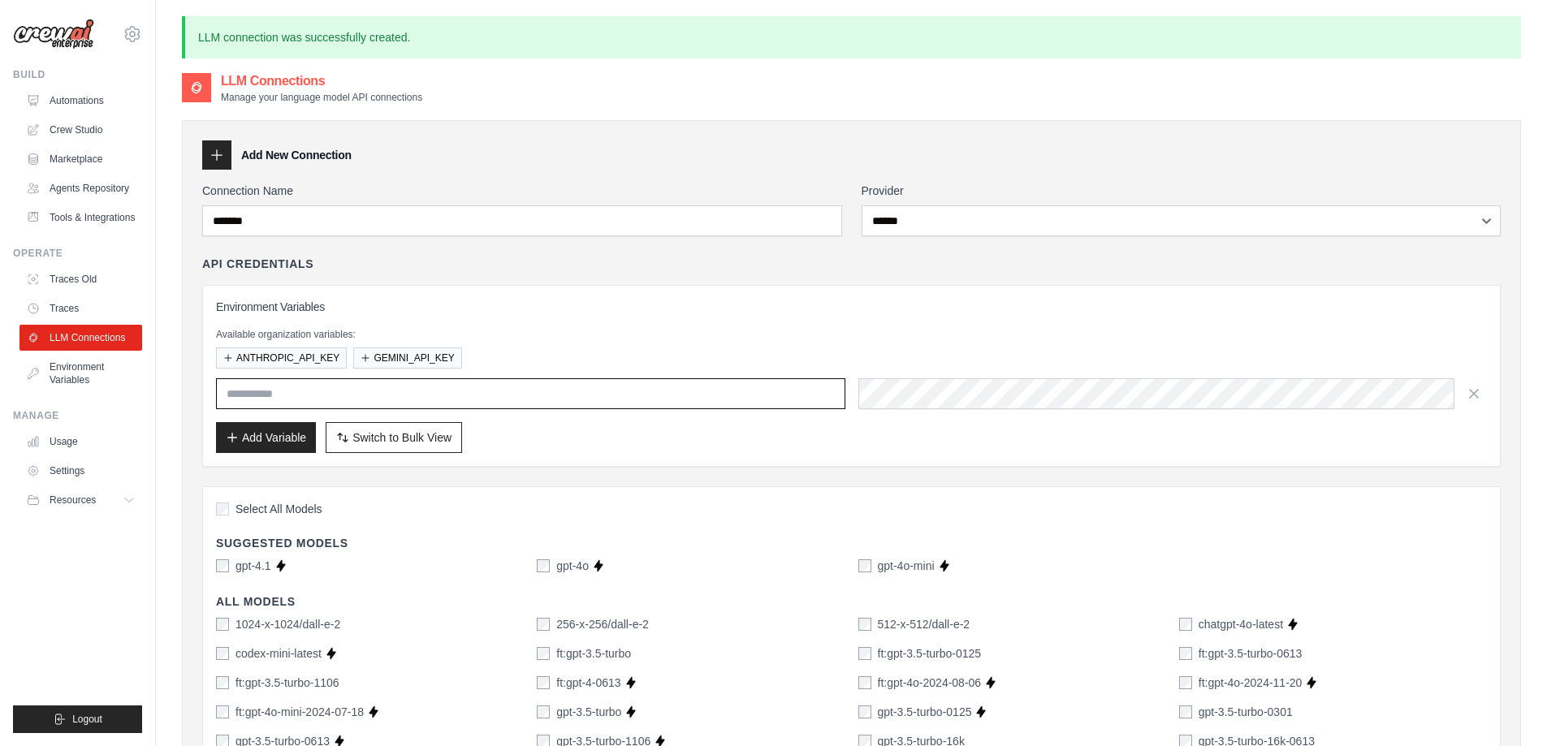
click at [449, 392] on input "text" at bounding box center [530, 393] width 629 height 31
click at [694, 317] on div "Environment Variables Available organization variables: ANTHROPIC_API_KEY GEMIN…" at bounding box center [851, 376] width 1271 height 154
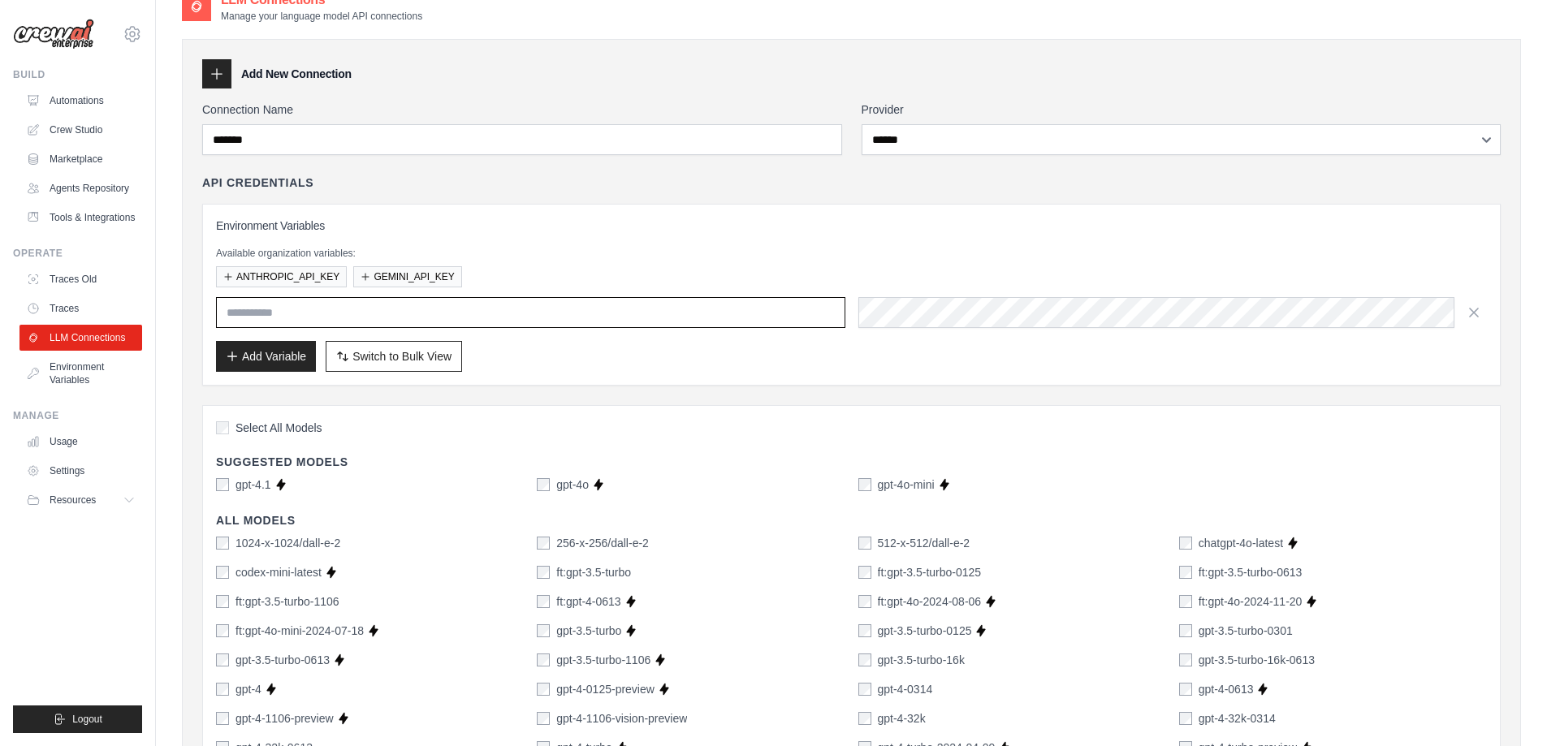
click at [414, 318] on input "text" at bounding box center [530, 312] width 629 height 31
paste input "**********"
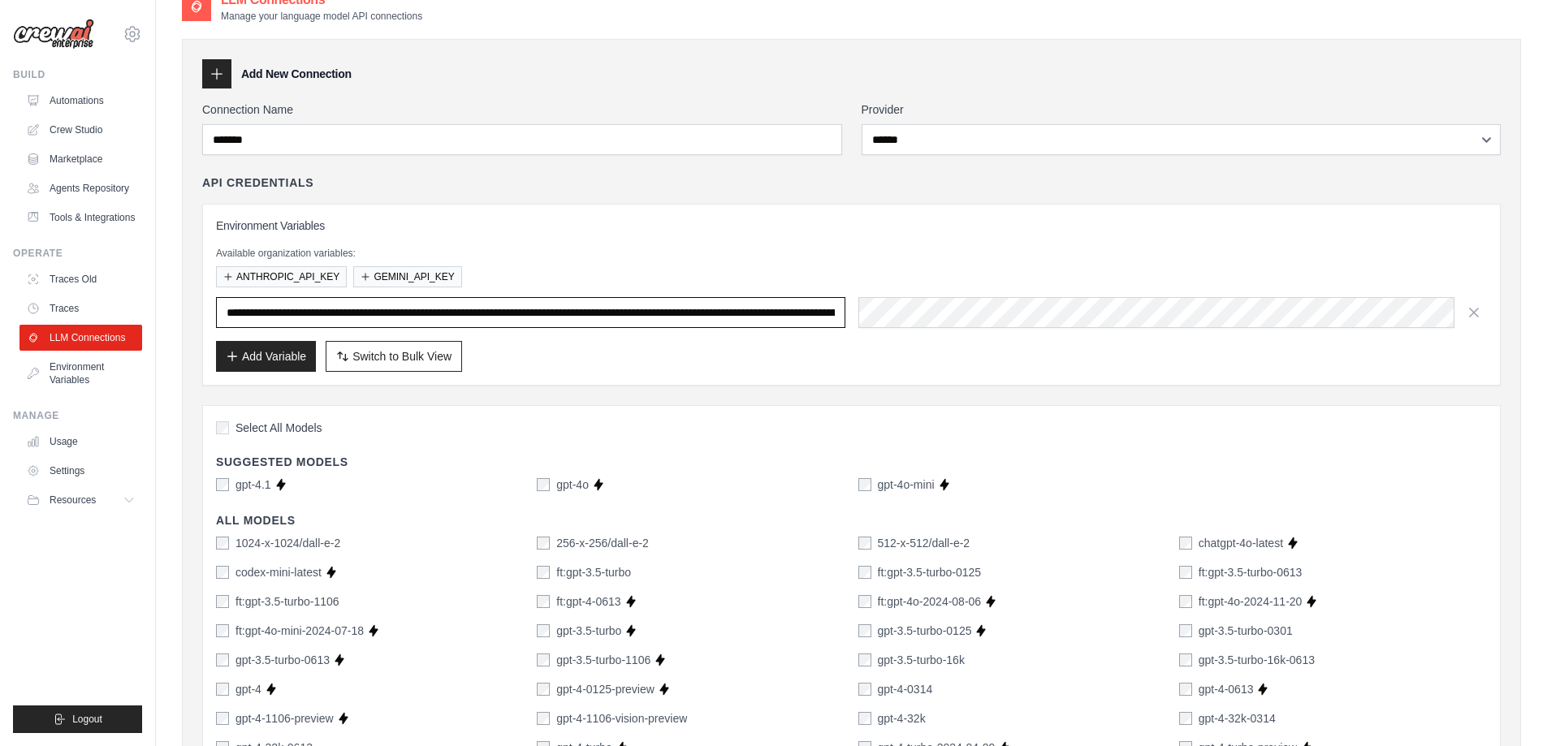
scroll to position [0, 417]
type input "**********"
click at [289, 349] on button "Add Variable" at bounding box center [266, 355] width 100 height 31
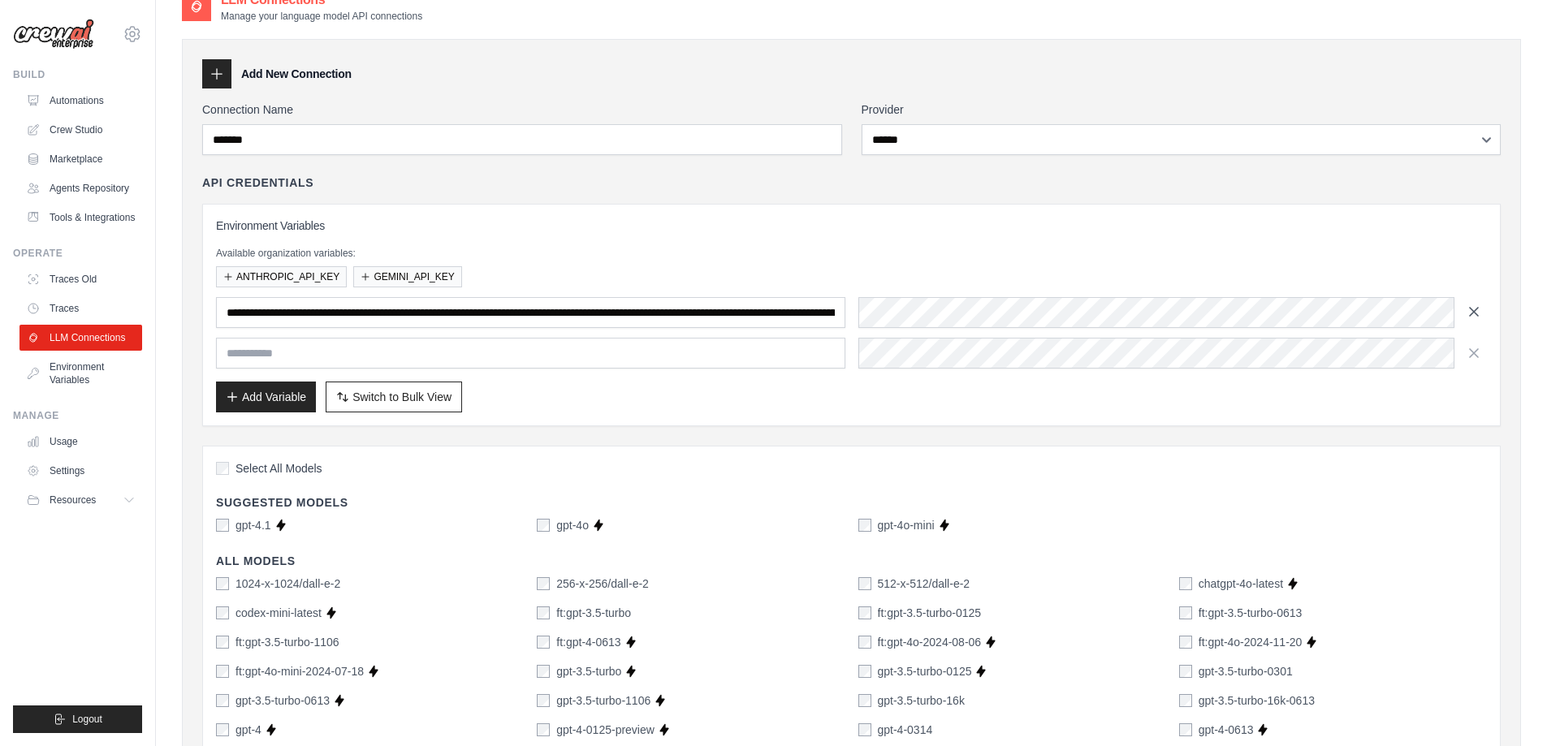
click at [1472, 312] on icon "button" at bounding box center [1474, 312] width 16 height 16
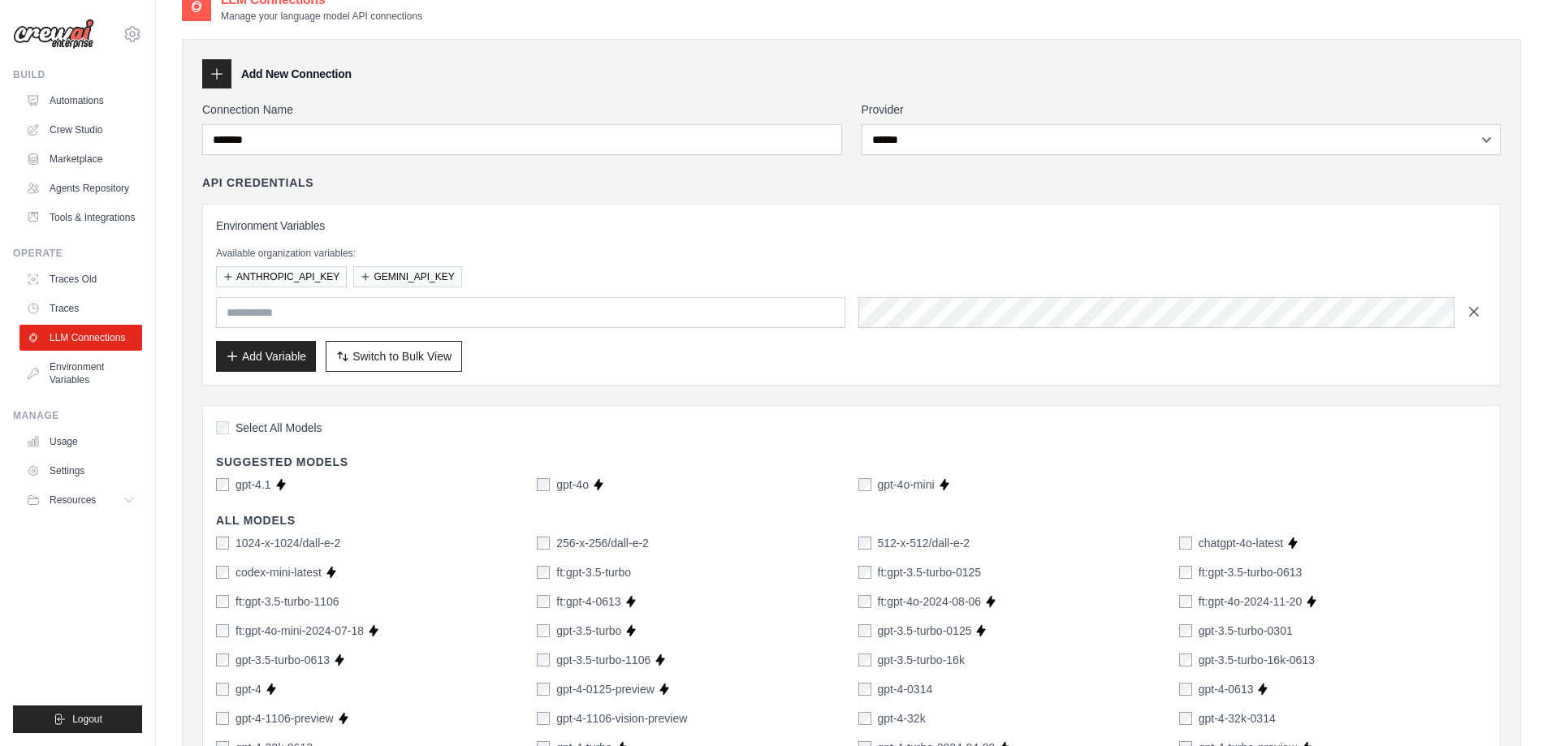
click at [1473, 312] on icon "button" at bounding box center [1474, 312] width 8 height 8
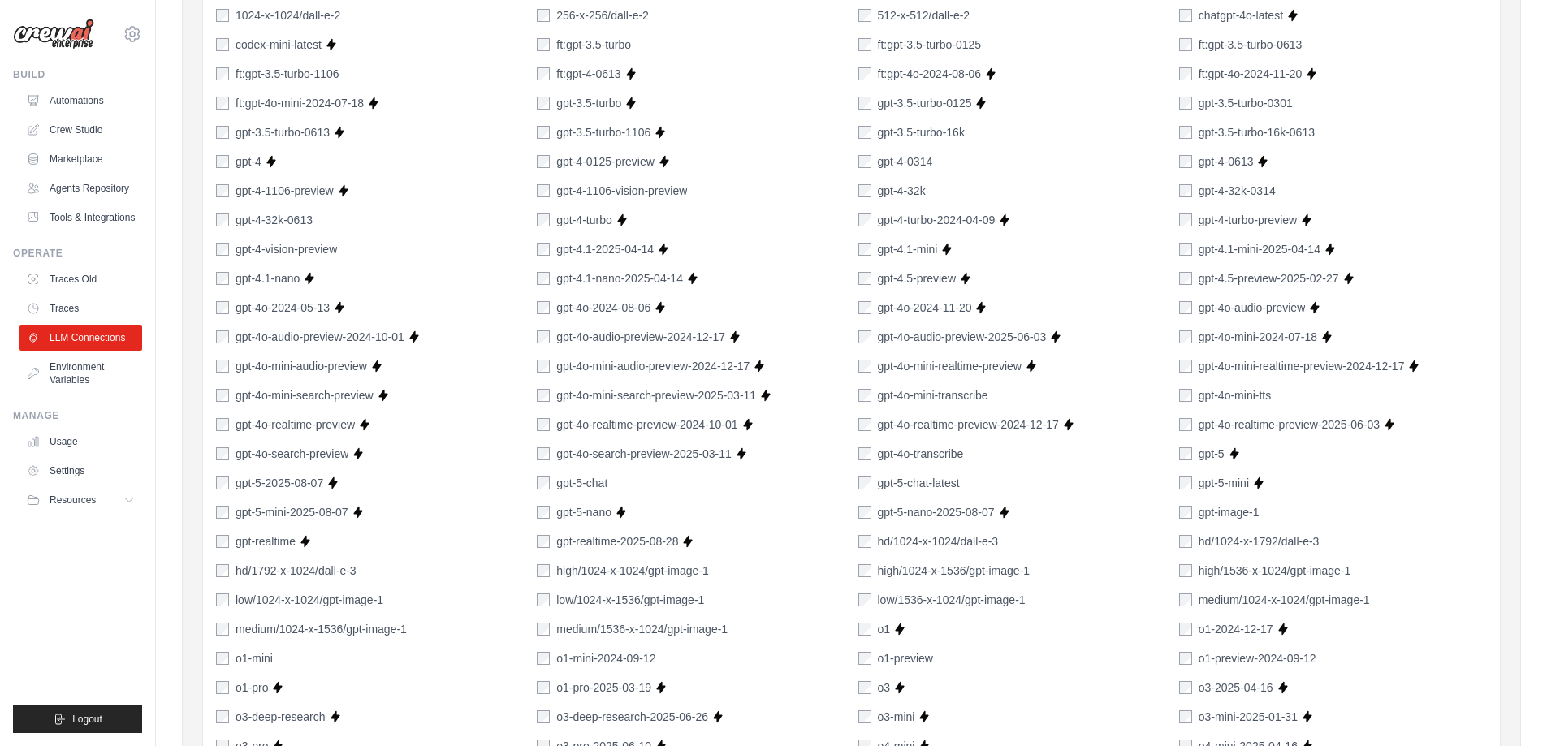
scroll to position [487, 0]
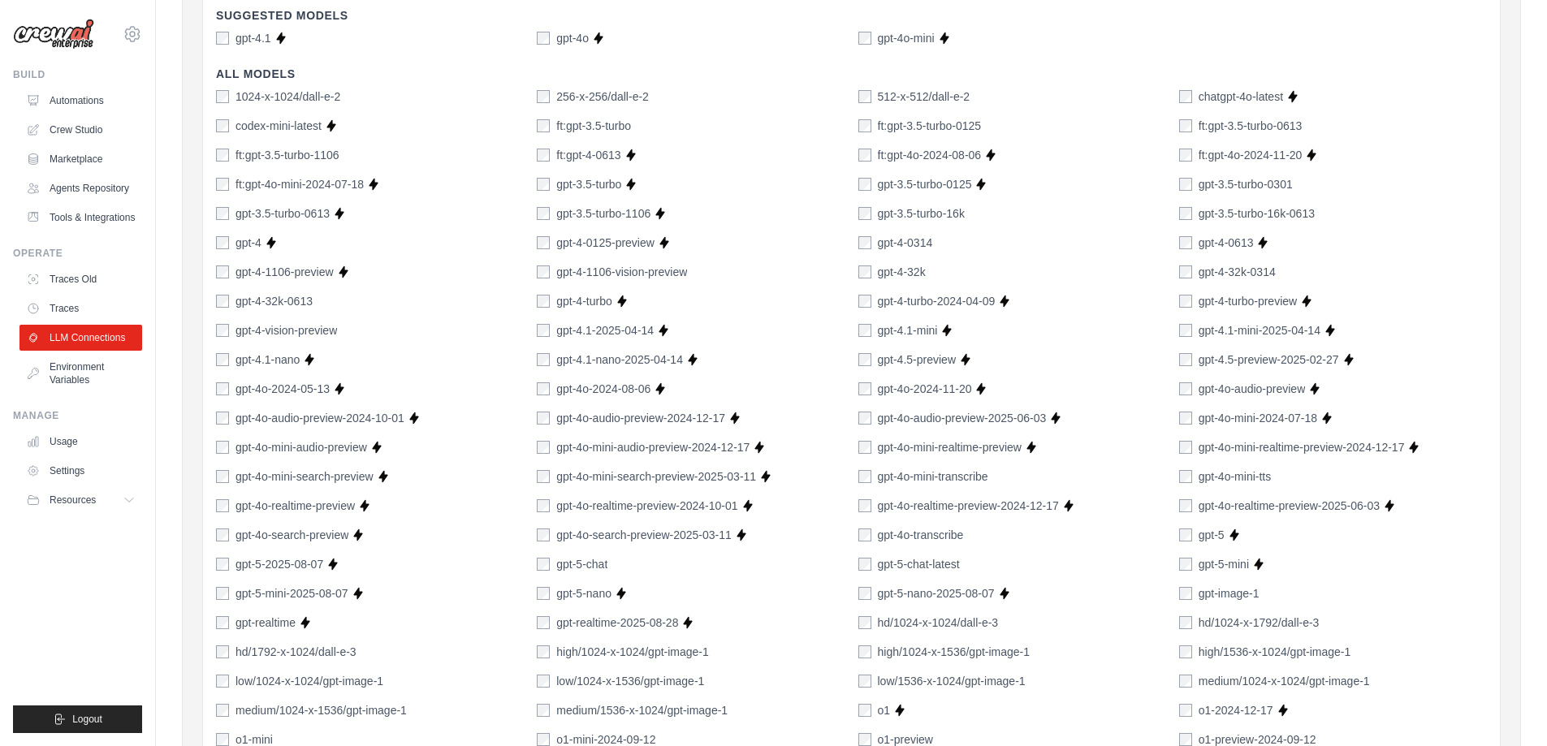
click at [1193, 564] on div "gpt-5-mini" at bounding box center [1214, 564] width 70 height 16
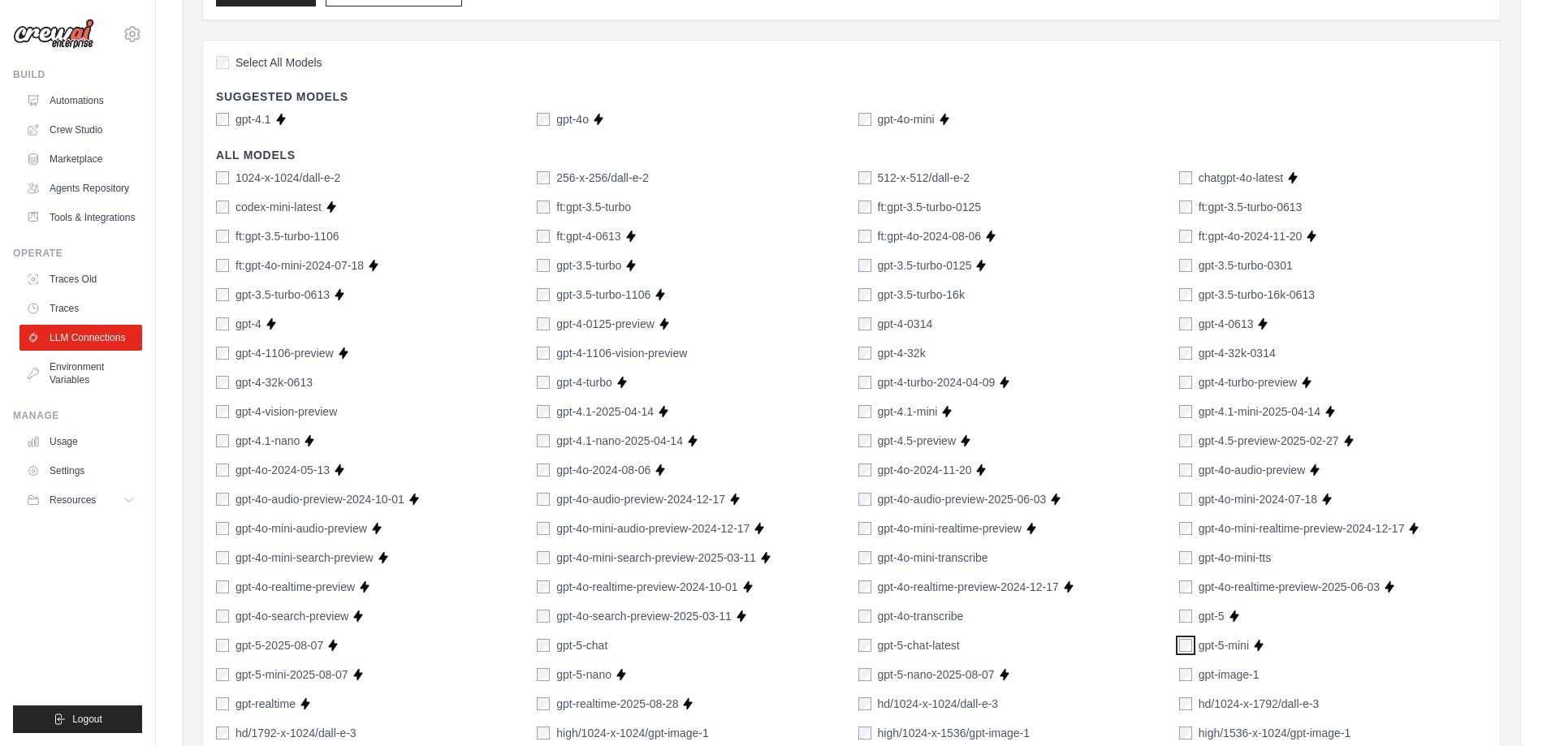
scroll to position [81, 0]
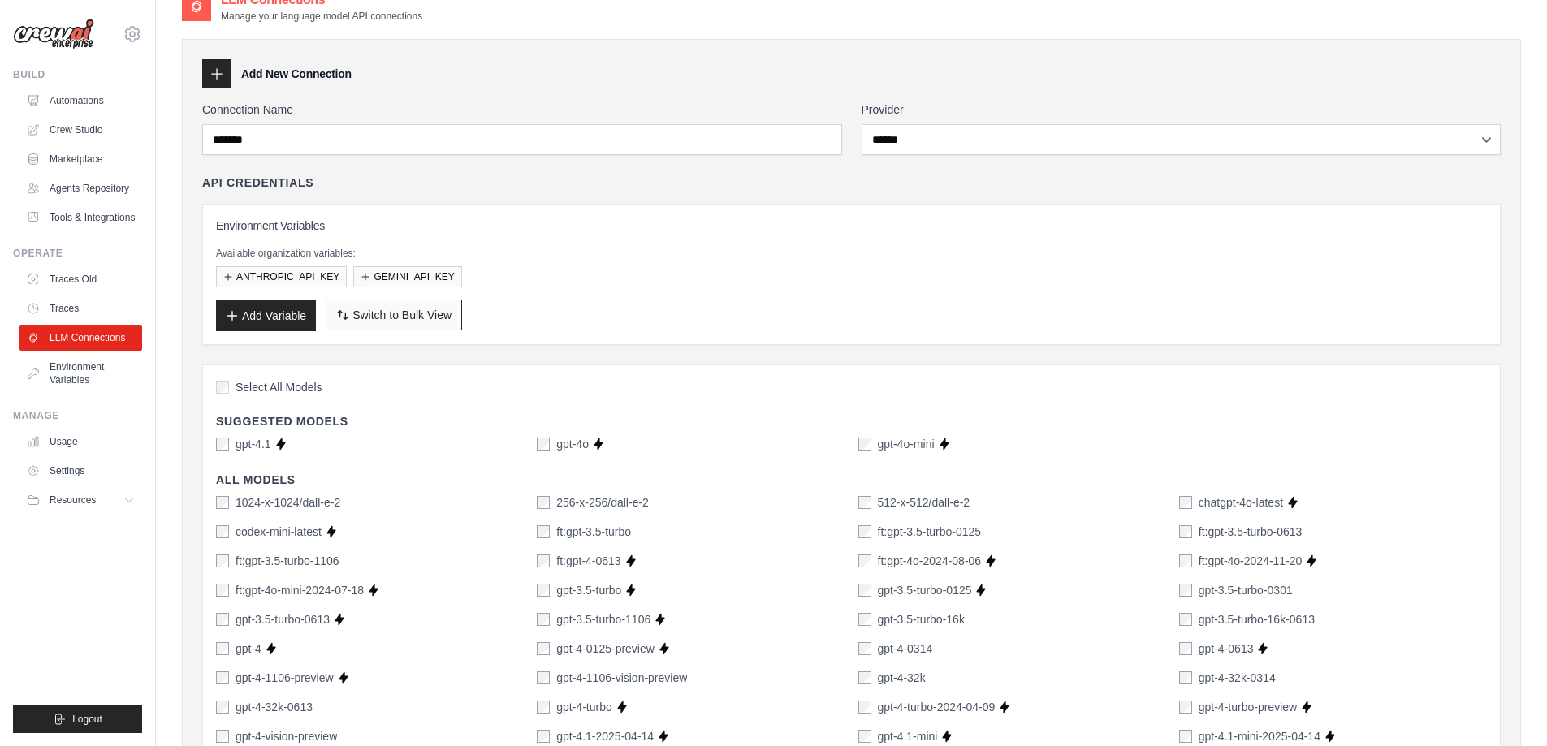
click at [385, 323] on button "Switch to Bulk View Switch to Table View" at bounding box center [394, 315] width 136 height 31
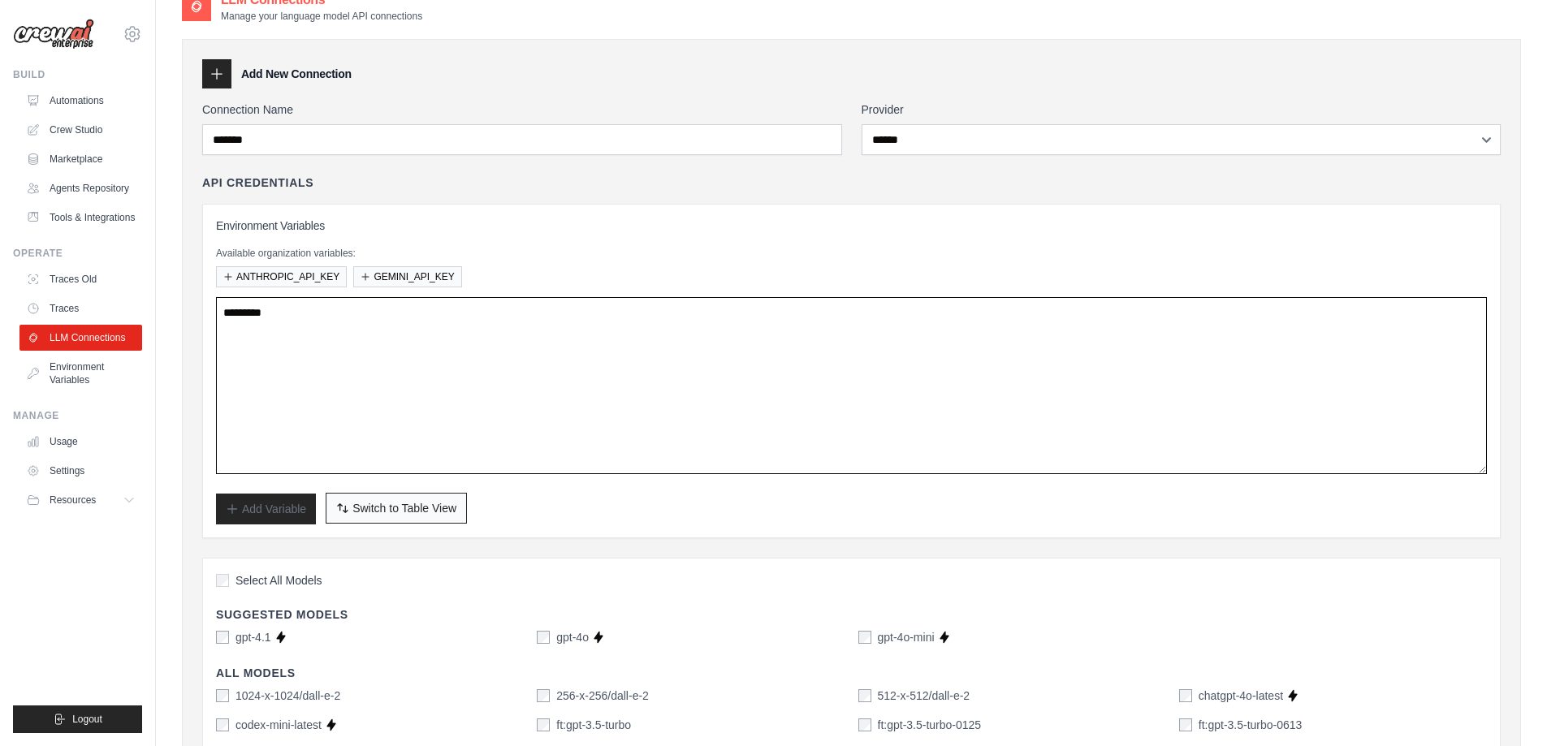
click at [385, 323] on textarea at bounding box center [851, 385] width 1271 height 177
paste textarea "**********"
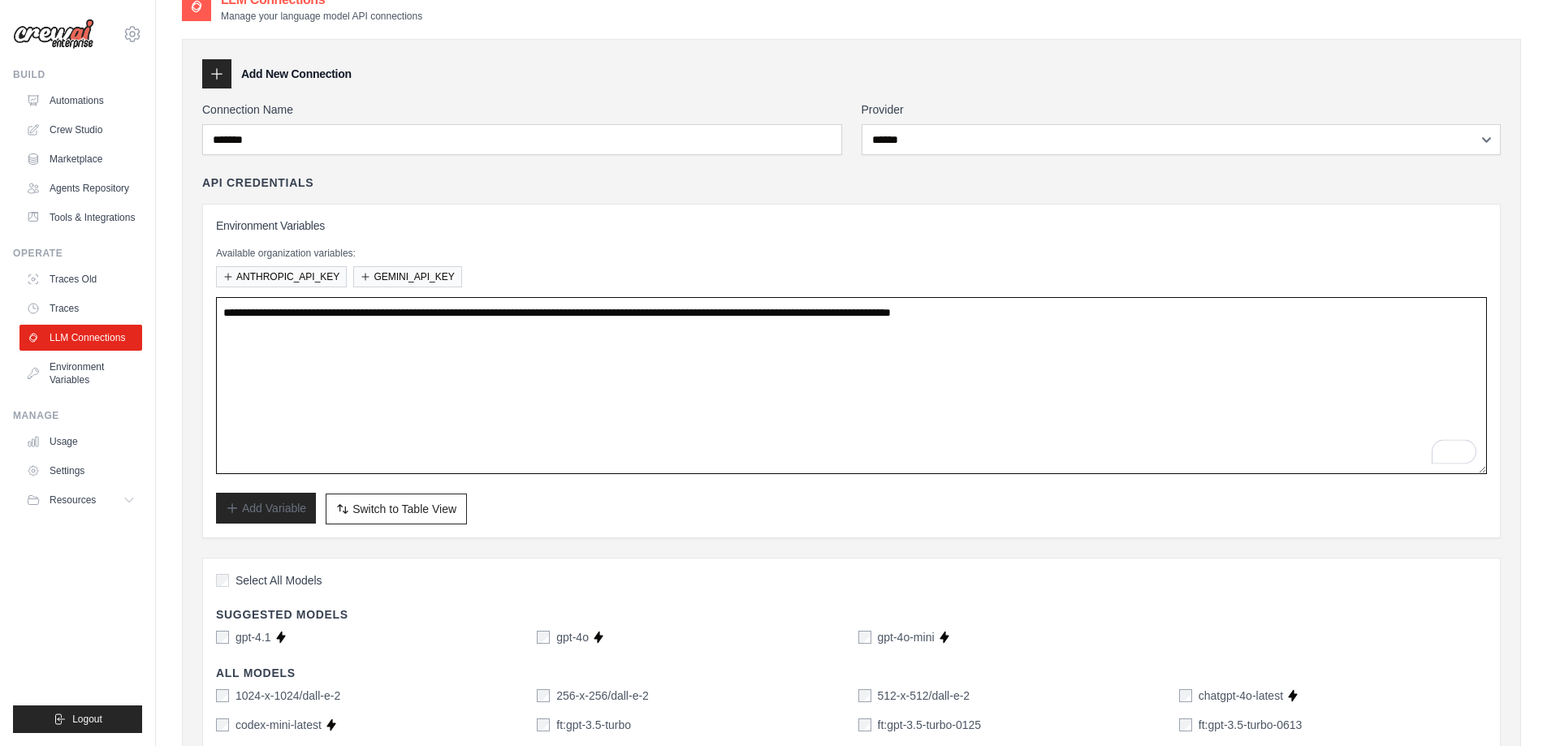
type textarea "**********"
click at [450, 512] on span "Switch to Table View" at bounding box center [404, 508] width 104 height 16
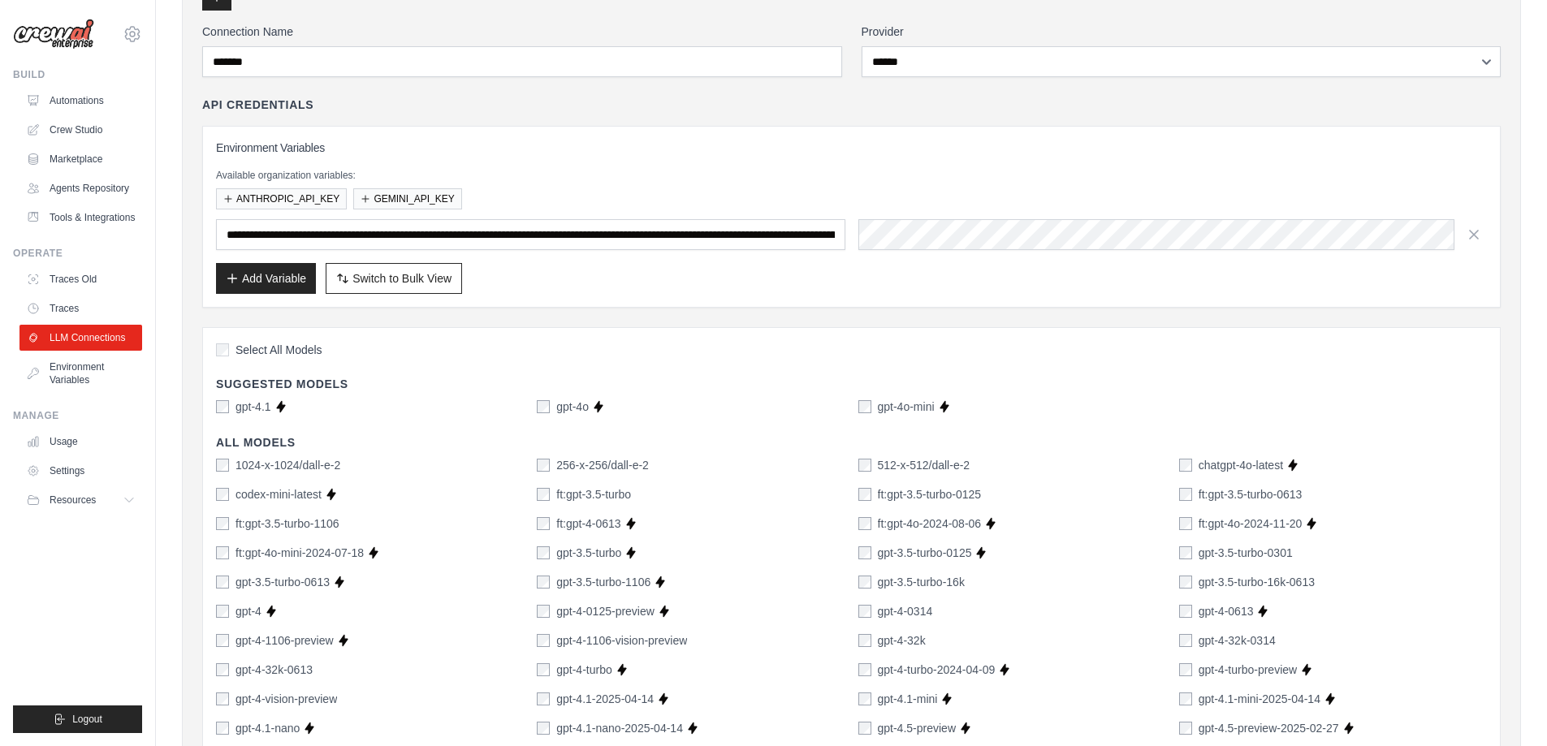
scroll to position [0, 0]
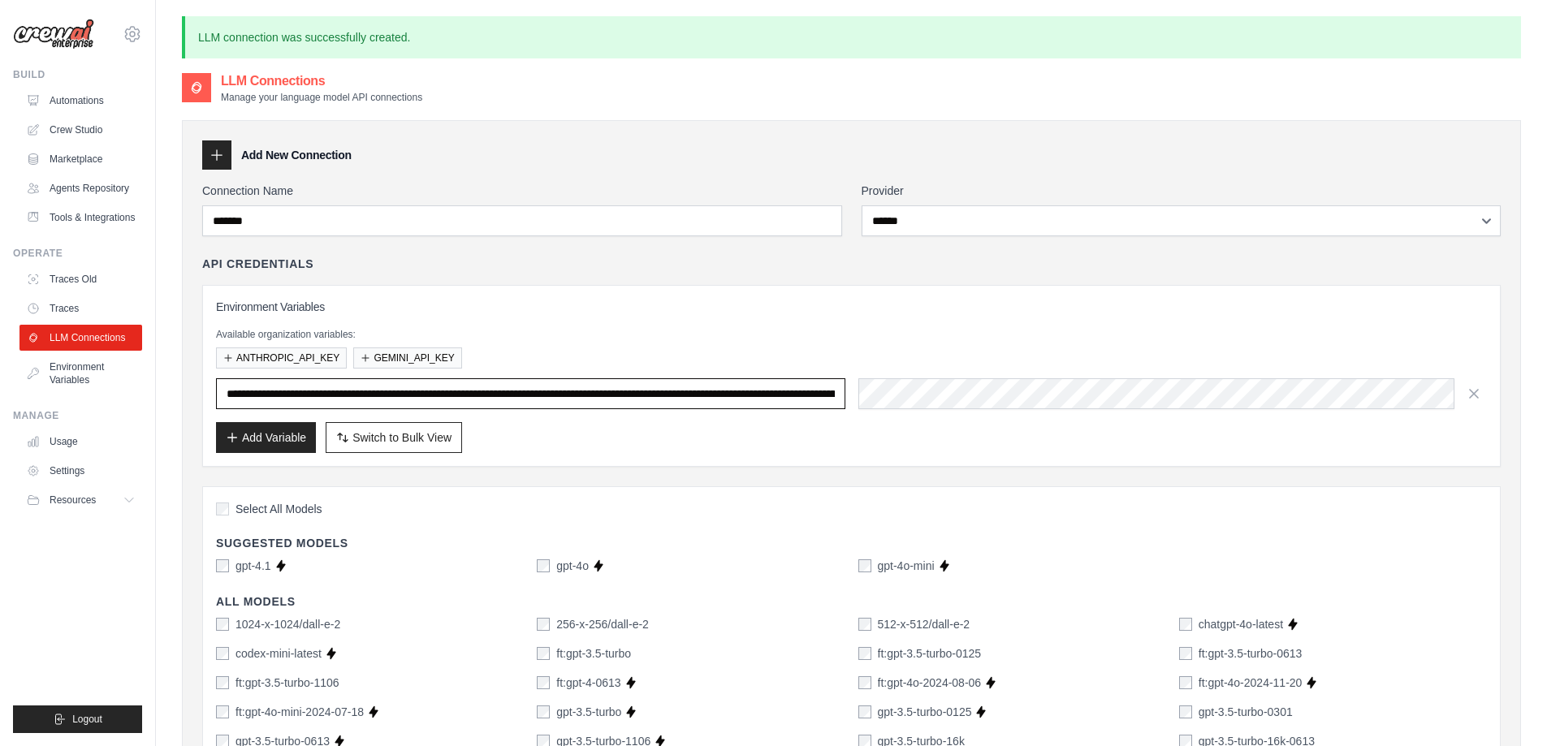
click at [683, 388] on input "**********" at bounding box center [530, 393] width 629 height 31
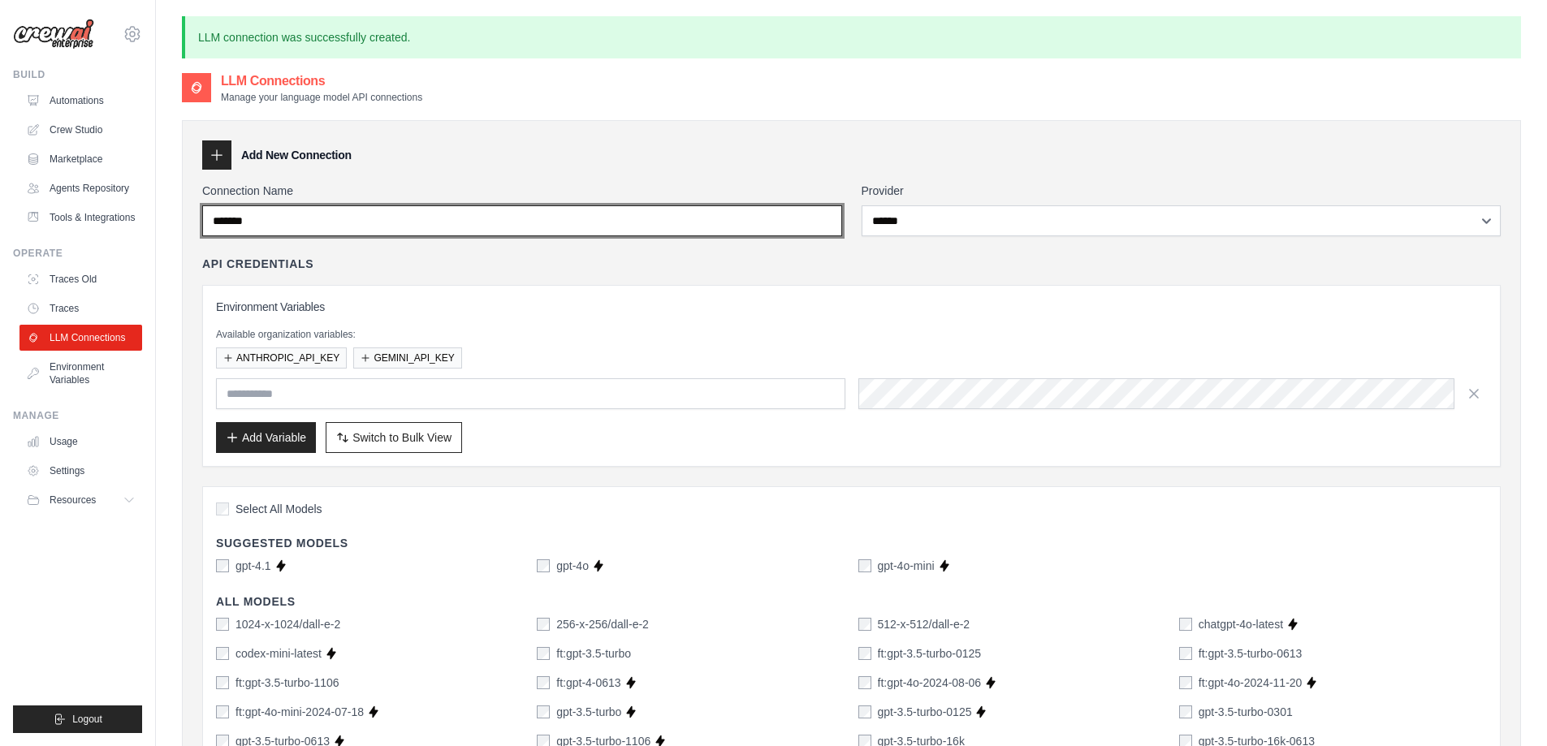
click at [689, 221] on input "*******" at bounding box center [522, 220] width 640 height 31
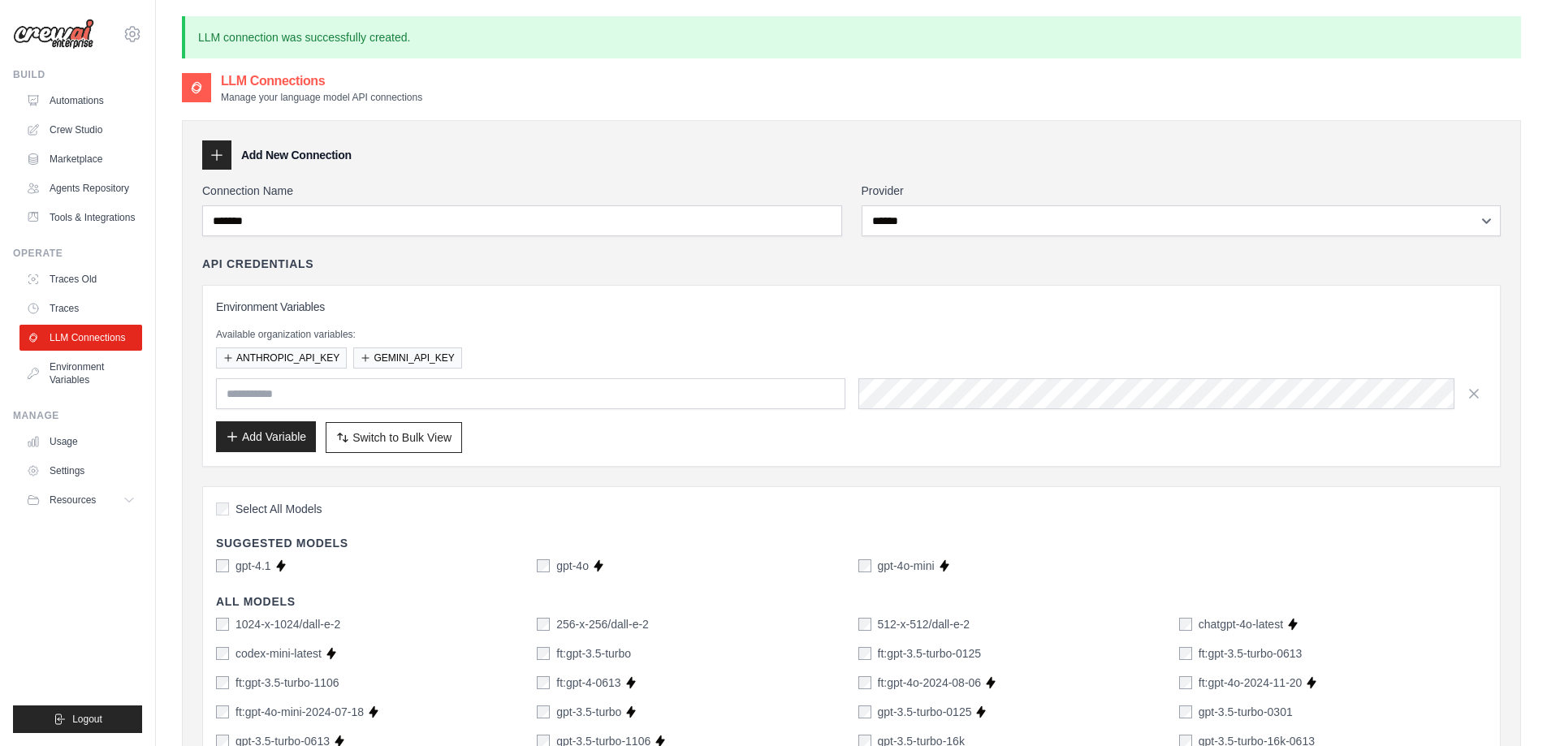
click at [292, 430] on button "Add Variable" at bounding box center [266, 436] width 100 height 31
click at [236, 352] on button "ANTHROPIC_API_KEY" at bounding box center [281, 357] width 131 height 21
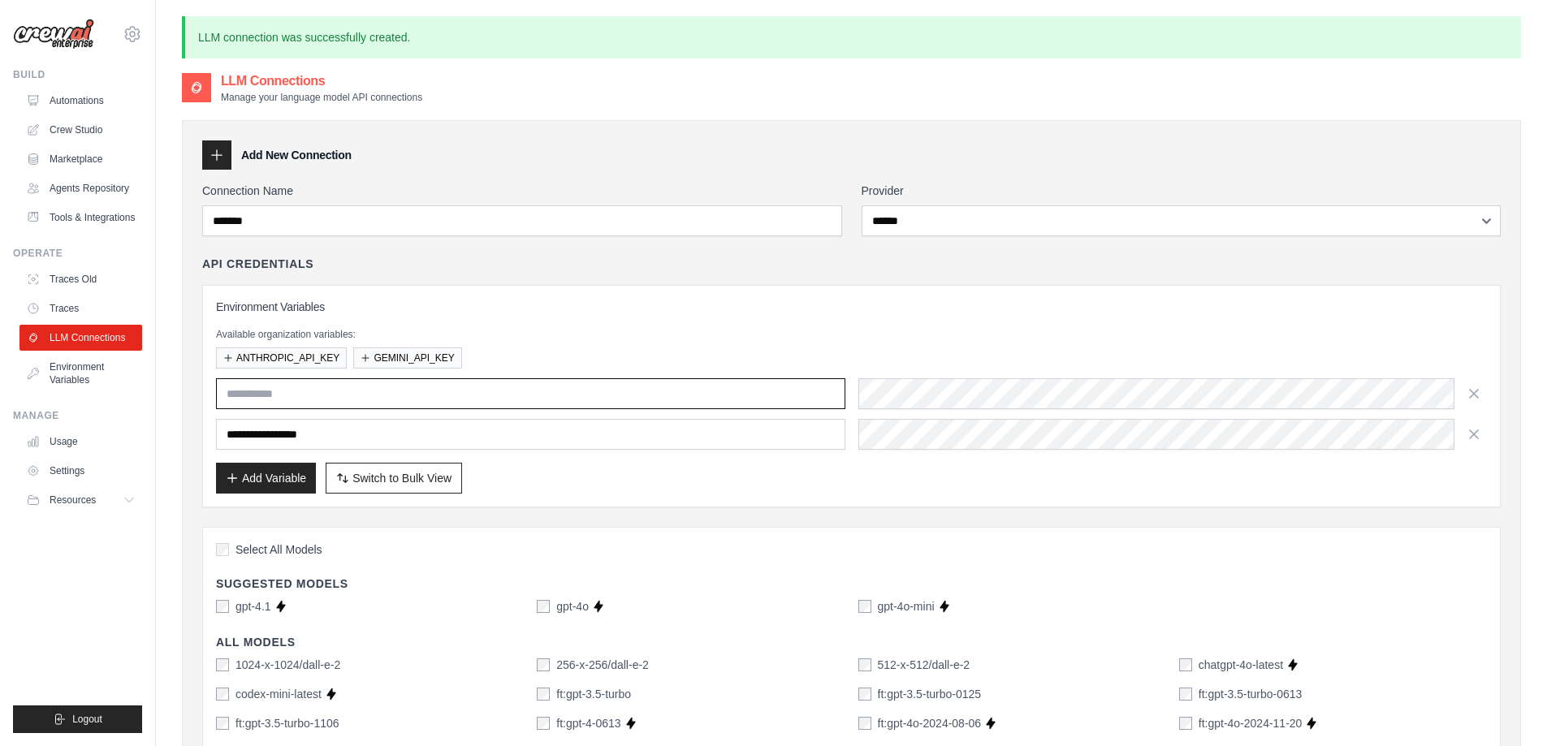
click at [286, 385] on input "text" at bounding box center [530, 393] width 629 height 31
click at [253, 433] on input "**********" at bounding box center [530, 434] width 629 height 31
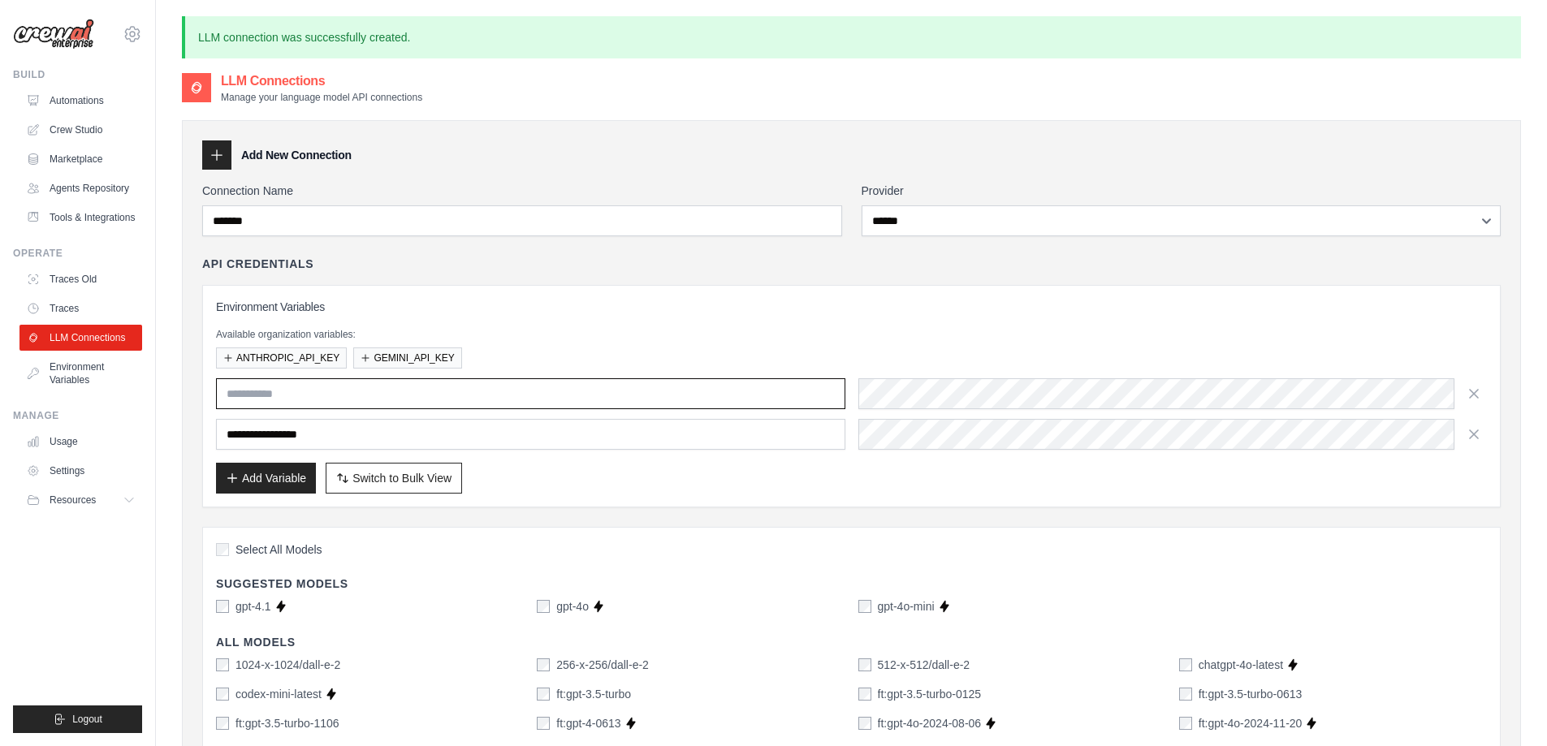
click at [611, 401] on input "text" at bounding box center [530, 393] width 629 height 31
type input "**********"
click at [1481, 433] on icon "button" at bounding box center [1474, 434] width 16 height 16
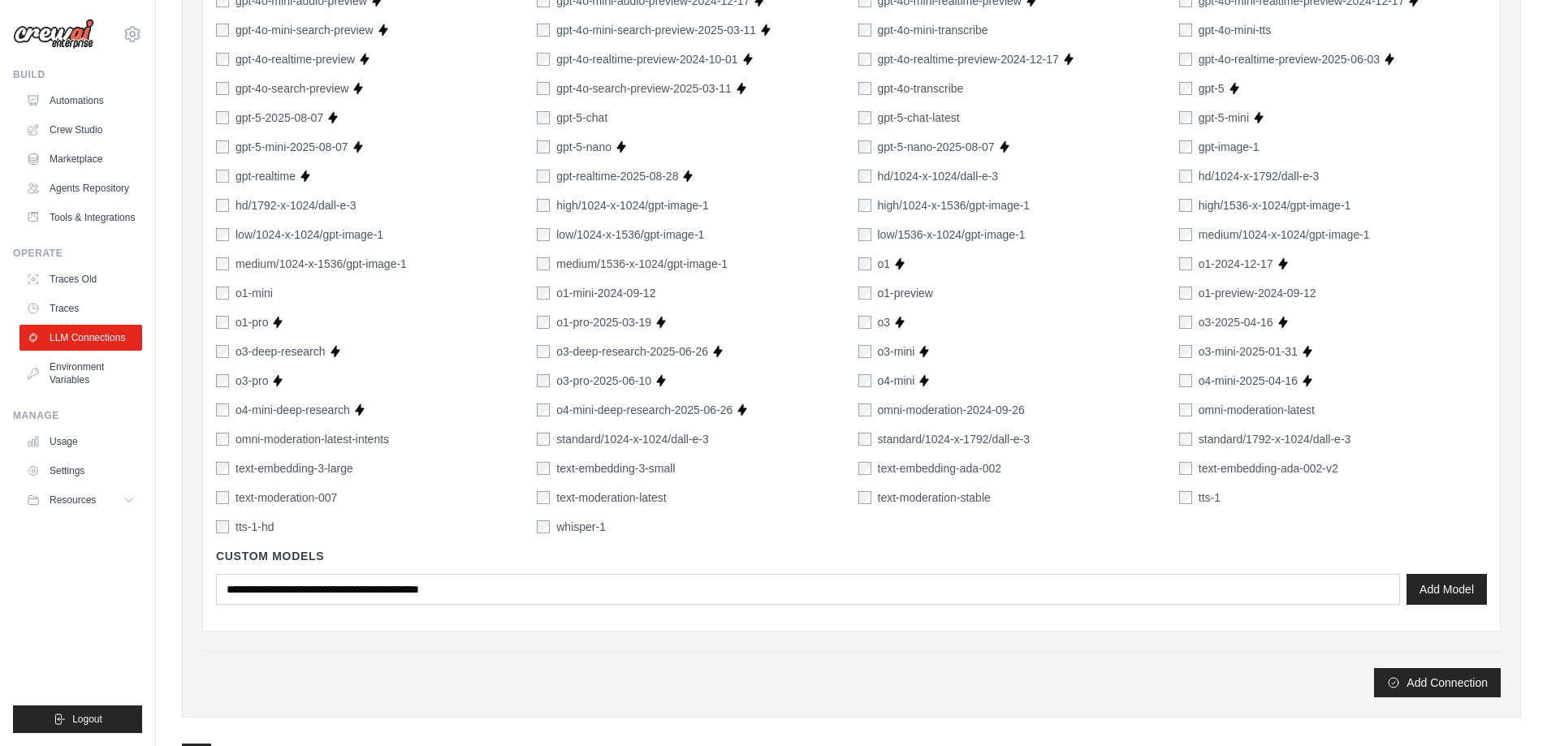
scroll to position [1134, 0]
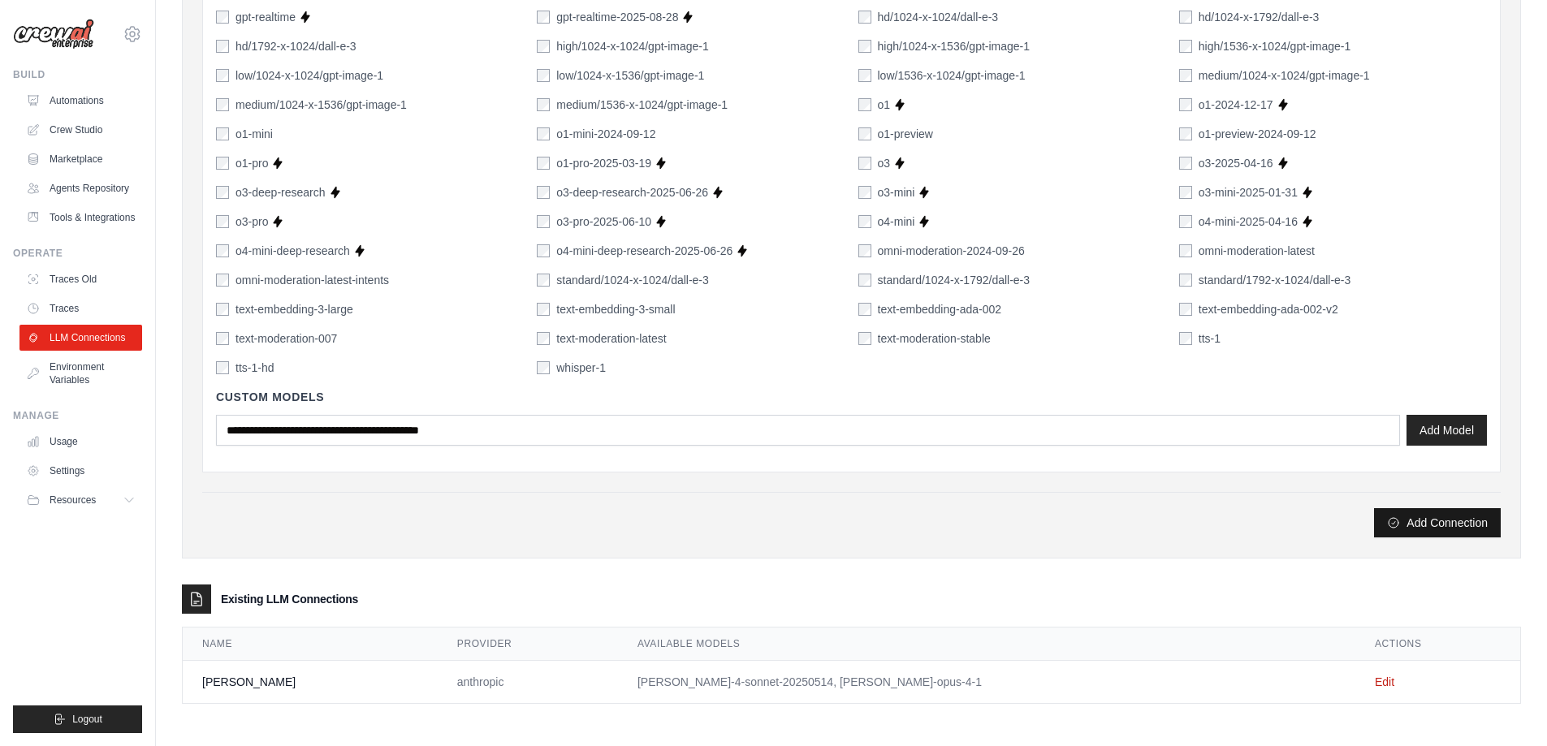
click at [1411, 519] on button "Add Connection" at bounding box center [1437, 522] width 127 height 29
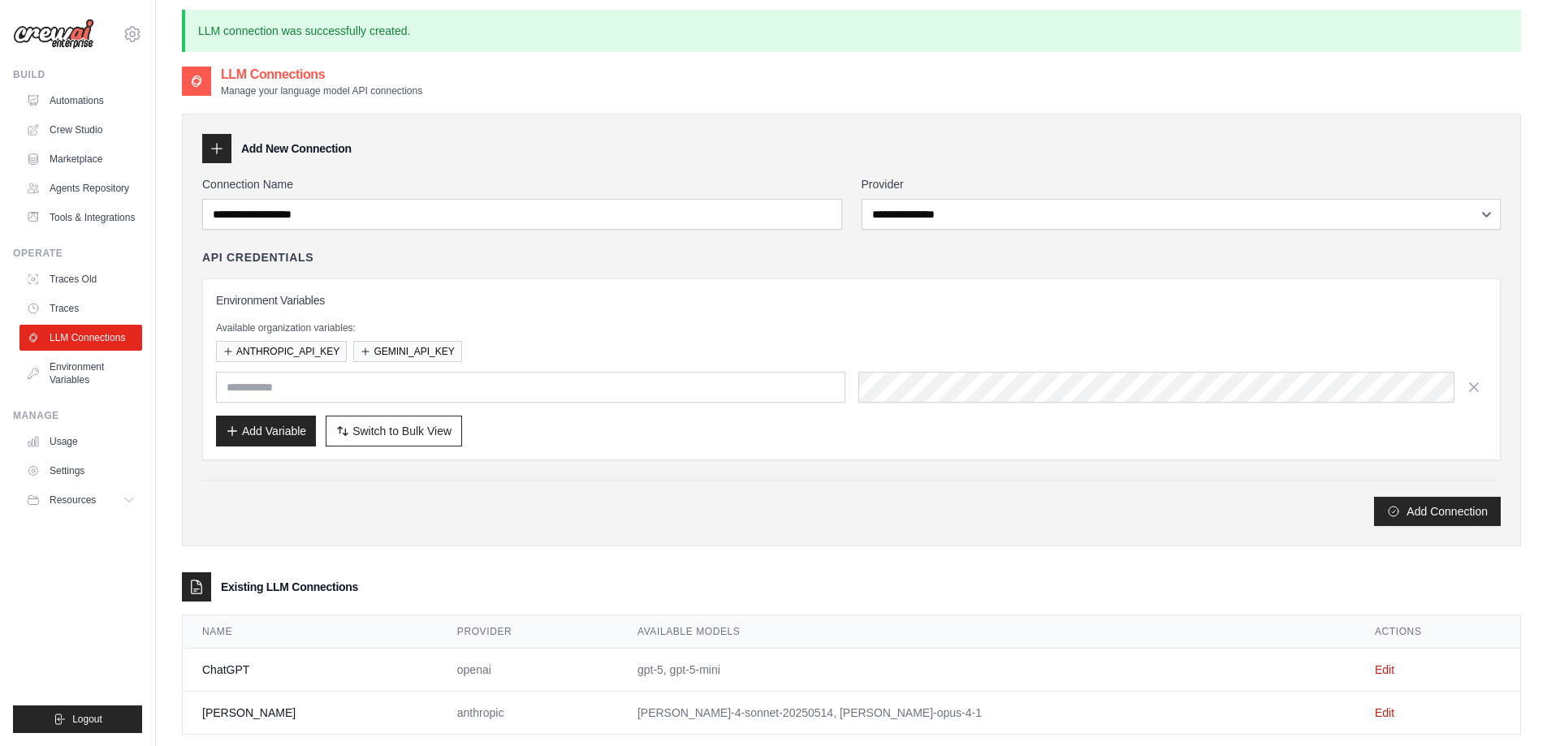
scroll to position [88, 0]
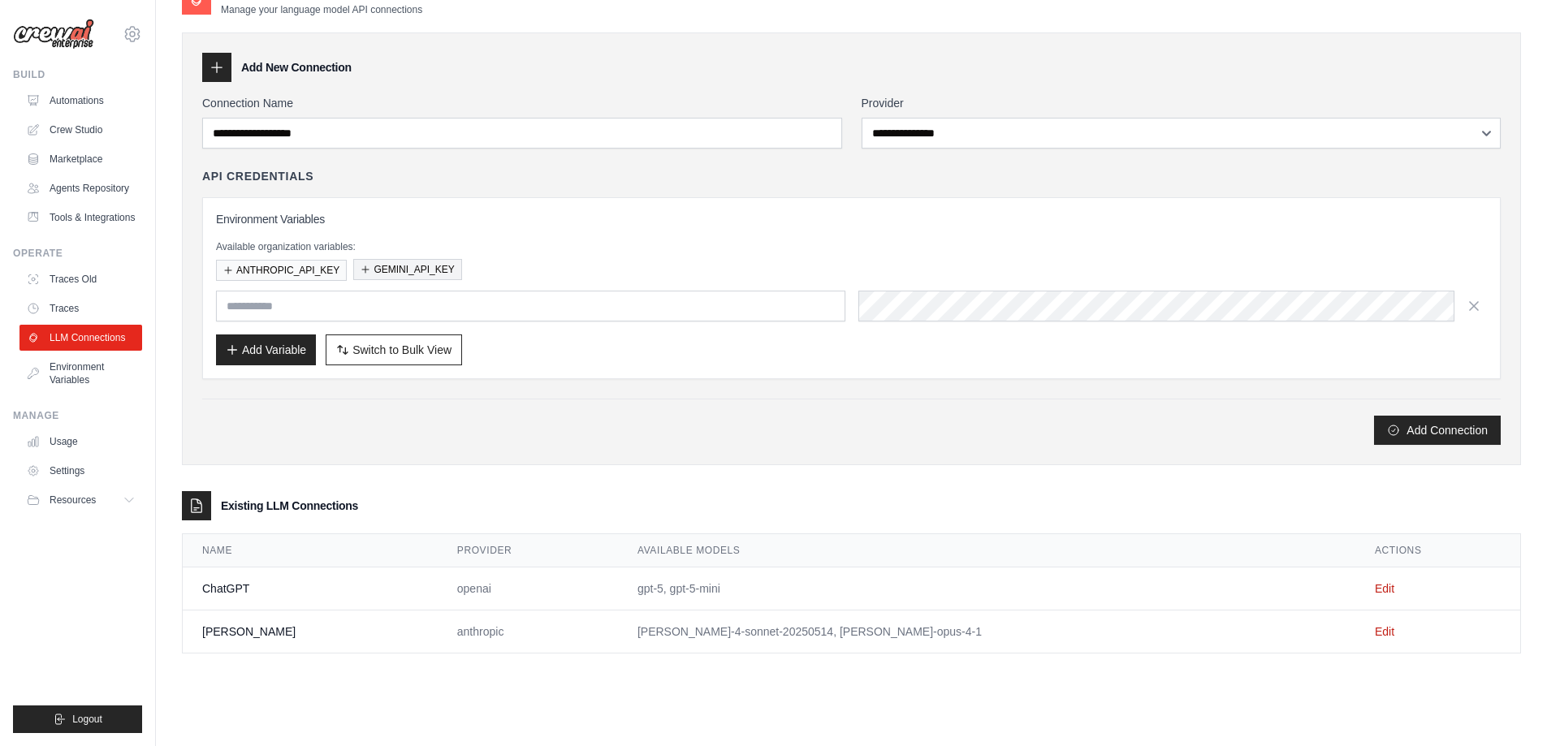
click at [355, 270] on button "GEMINI_API_KEY" at bounding box center [407, 269] width 108 height 21
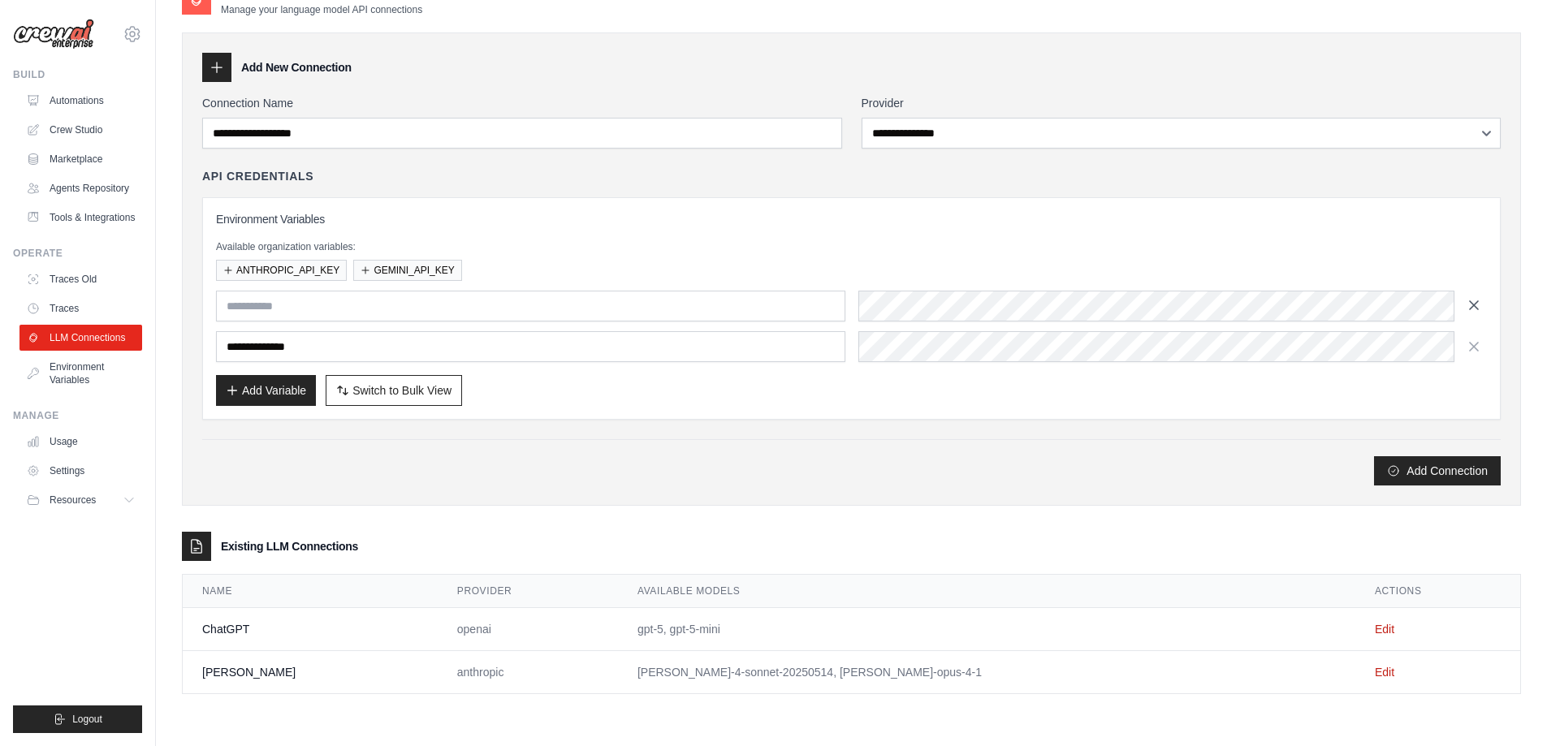
click at [1475, 305] on icon "button" at bounding box center [1474, 305] width 8 height 8
